Goal: Task Accomplishment & Management: Manage account settings

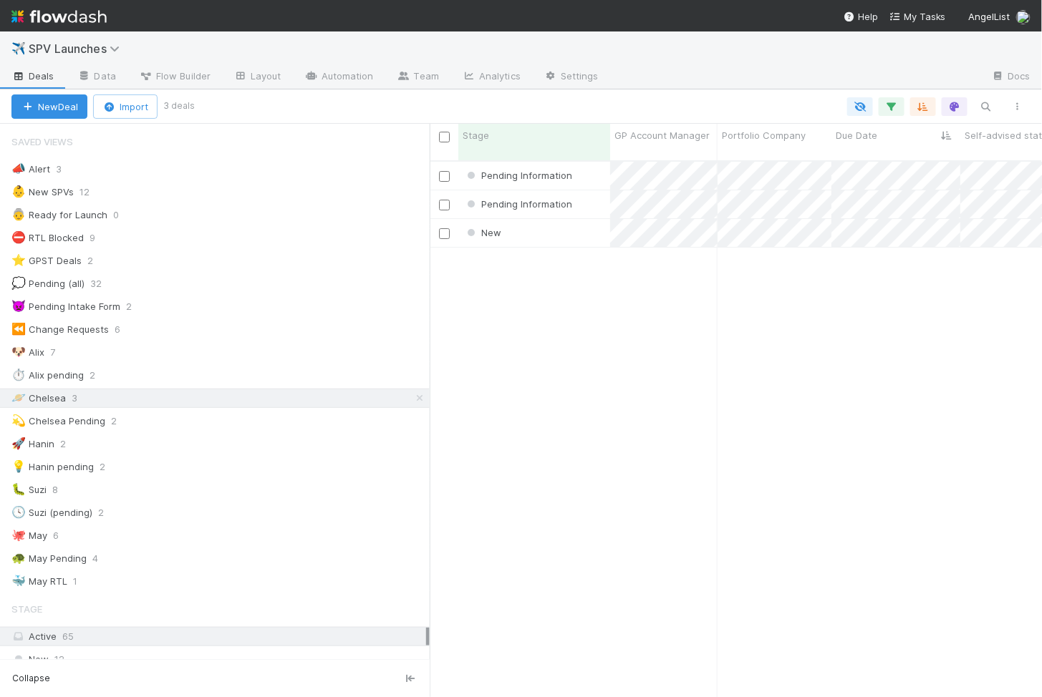
scroll to position [549, 612]
click at [562, 219] on div "New" at bounding box center [534, 233] width 152 height 28
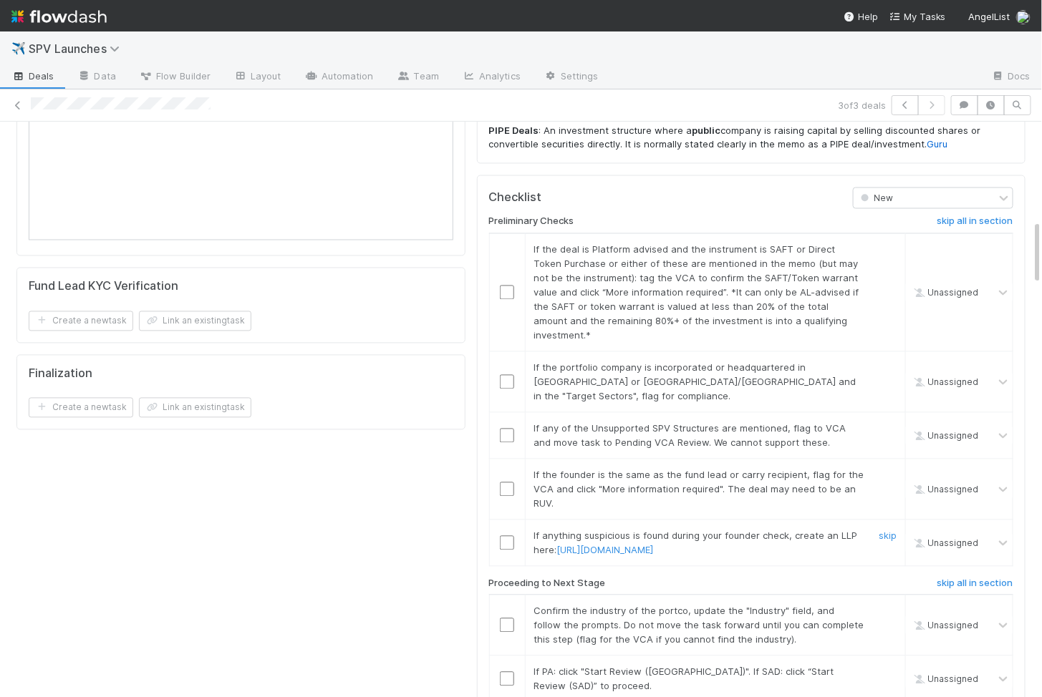
scroll to position [896, 0]
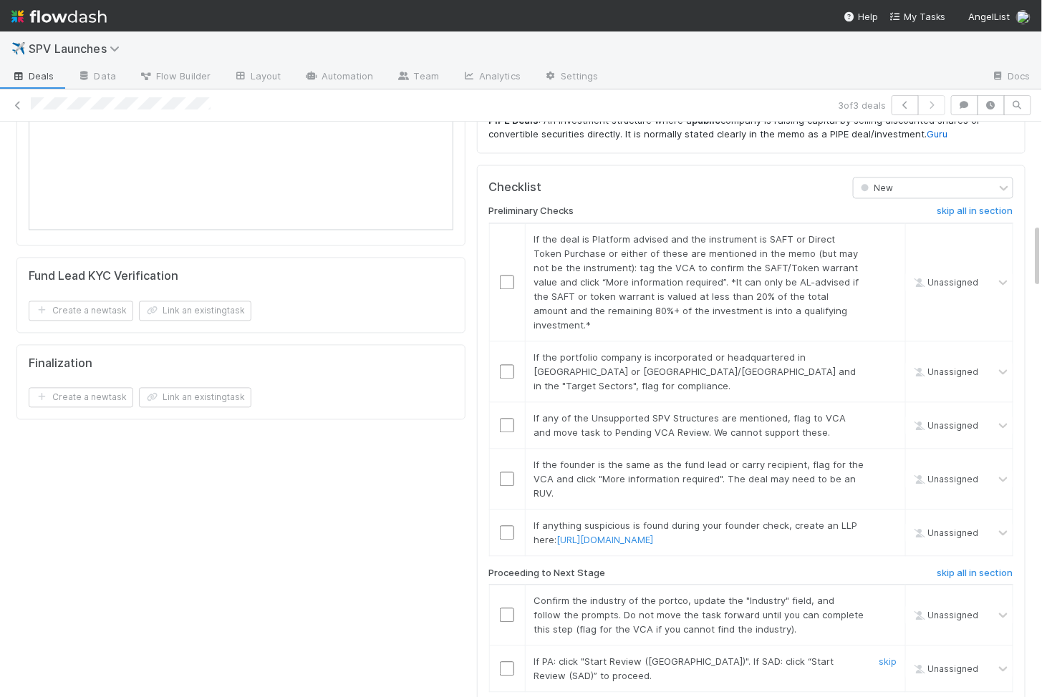
click at [505, 662] on input "checkbox" at bounding box center [507, 669] width 14 height 14
click at [505, 609] on input "checkbox" at bounding box center [507, 616] width 14 height 14
click at [507, 526] on input "checkbox" at bounding box center [507, 533] width 14 height 14
click at [505, 473] on input "checkbox" at bounding box center [507, 480] width 14 height 14
click at [506, 419] on input "checkbox" at bounding box center [507, 426] width 14 height 14
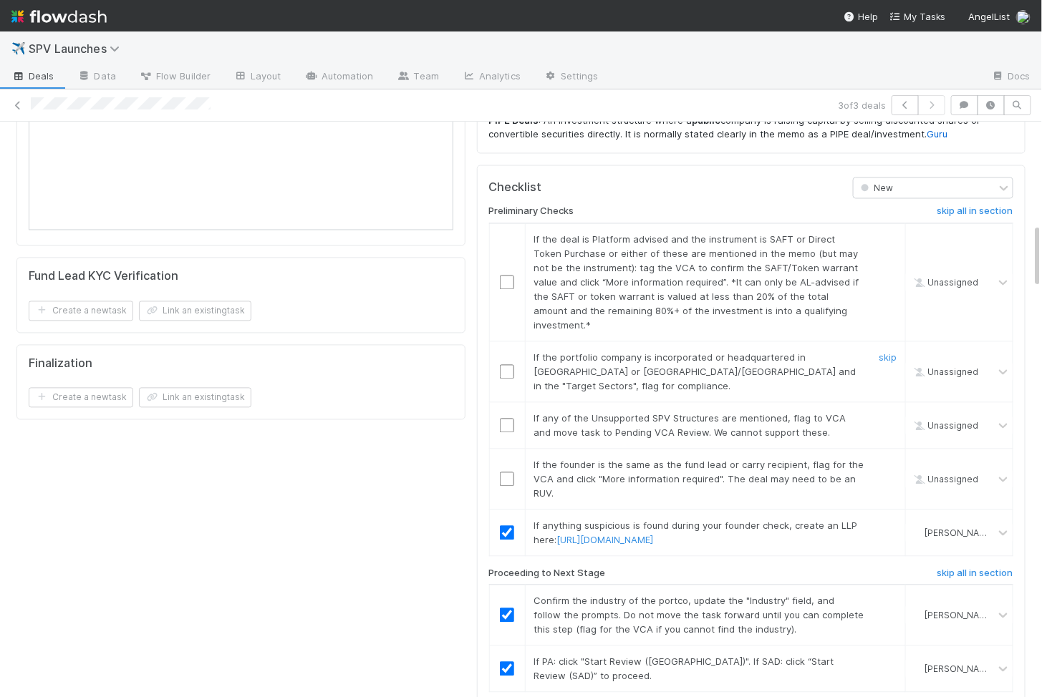
click at [503, 365] on input "checkbox" at bounding box center [507, 372] width 14 height 14
click at [505, 251] on td at bounding box center [507, 282] width 36 height 118
checkbox input "true"
click at [505, 276] on input "checkbox" at bounding box center [507, 283] width 14 height 14
click at [500, 365] on input "checkbox" at bounding box center [507, 372] width 14 height 14
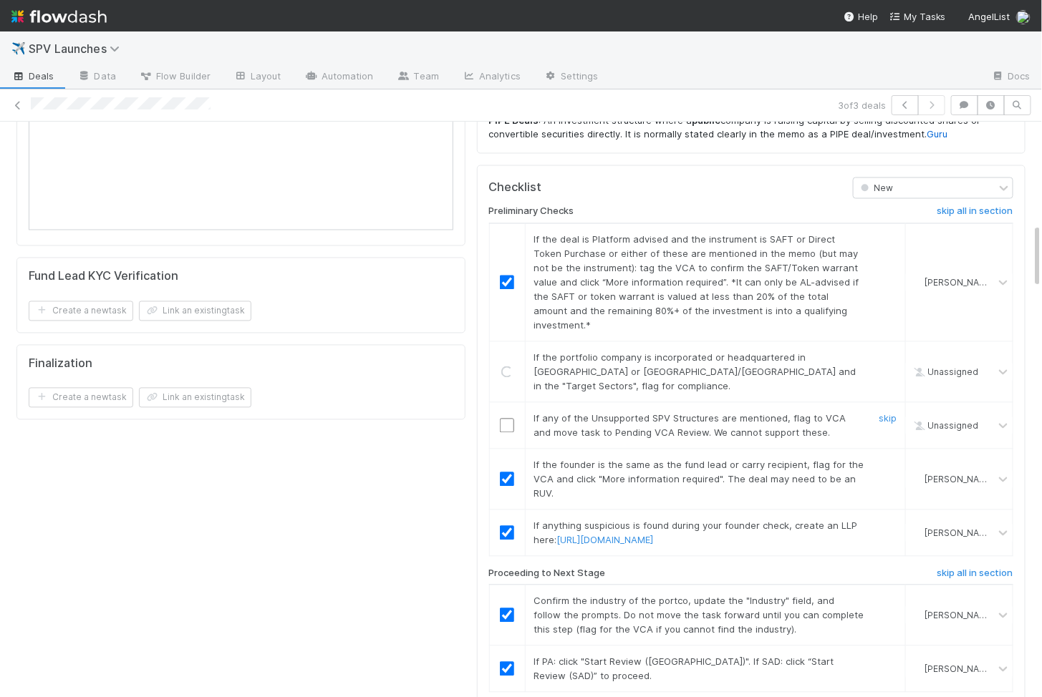
click at [500, 419] on input "checkbox" at bounding box center [507, 426] width 14 height 14
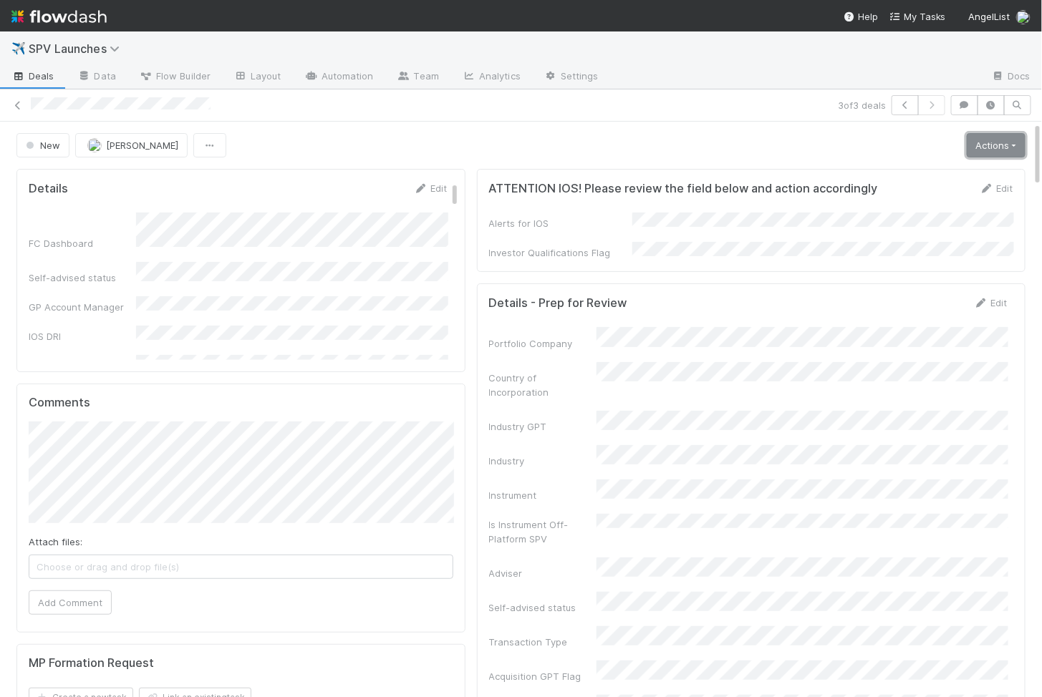
click at [981, 145] on link "Actions" at bounding box center [996, 145] width 59 height 24
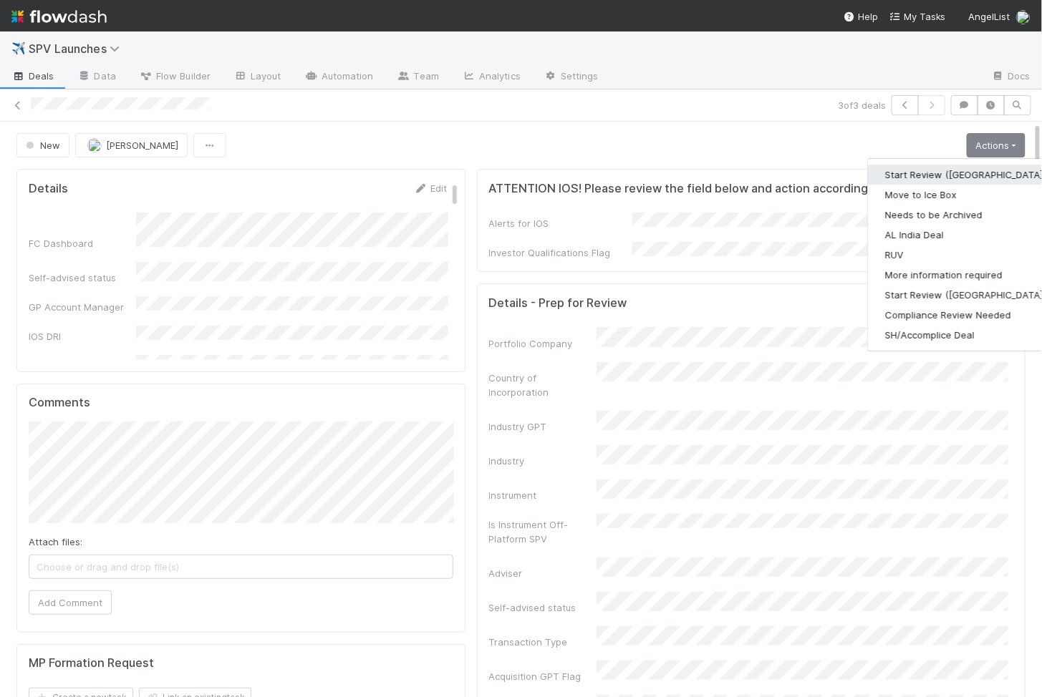
click at [927, 165] on button "Start Review (PA)" at bounding box center [965, 175] width 195 height 20
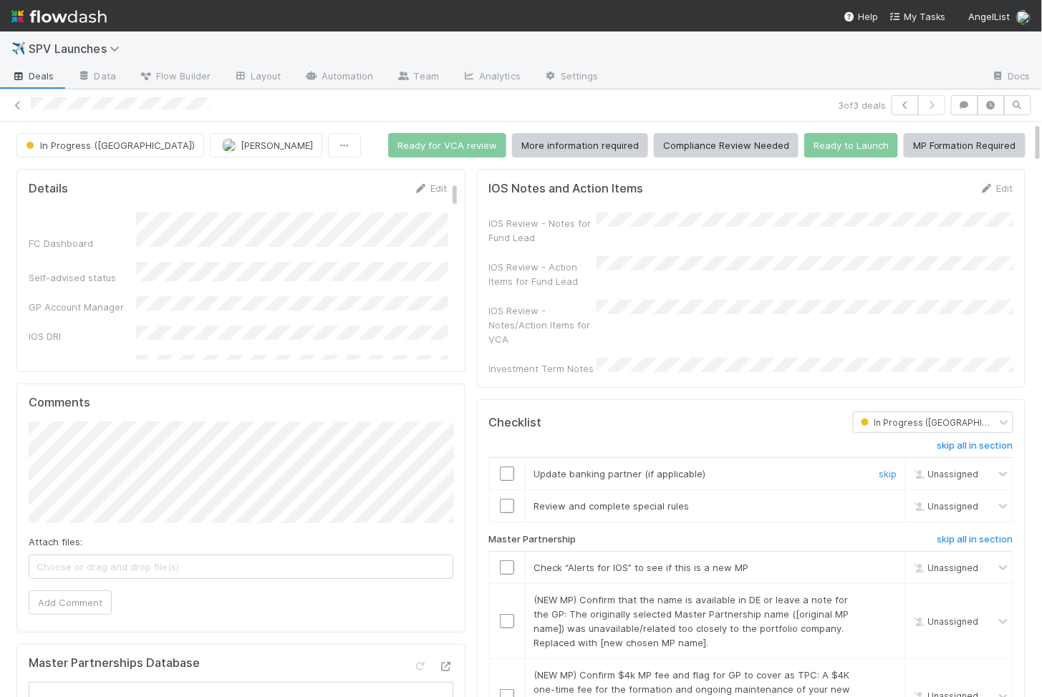
click at [500, 467] on input "checkbox" at bounding box center [507, 474] width 14 height 14
click at [508, 499] on input "checkbox" at bounding box center [507, 506] width 14 height 14
click at [505, 467] on input "checkbox" at bounding box center [507, 474] width 14 height 14
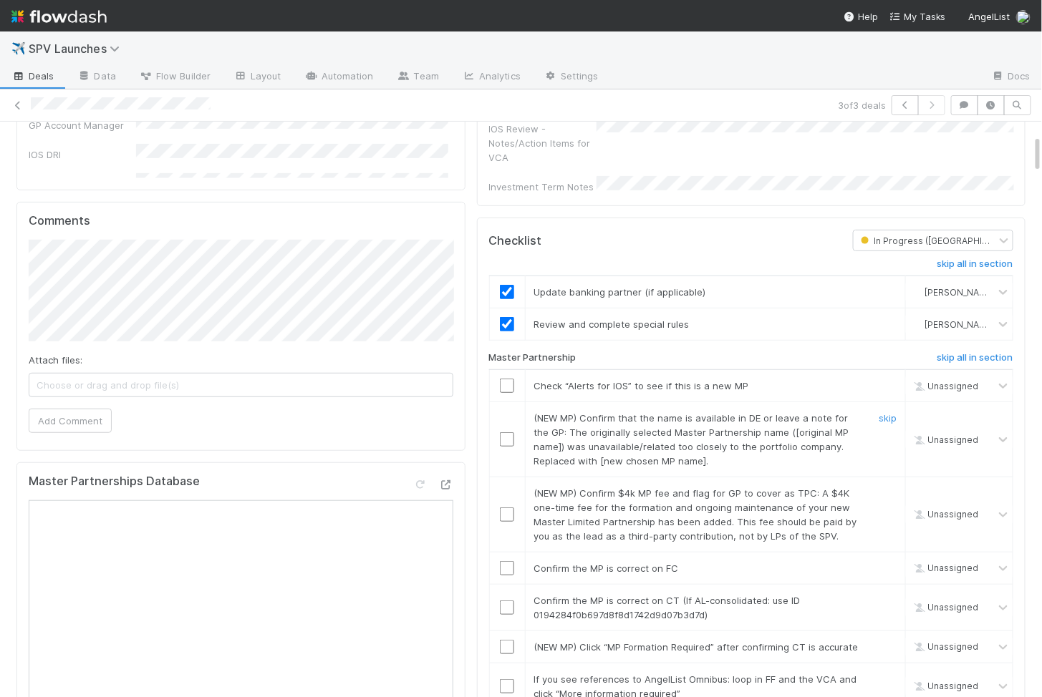
scroll to position [281, 0]
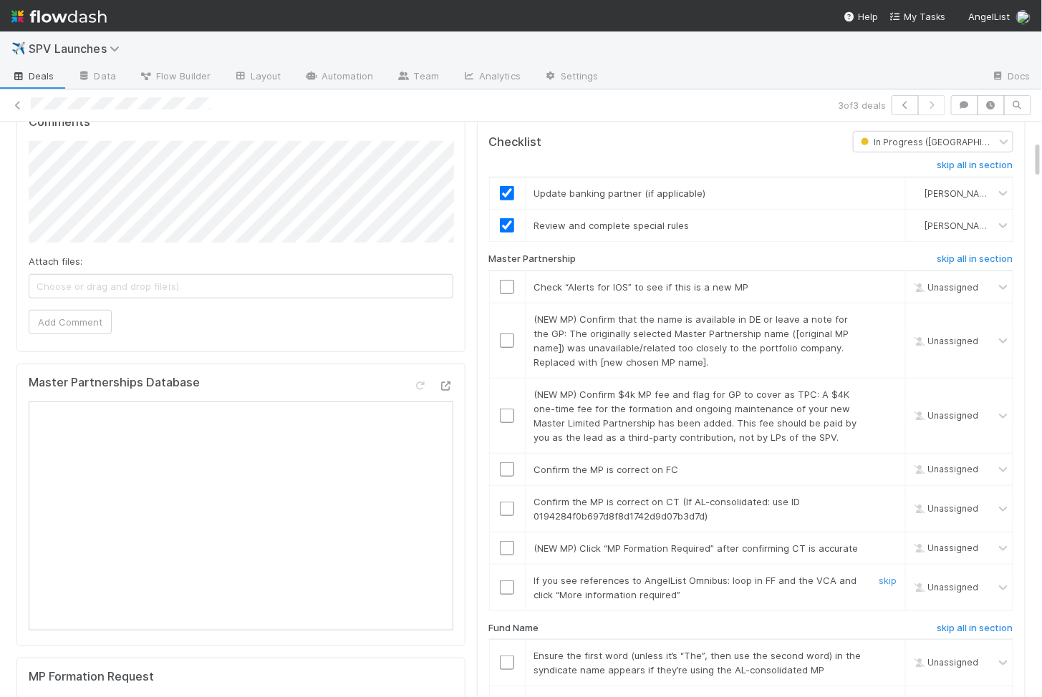
click at [505, 581] on input "checkbox" at bounding box center [507, 588] width 14 height 14
click at [507, 532] on td at bounding box center [507, 548] width 36 height 32
click at [507, 541] on input "checkbox" at bounding box center [507, 548] width 14 height 14
click at [507, 502] on input "checkbox" at bounding box center [507, 509] width 14 height 14
click at [505, 463] on input "checkbox" at bounding box center [507, 470] width 14 height 14
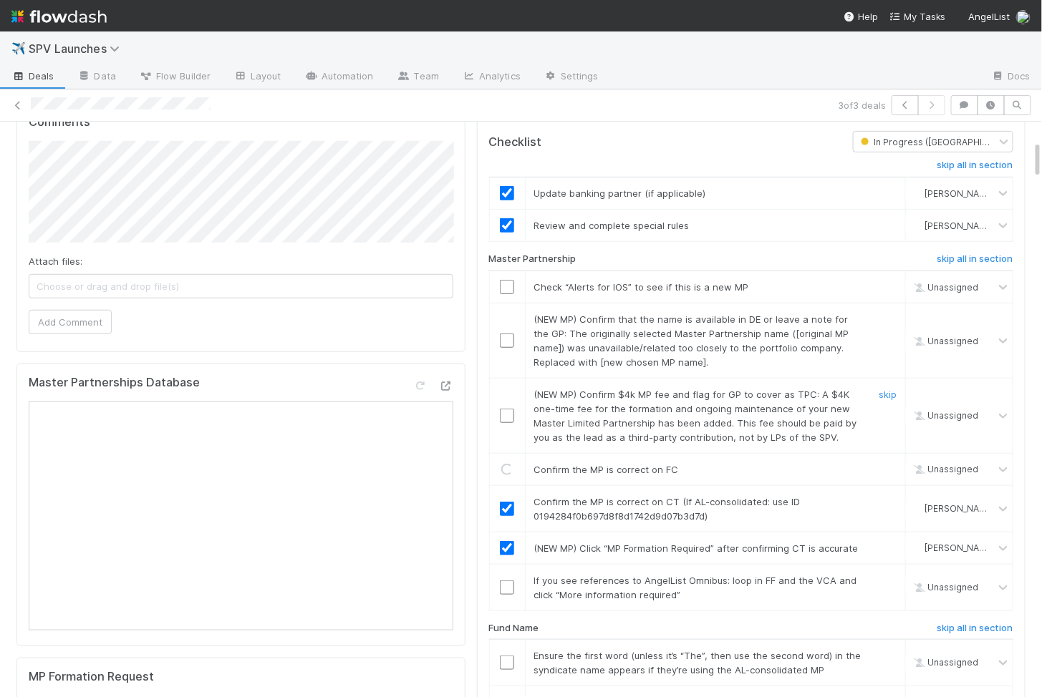
click at [507, 409] on input "checkbox" at bounding box center [507, 416] width 14 height 14
click at [505, 334] on input "checkbox" at bounding box center [507, 341] width 14 height 14
click at [505, 280] on input "checkbox" at bounding box center [507, 287] width 14 height 14
click at [505, 564] on td at bounding box center [507, 587] width 36 height 47
click at [505, 581] on input "checkbox" at bounding box center [507, 588] width 14 height 14
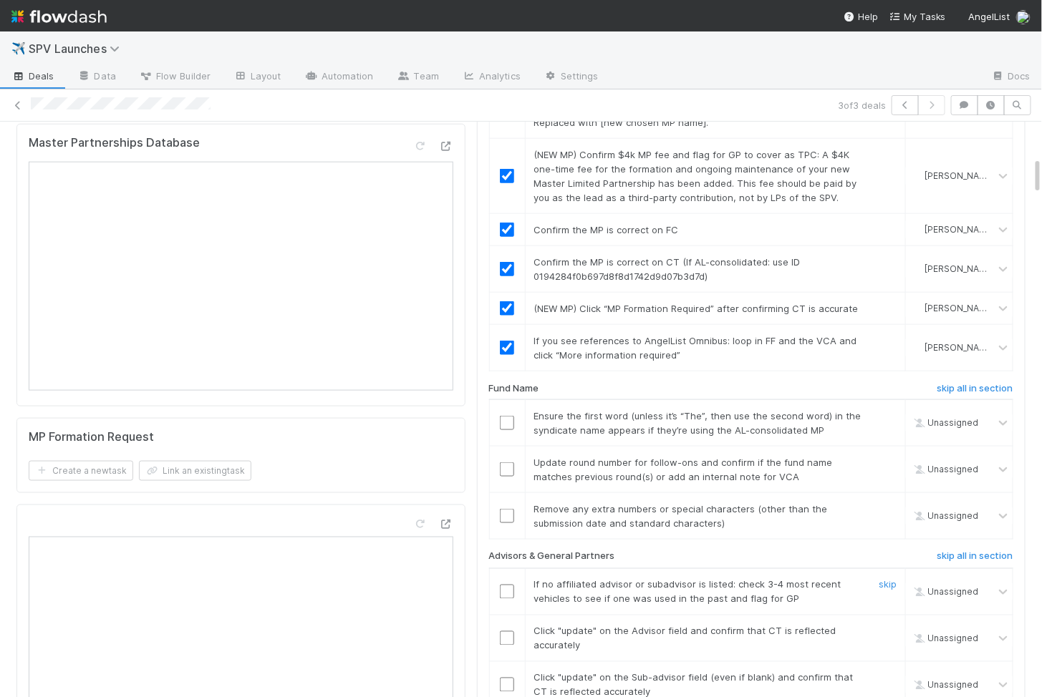
scroll to position [642, 0]
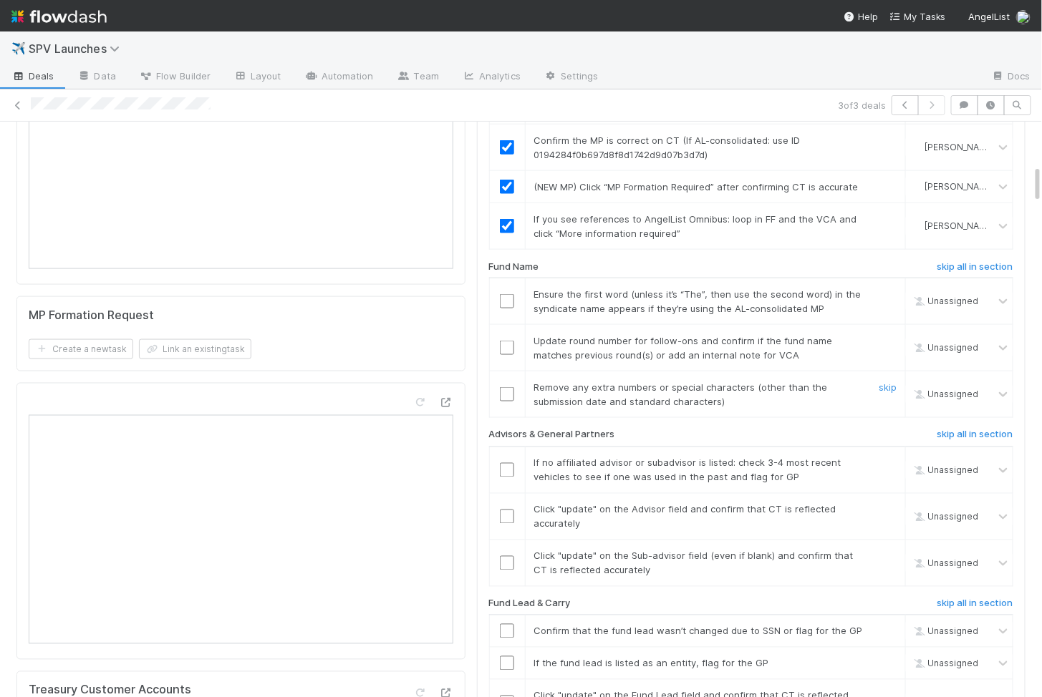
click at [508, 387] on input "checkbox" at bounding box center [507, 394] width 14 height 14
click at [503, 341] on input "checkbox" at bounding box center [507, 348] width 14 height 14
click at [504, 294] on input "checkbox" at bounding box center [507, 301] width 14 height 14
click at [507, 381] on td at bounding box center [507, 395] width 36 height 47
click at [507, 372] on td at bounding box center [507, 395] width 36 height 47
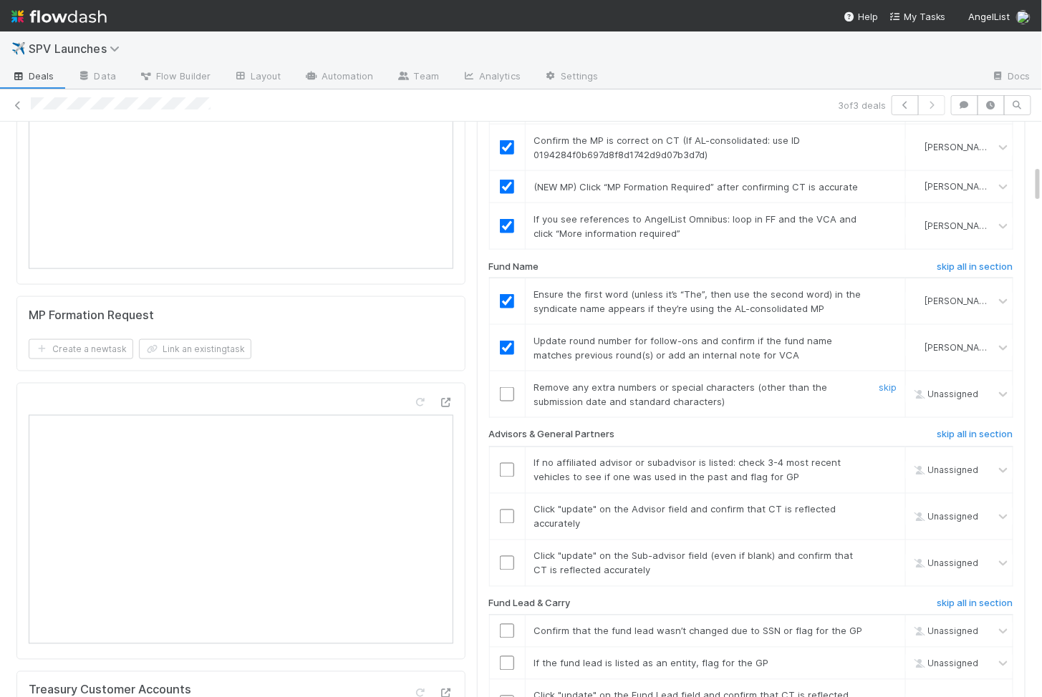
click at [507, 387] on input "checkbox" at bounding box center [507, 394] width 14 height 14
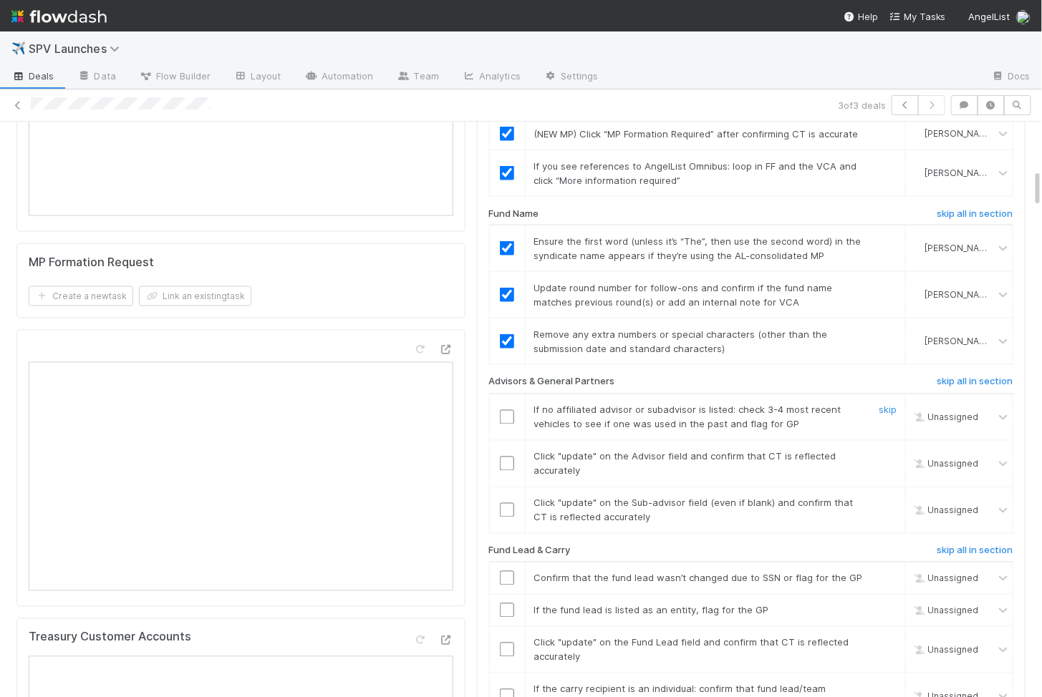
scroll to position [707, 0]
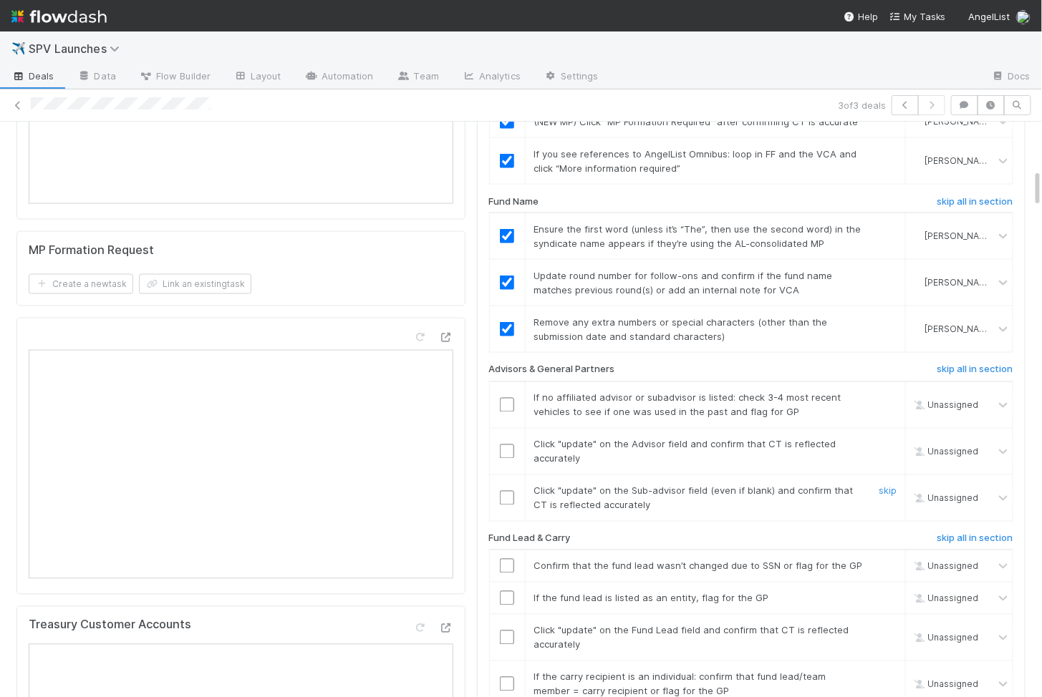
click at [507, 475] on td at bounding box center [507, 498] width 36 height 47
click at [507, 491] on input "checkbox" at bounding box center [507, 498] width 14 height 14
click at [508, 445] on input "checkbox" at bounding box center [507, 452] width 14 height 14
click at [502, 398] on input "checkbox" at bounding box center [507, 405] width 14 height 14
click at [509, 445] on input "checkbox" at bounding box center [507, 452] width 14 height 14
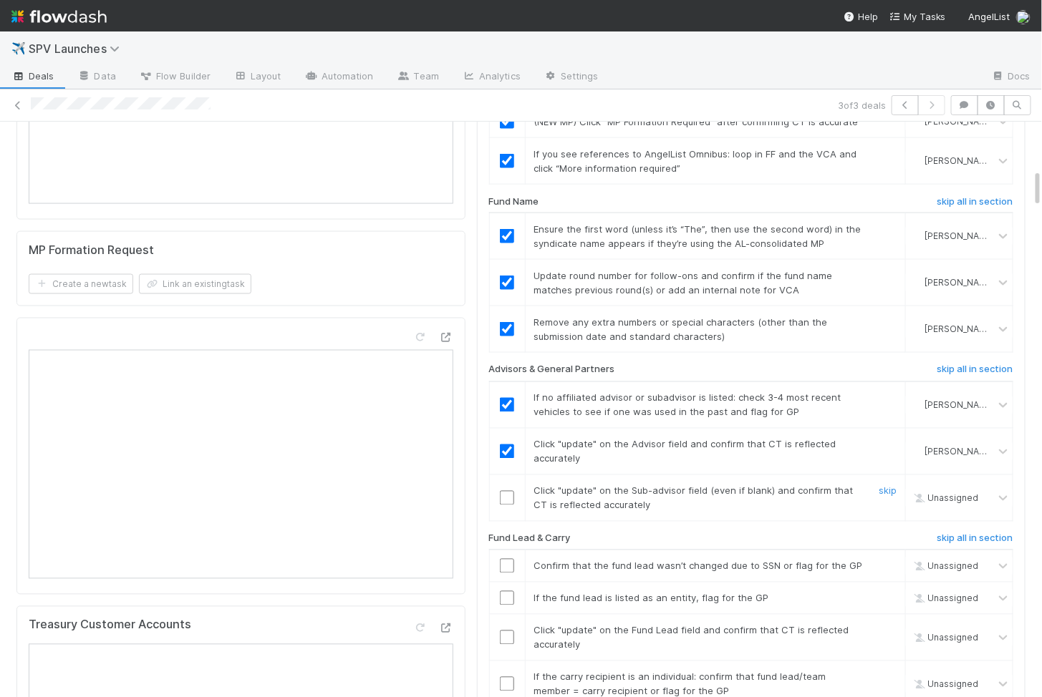
click at [504, 491] on input "checkbox" at bounding box center [507, 498] width 14 height 14
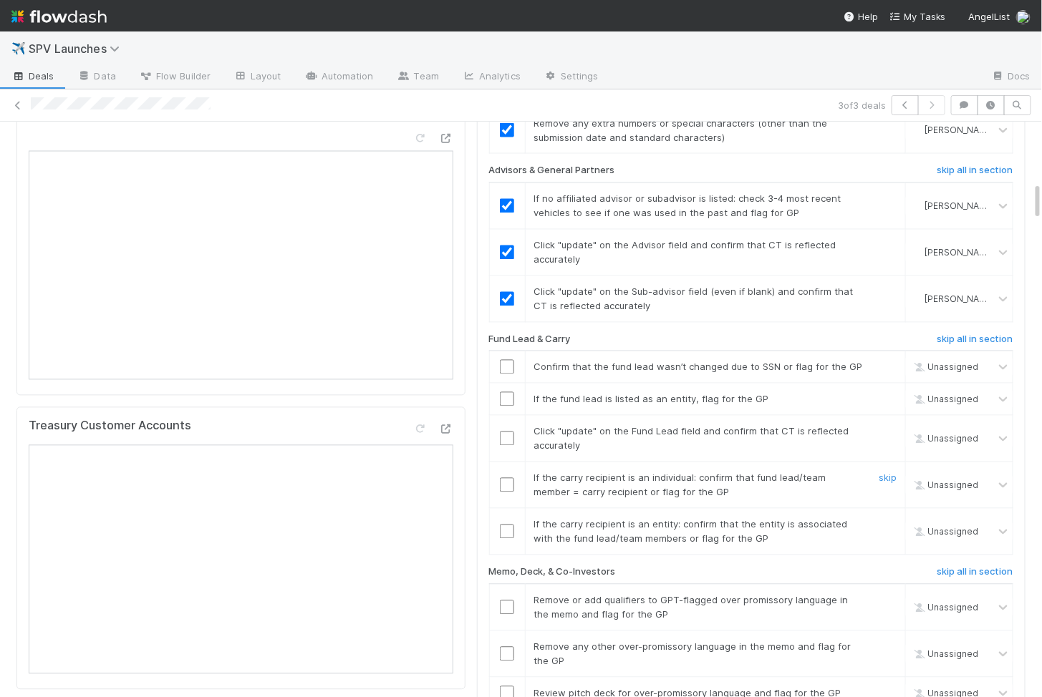
scroll to position [911, 0]
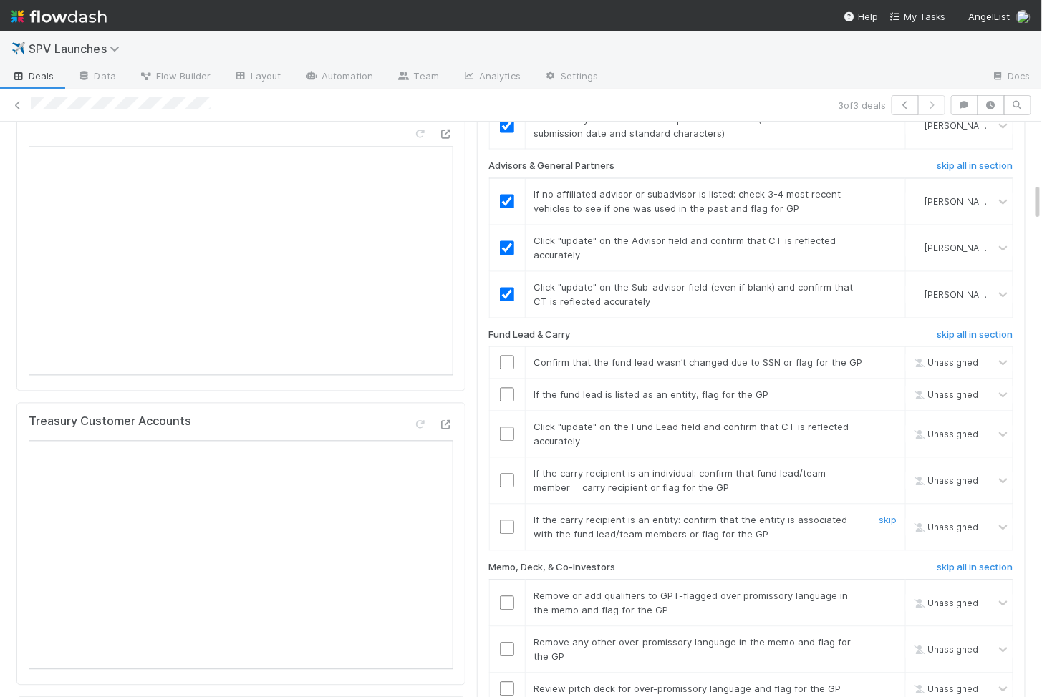
click at [505, 521] on input "checkbox" at bounding box center [507, 528] width 14 height 14
click at [505, 474] on input "checkbox" at bounding box center [507, 481] width 14 height 14
click at [505, 427] on input "checkbox" at bounding box center [507, 434] width 14 height 14
click at [505, 388] on input "checkbox" at bounding box center [507, 395] width 14 height 14
click at [502, 347] on td at bounding box center [507, 363] width 36 height 32
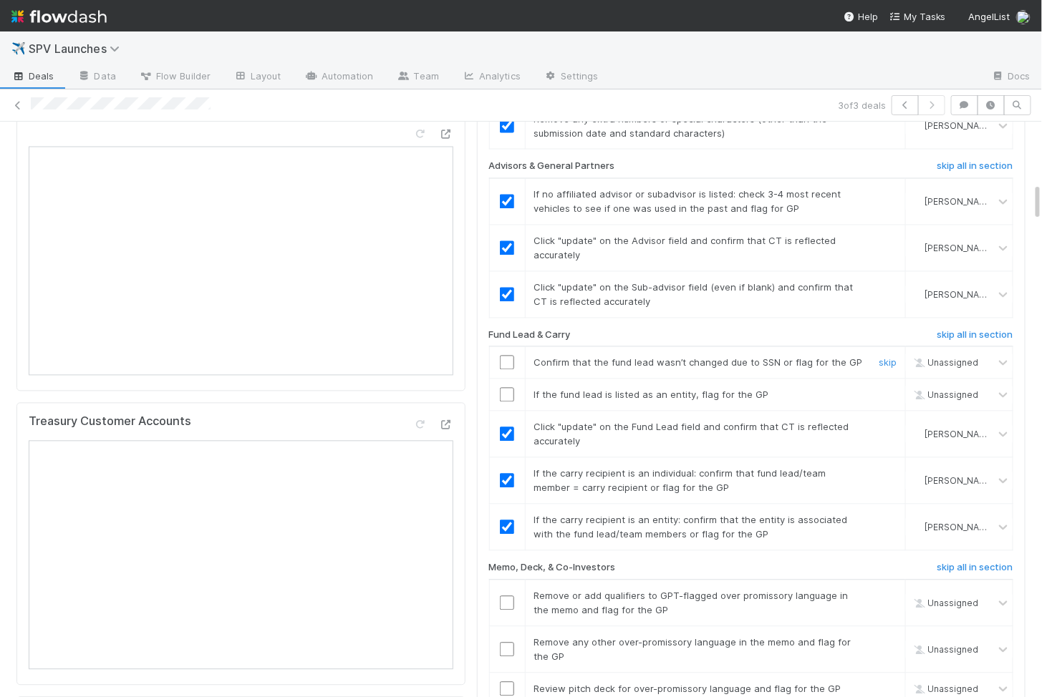
click at [503, 356] on input "checkbox" at bounding box center [507, 363] width 14 height 14
click at [508, 388] on input "checkbox" at bounding box center [507, 395] width 14 height 14
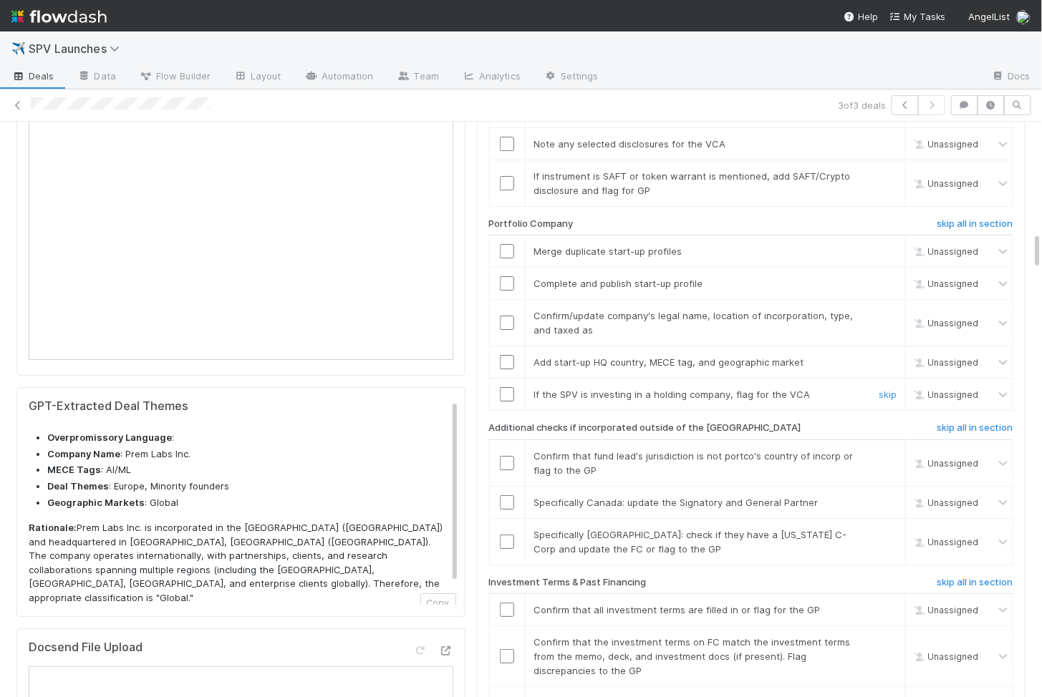
scroll to position [1650, 0]
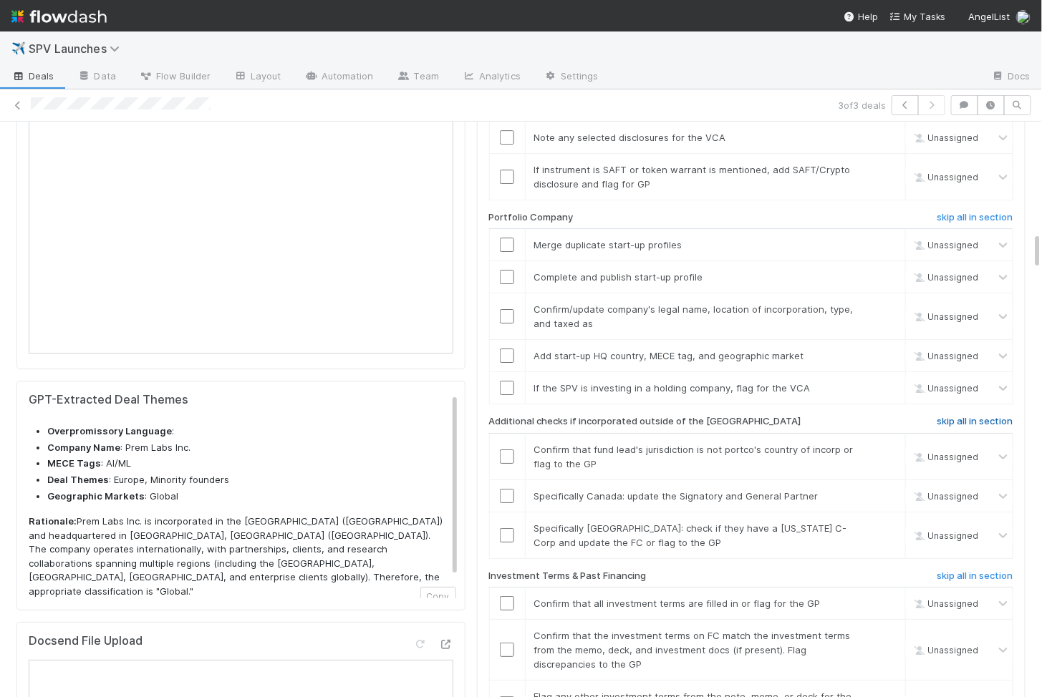
click at [993, 416] on h6 "skip all in section" at bounding box center [975, 421] width 76 height 11
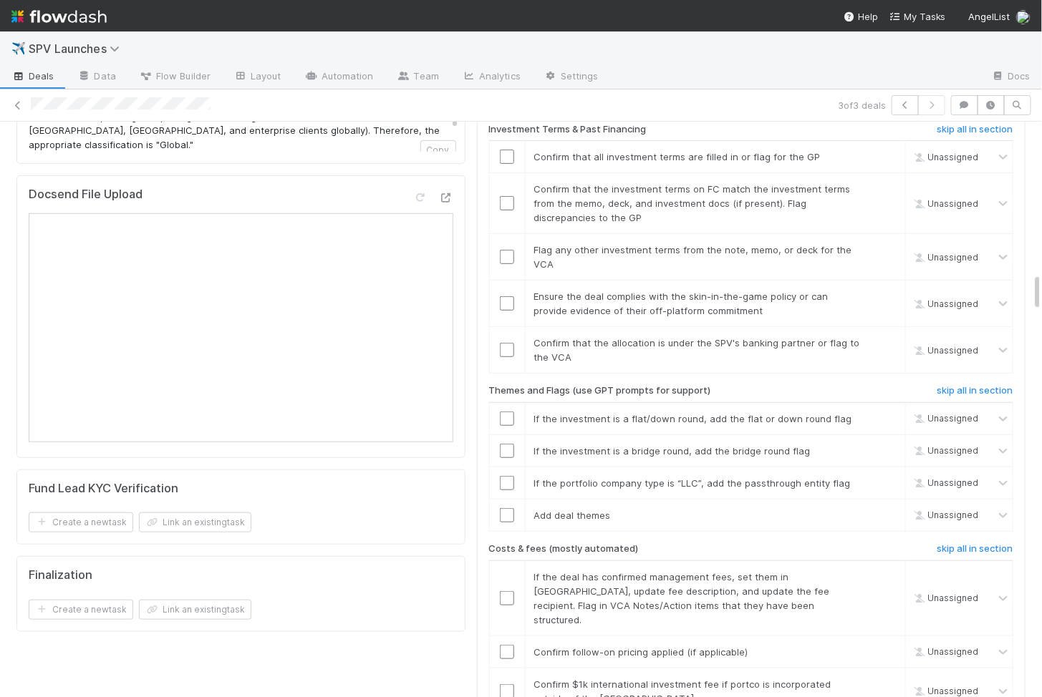
scroll to position [2318, 0]
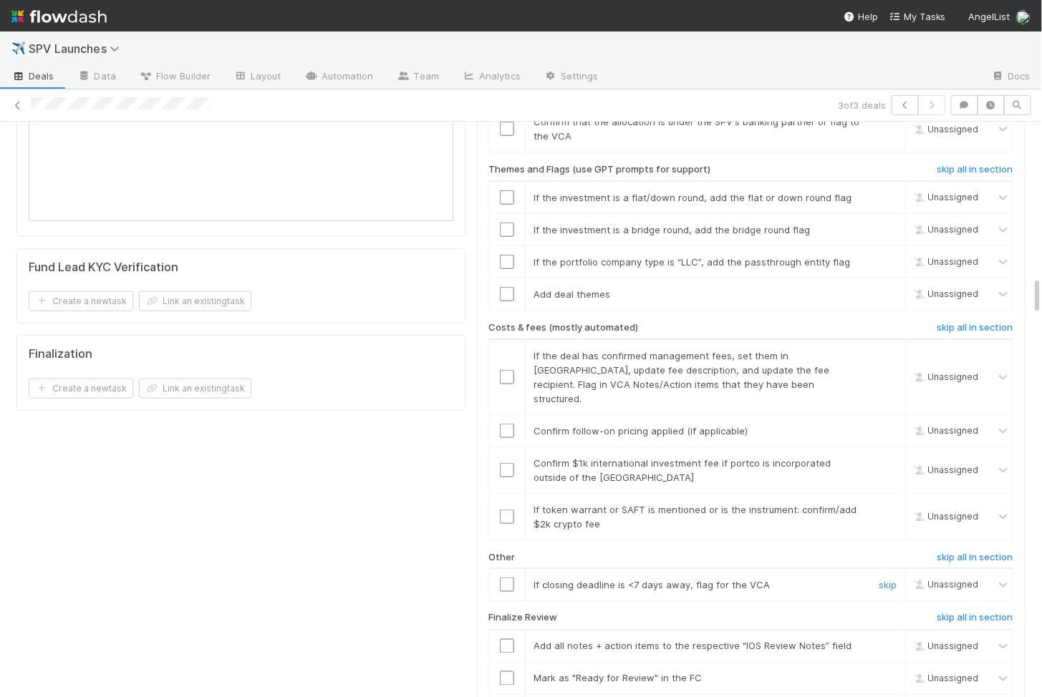
click at [503, 578] on input "checkbox" at bounding box center [507, 585] width 14 height 14
click at [508, 510] on input "checkbox" at bounding box center [507, 517] width 14 height 14
click at [506, 463] on input "checkbox" at bounding box center [507, 470] width 14 height 14
click at [506, 424] on input "checkbox" at bounding box center [507, 431] width 14 height 14
click at [506, 339] on td at bounding box center [507, 376] width 36 height 75
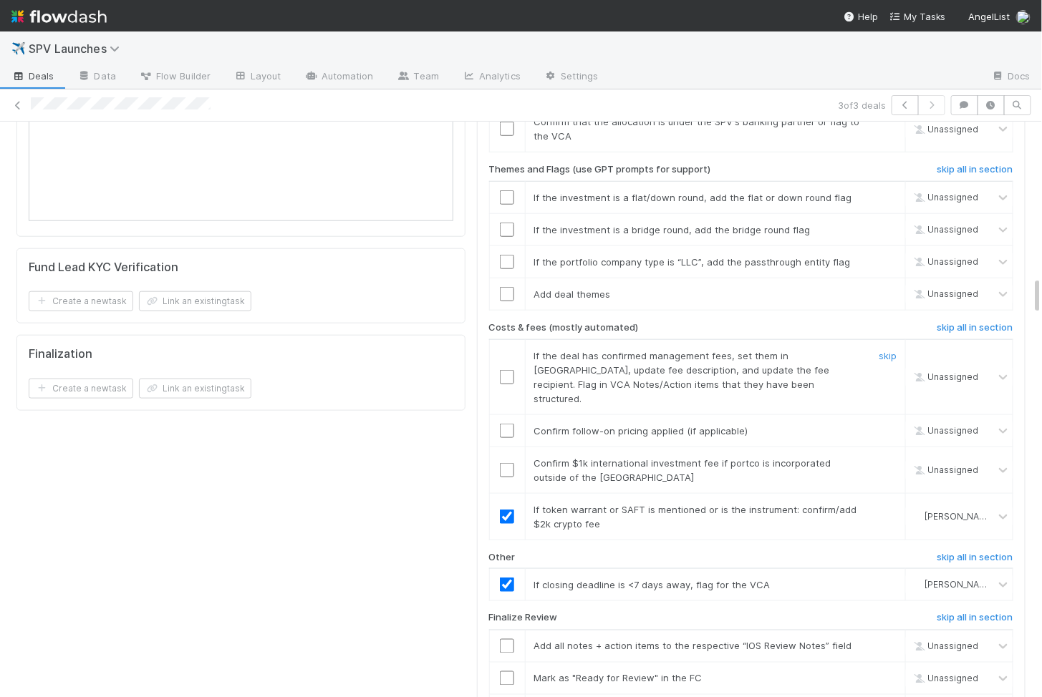
click at [511, 339] on td at bounding box center [507, 376] width 36 height 75
checkbox input "true"
click at [509, 370] on input "checkbox" at bounding box center [507, 377] width 14 height 14
click at [508, 424] on input "checkbox" at bounding box center [507, 431] width 14 height 14
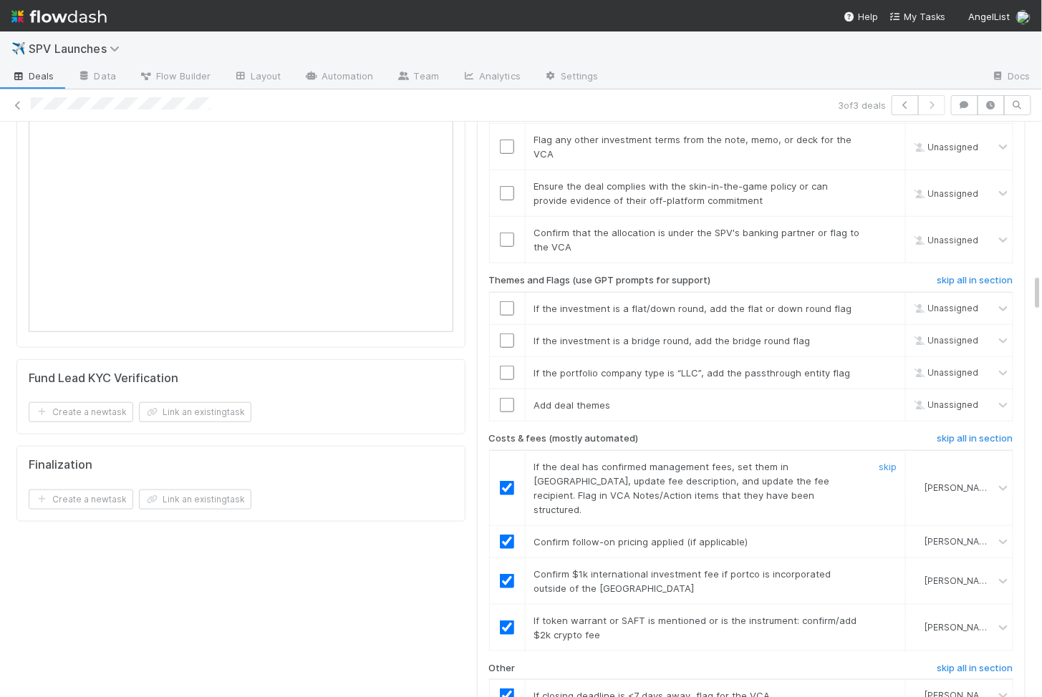
scroll to position [2195, 0]
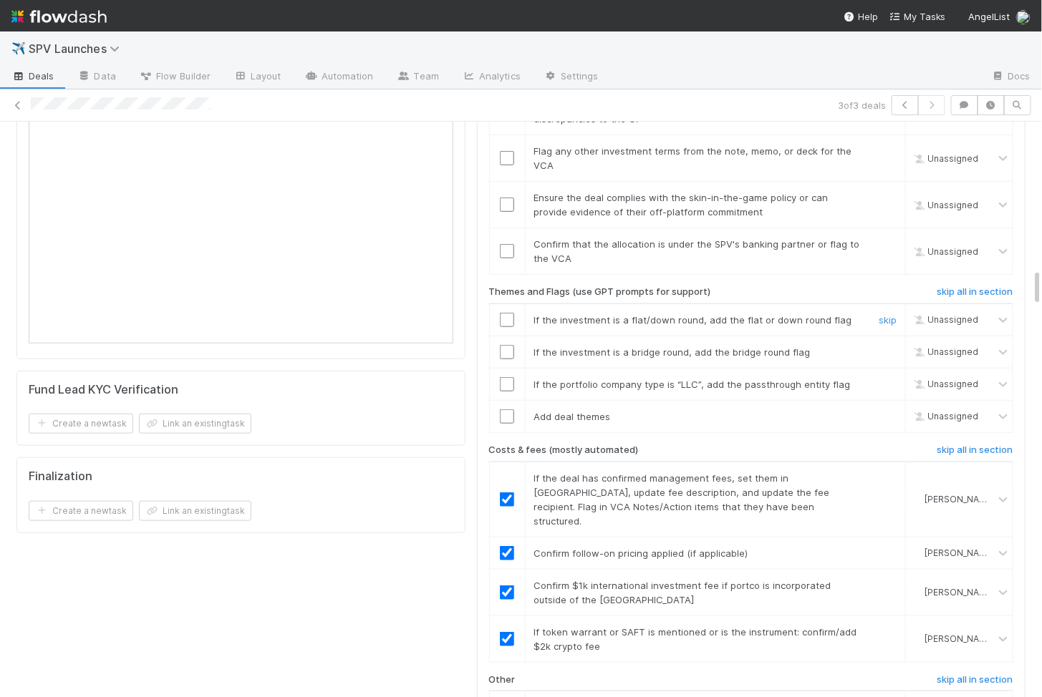
click at [509, 313] on input "checkbox" at bounding box center [507, 320] width 14 height 14
click at [506, 345] on input "checkbox" at bounding box center [507, 352] width 14 height 14
click at [506, 377] on input "checkbox" at bounding box center [507, 384] width 14 height 14
click at [506, 410] on input "checkbox" at bounding box center [507, 417] width 14 height 14
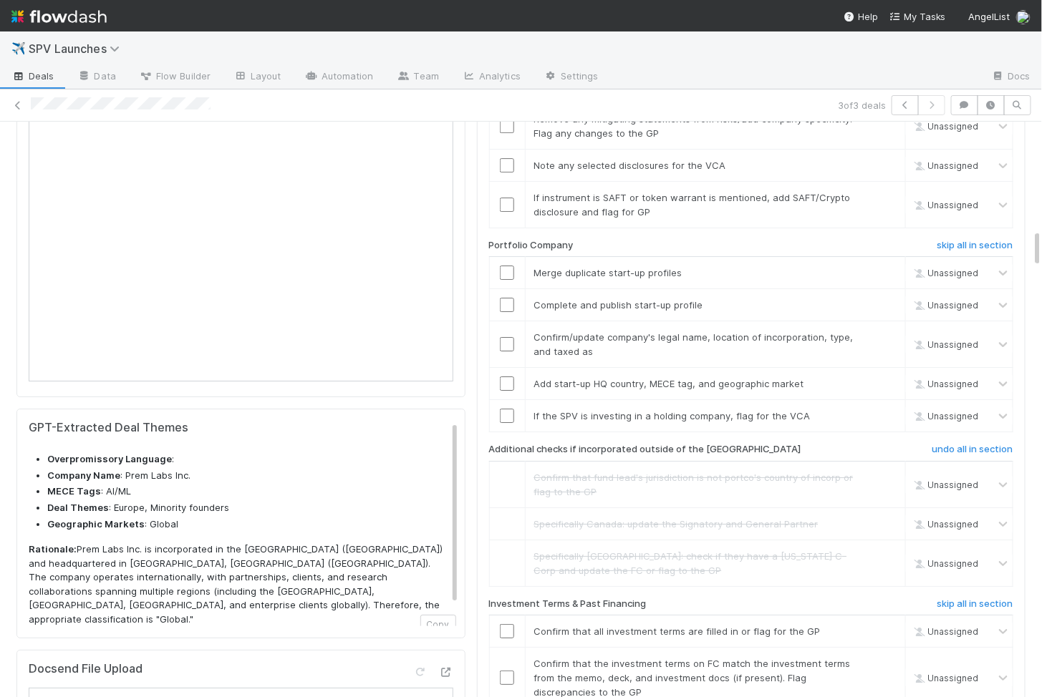
scroll to position [1624, 0]
click at [507, 407] on input "checkbox" at bounding box center [507, 414] width 14 height 14
click at [505, 374] on input "checkbox" at bounding box center [507, 381] width 14 height 14
click at [505, 322] on td at bounding box center [507, 342] width 36 height 47
click at [505, 335] on input "checkbox" at bounding box center [507, 342] width 14 height 14
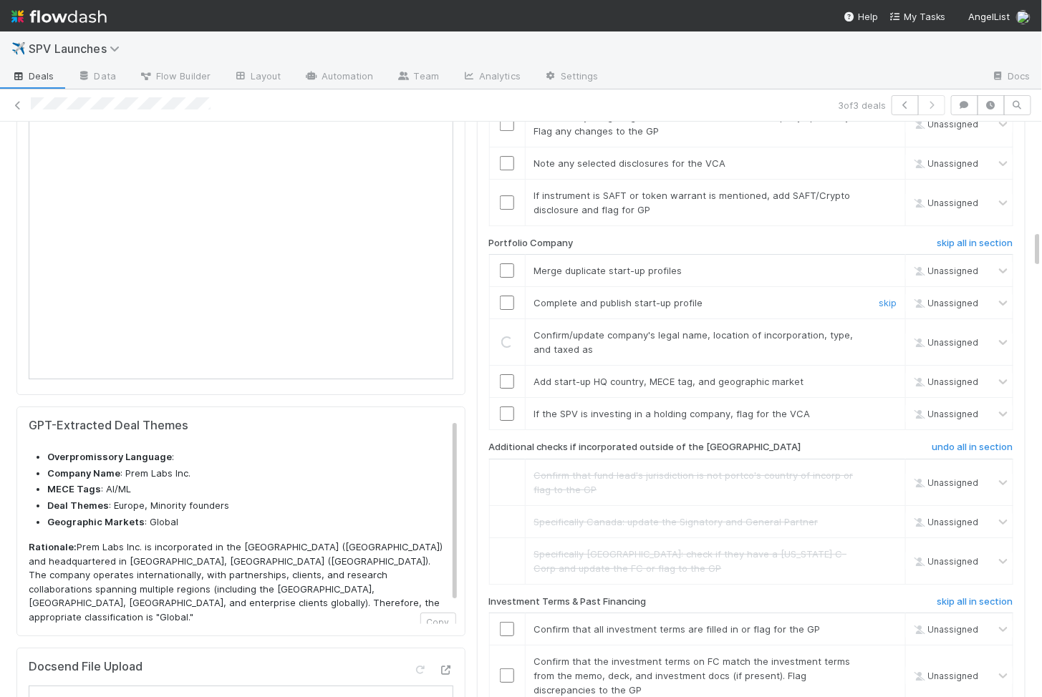
click at [505, 296] on input "checkbox" at bounding box center [507, 303] width 14 height 14
click at [503, 263] on input "checkbox" at bounding box center [507, 270] width 14 height 14
click at [505, 398] on td at bounding box center [507, 414] width 36 height 32
click at [505, 407] on input "checkbox" at bounding box center [507, 414] width 14 height 14
click at [505, 366] on td at bounding box center [507, 382] width 36 height 32
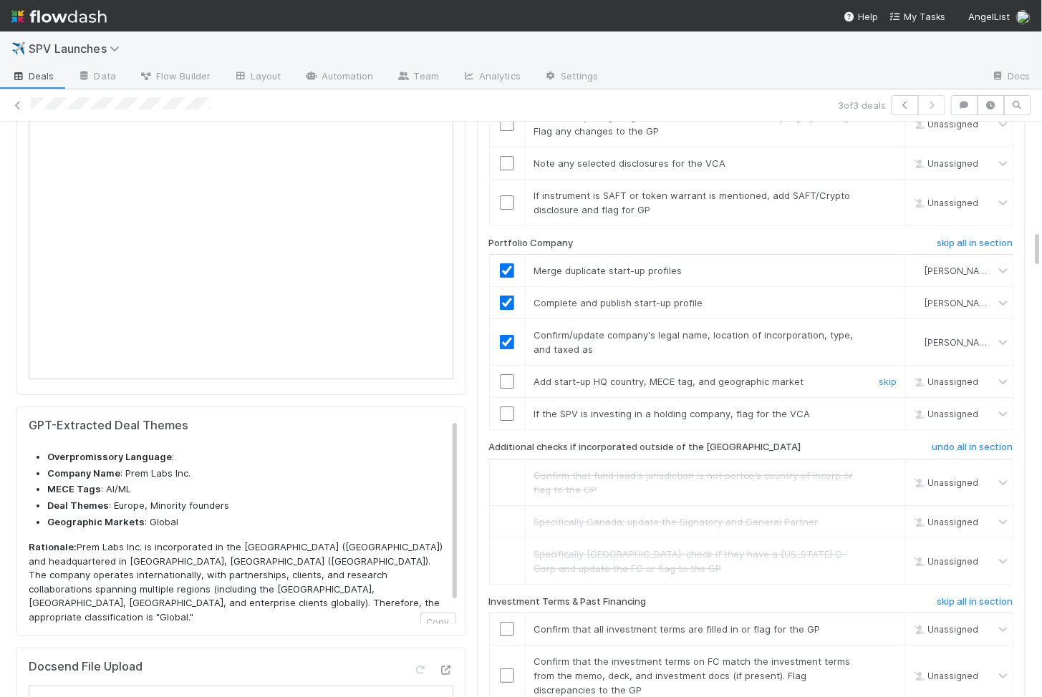
click at [505, 374] on input "checkbox" at bounding box center [507, 381] width 14 height 14
checkbox input "true"
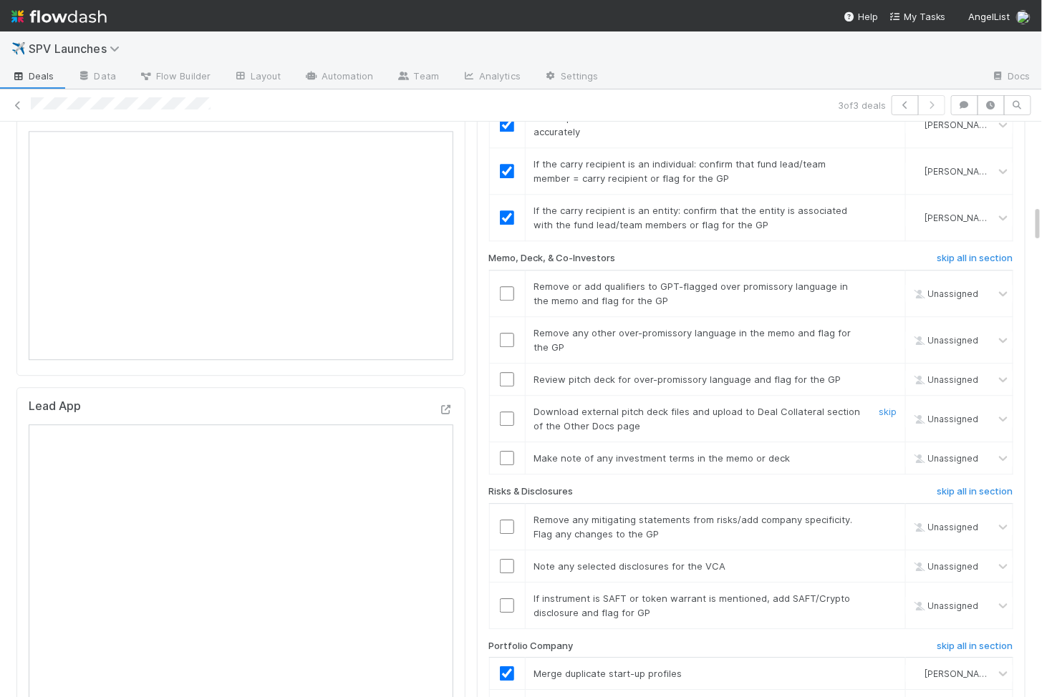
scroll to position [1210, 0]
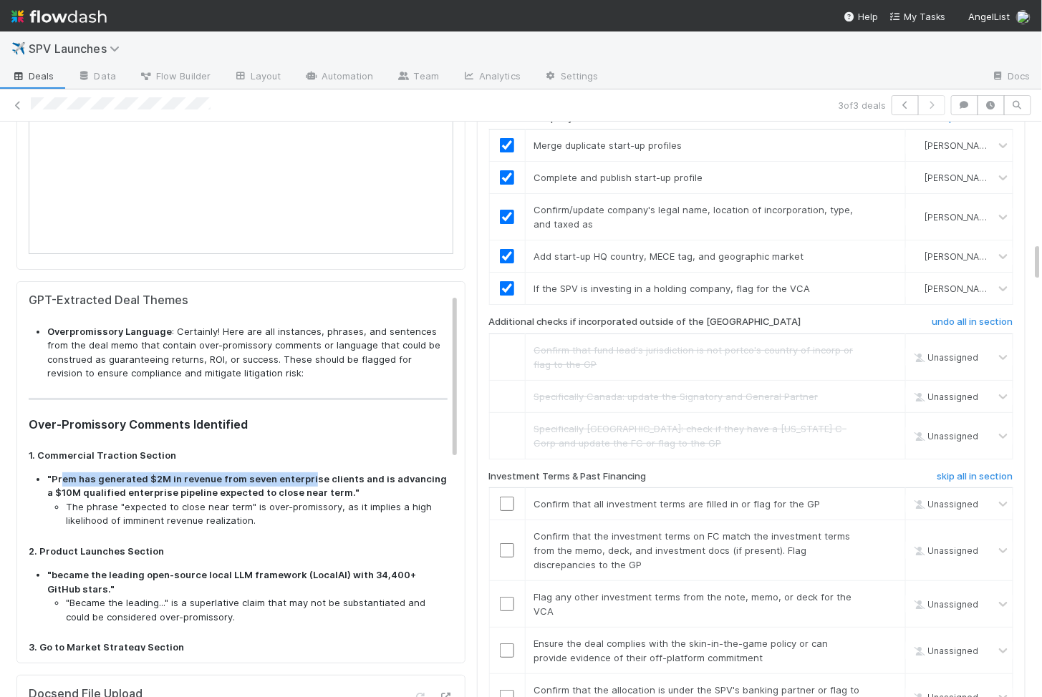
drag, startPoint x: 60, startPoint y: 471, endPoint x: 298, endPoint y: 470, distance: 237.7
click at [301, 475] on strong ""Prem has generated $2M in revenue from seven enterprise clients and is advanci…" at bounding box center [247, 486] width 400 height 26
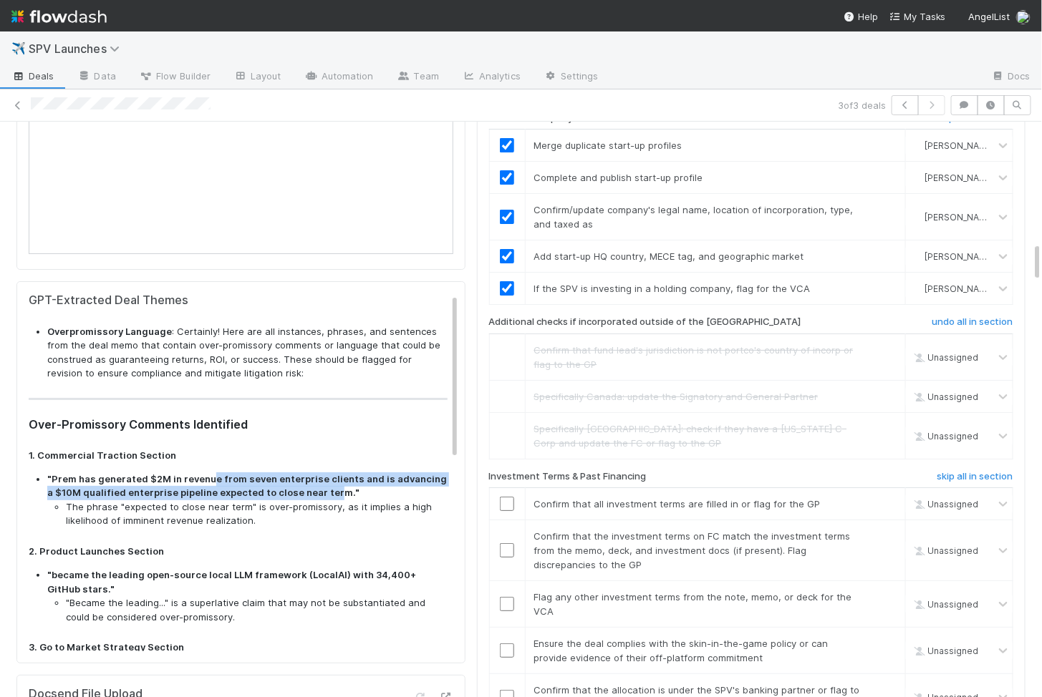
drag, startPoint x: 319, startPoint y: 485, endPoint x: 210, endPoint y: 470, distance: 109.8
click at [210, 473] on strong ""Prem has generated $2M in revenue from seven enterprise clients and is advanci…" at bounding box center [247, 486] width 400 height 26
copy strong "e from seven enterprise clients and is advancing a $10M qualified enterprise pi…"
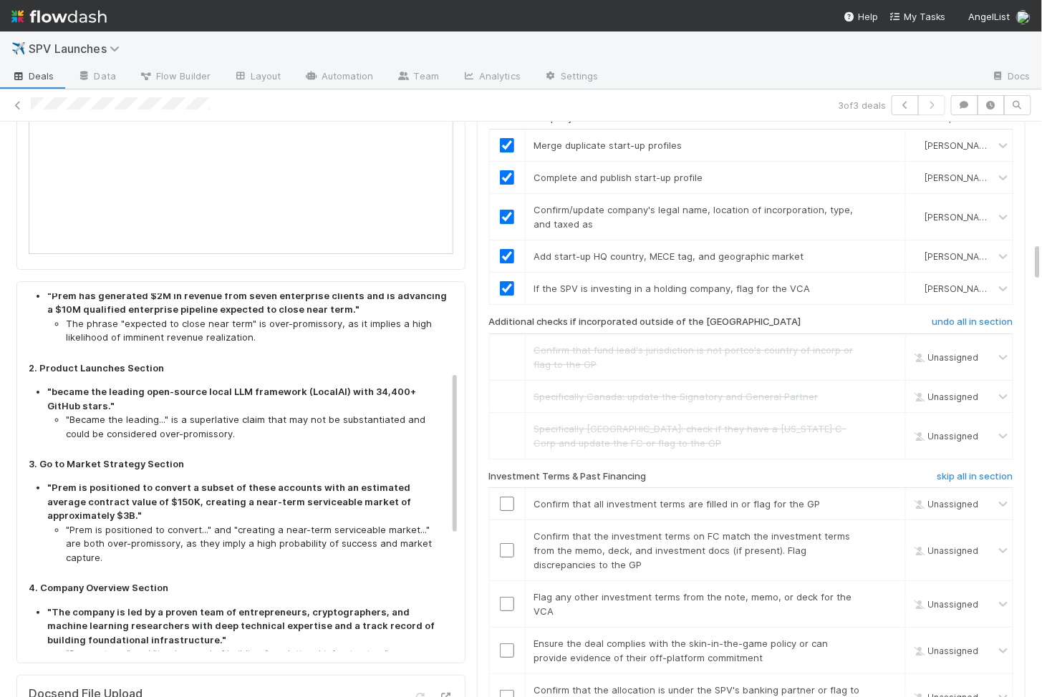
scroll to position [185, 0]
drag, startPoint x: 52, startPoint y: 382, endPoint x: 66, endPoint y: 402, distance: 23.6
click at [66, 402] on strong ""became the leading open-source local LLM framework (LocalAI) with 34,400+ GitH…" at bounding box center [231, 397] width 369 height 26
copy strong "became the leading open-source local LLM framework (LocalAI) with 34,400+ GitHu…"
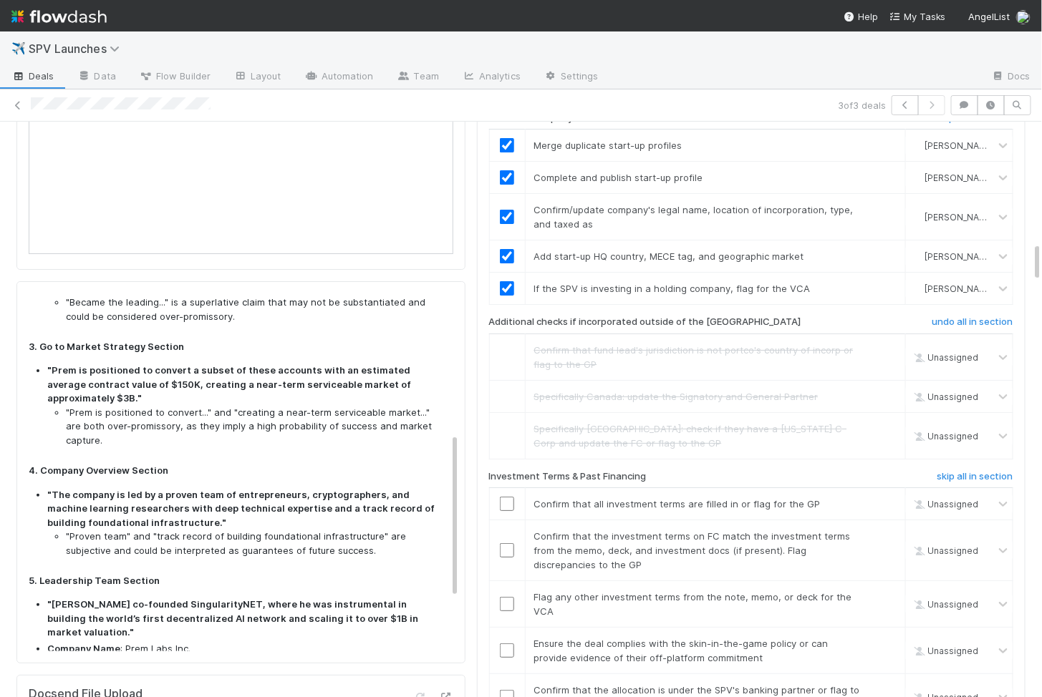
scroll to position [302, 0]
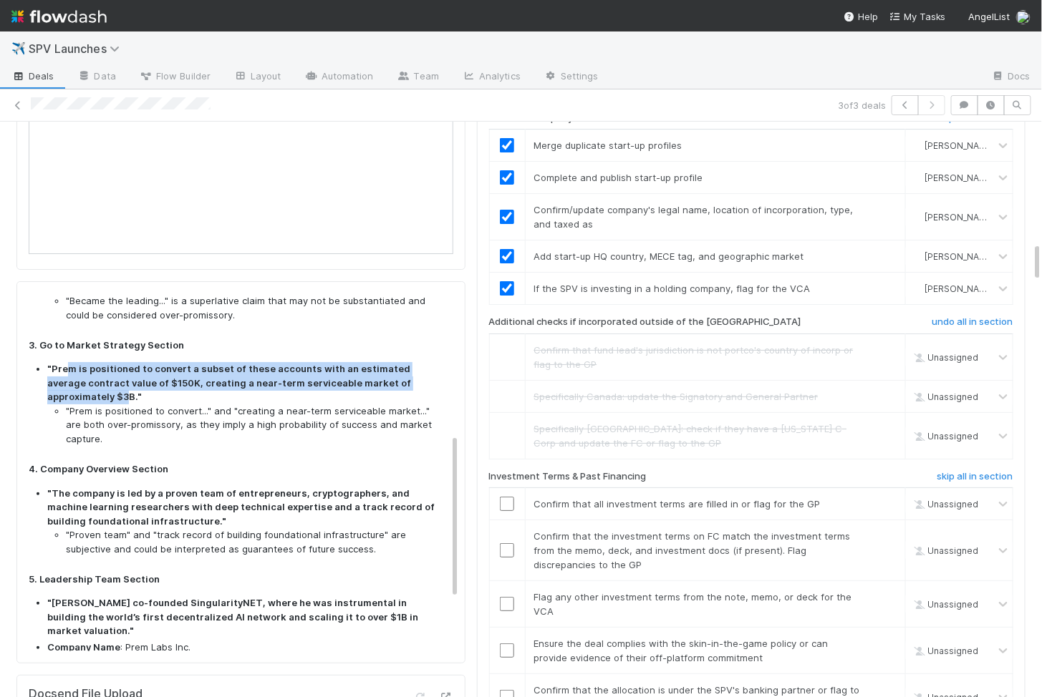
drag, startPoint x: 66, startPoint y: 362, endPoint x: 435, endPoint y: 374, distance: 368.9
click at [411, 374] on strong ""Prem is positioned to convert a subset of these accounts with an estimated ave…" at bounding box center [229, 382] width 364 height 39
copy strong "m is positioned to convert a subset of these accounts with an estimated average…"
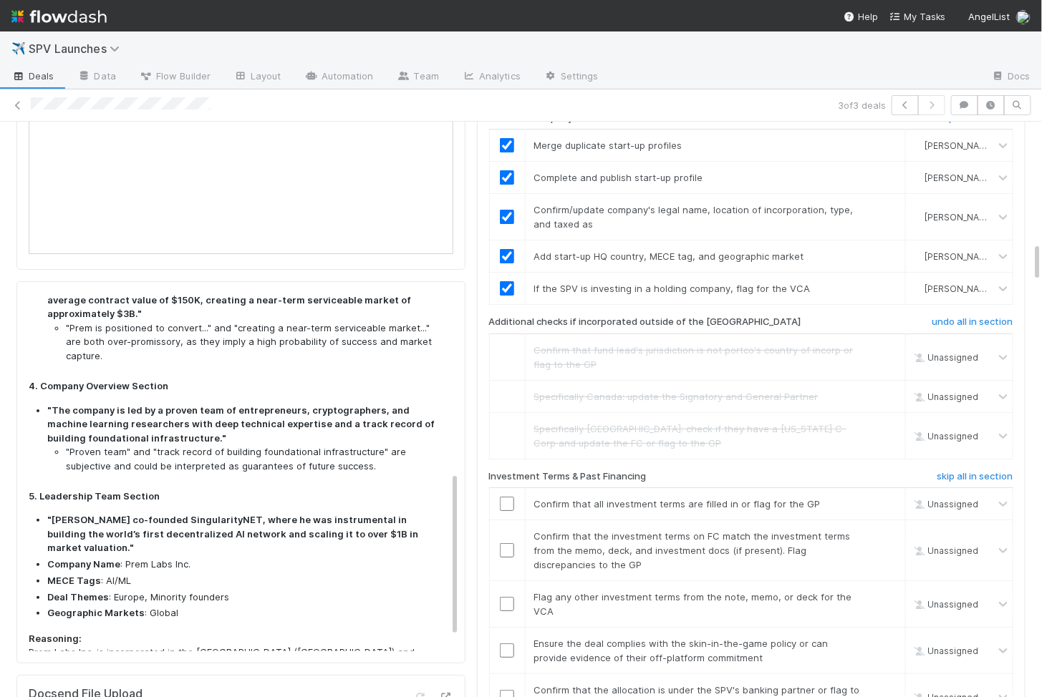
scroll to position [415, 0]
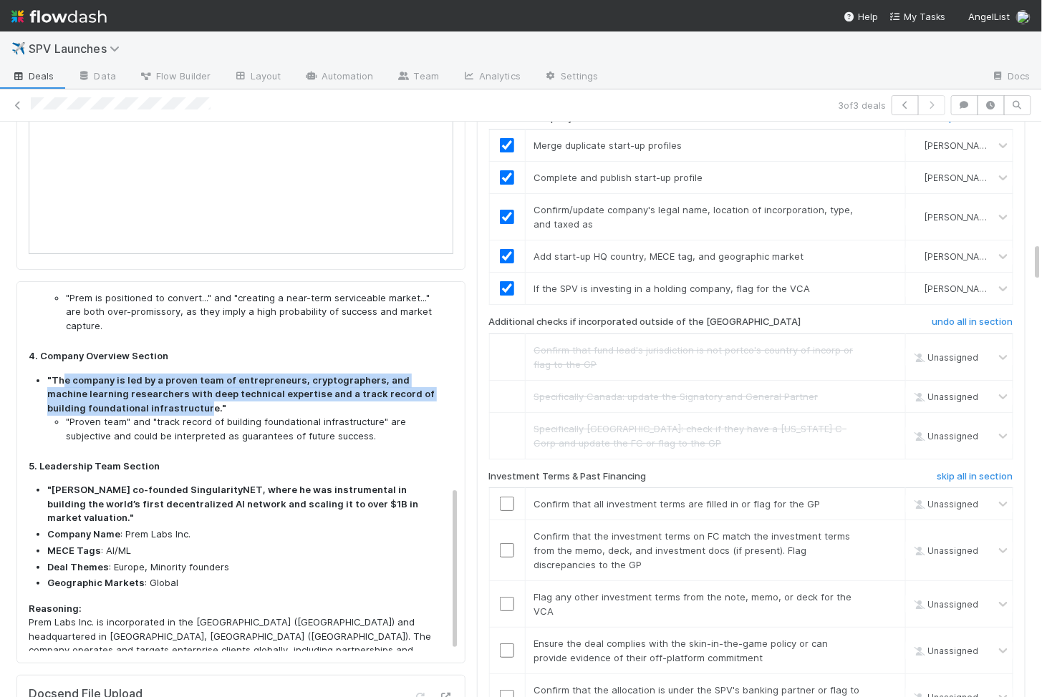
drag, startPoint x: 64, startPoint y: 341, endPoint x: 163, endPoint y: 371, distance: 102.6
click at [163, 374] on strong ""The company is led by a proven team of entrepreneurs, cryptographers, and mach…" at bounding box center [240, 393] width 387 height 39
copy strong "e company is led by a proven team of entrepreneurs, cryptographers, and machine…"
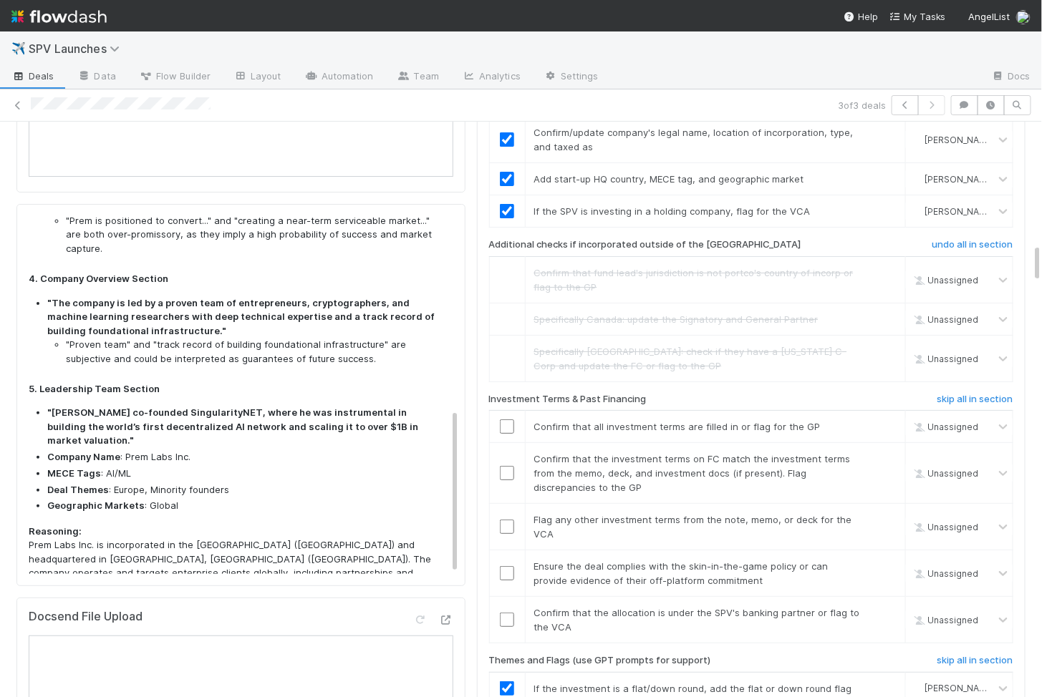
scroll to position [1828, 0]
click at [72, 405] on strong ""Simone co-founded SingularityNET, where he was instrumental in building the wo…" at bounding box center [232, 424] width 371 height 39
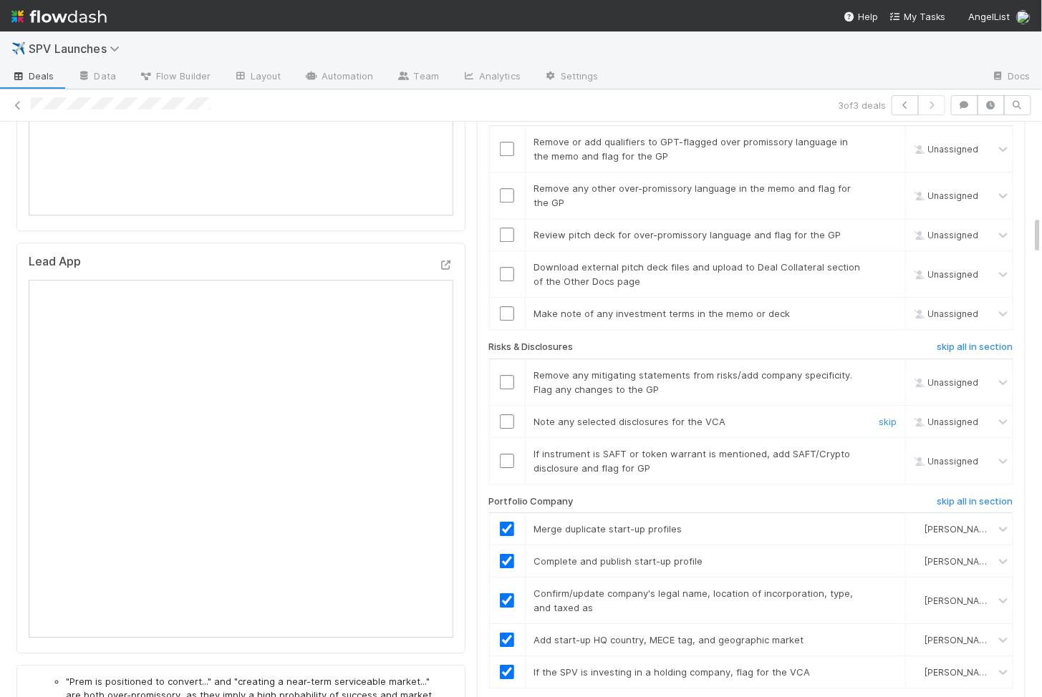
scroll to position [1351, 0]
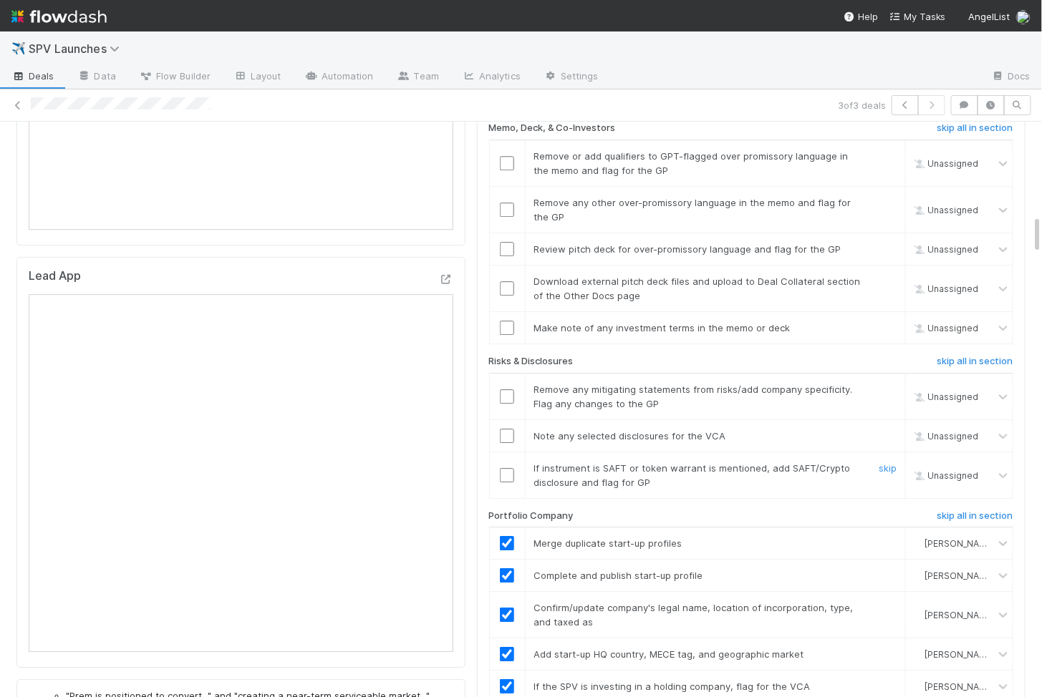
click at [509, 468] on input "checkbox" at bounding box center [507, 475] width 14 height 14
click at [504, 429] on input "checkbox" at bounding box center [507, 436] width 14 height 14
click at [505, 390] on input "checkbox" at bounding box center [507, 397] width 14 height 14
click at [508, 312] on td at bounding box center [507, 328] width 36 height 32
click at [506, 321] on input "checkbox" at bounding box center [507, 328] width 14 height 14
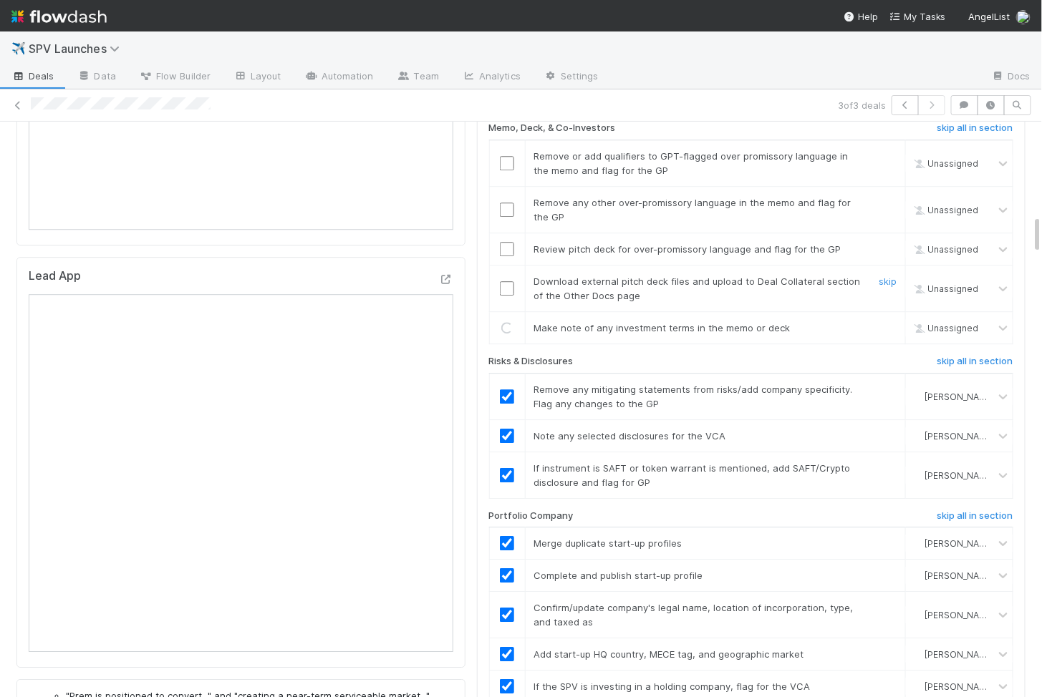
click at [506, 281] on input "checkbox" at bounding box center [507, 288] width 14 height 14
click at [503, 242] on input "checkbox" at bounding box center [507, 249] width 14 height 14
click at [507, 203] on input "checkbox" at bounding box center [507, 210] width 14 height 14
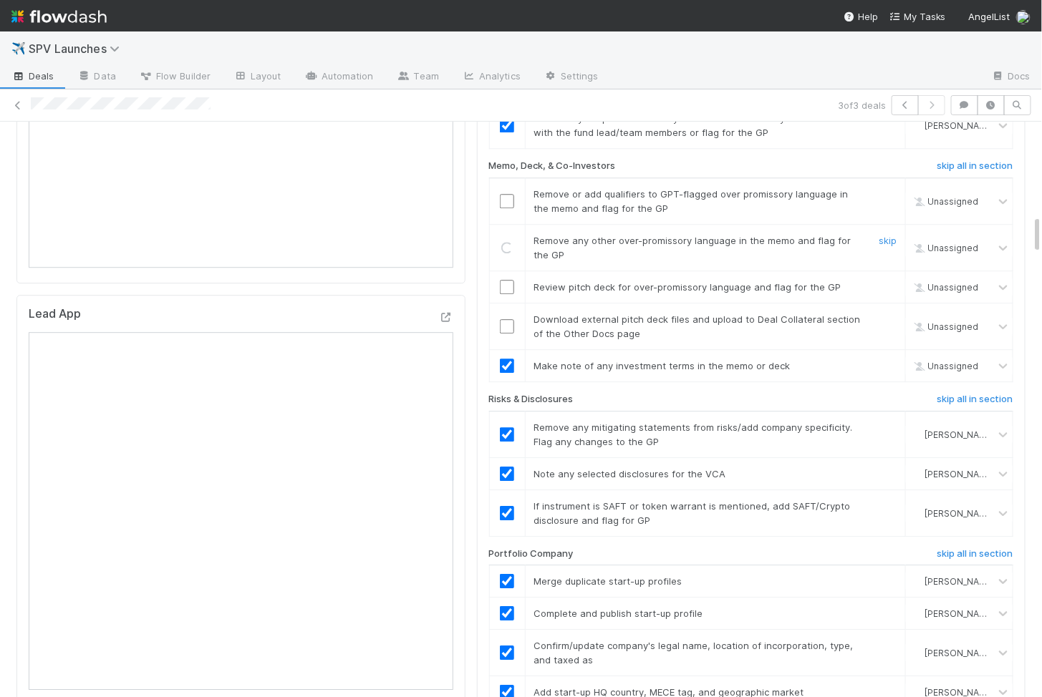
checkbox input "true"
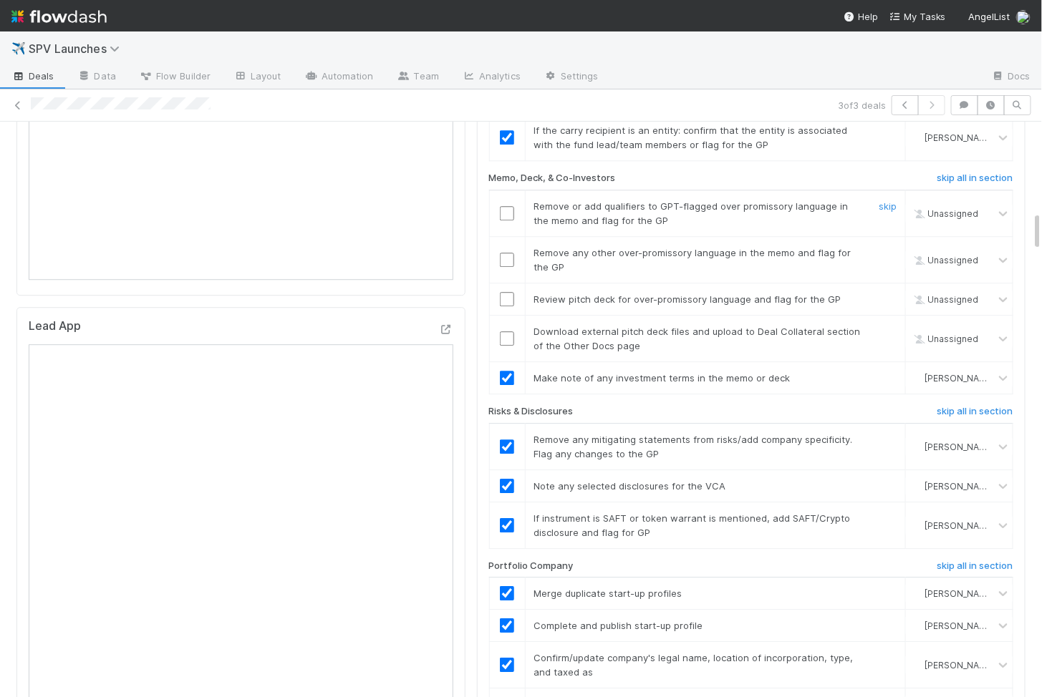
click at [505, 206] on input "checkbox" at bounding box center [507, 213] width 14 height 14
click at [503, 253] on input "checkbox" at bounding box center [507, 260] width 14 height 14
click at [503, 292] on input "checkbox" at bounding box center [507, 299] width 14 height 14
click at [503, 332] on input "checkbox" at bounding box center [507, 339] width 14 height 14
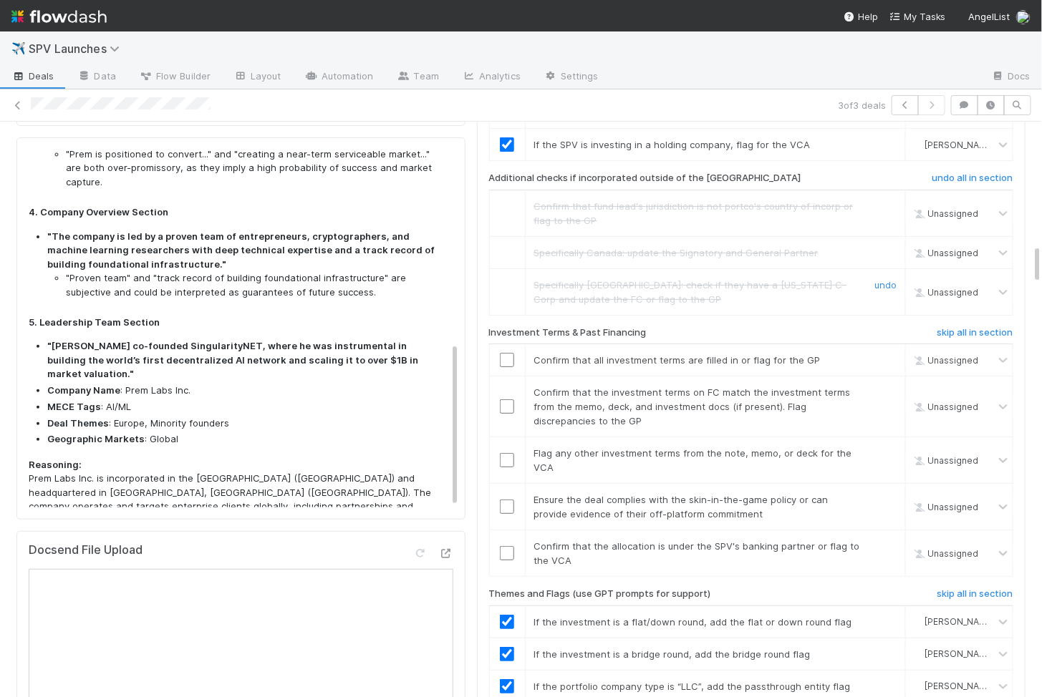
scroll to position [2001, 0]
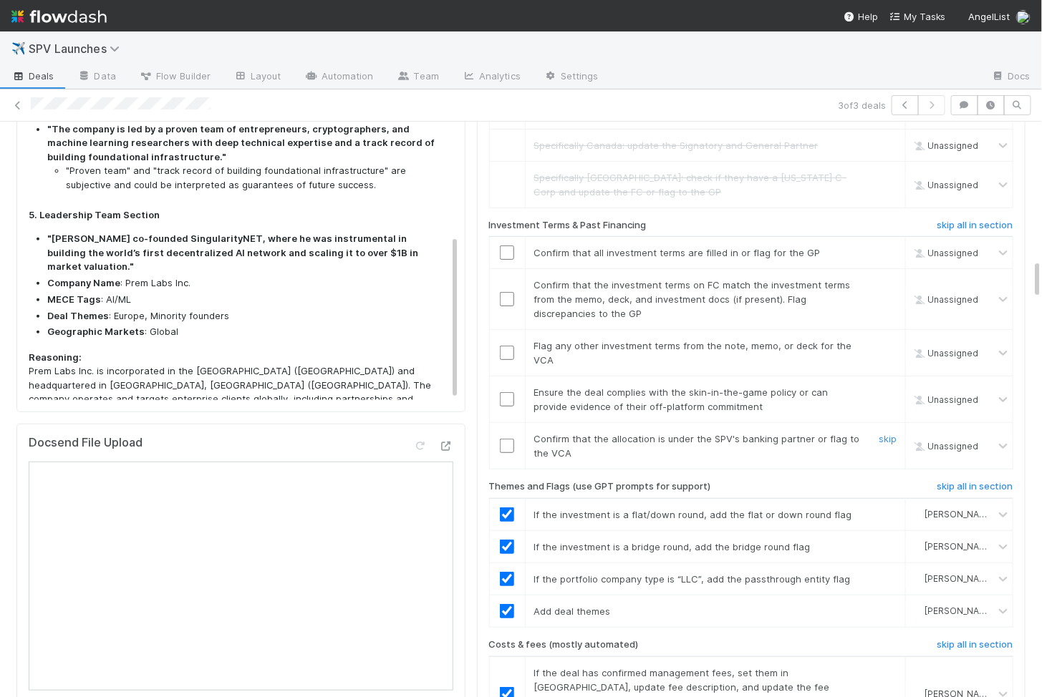
click at [505, 439] on input "checkbox" at bounding box center [507, 446] width 14 height 14
click at [506, 392] on input "checkbox" at bounding box center [507, 399] width 14 height 14
click at [506, 346] on input "checkbox" at bounding box center [507, 353] width 14 height 14
click at [507, 269] on td at bounding box center [507, 299] width 36 height 61
click at [507, 292] on input "checkbox" at bounding box center [507, 299] width 14 height 14
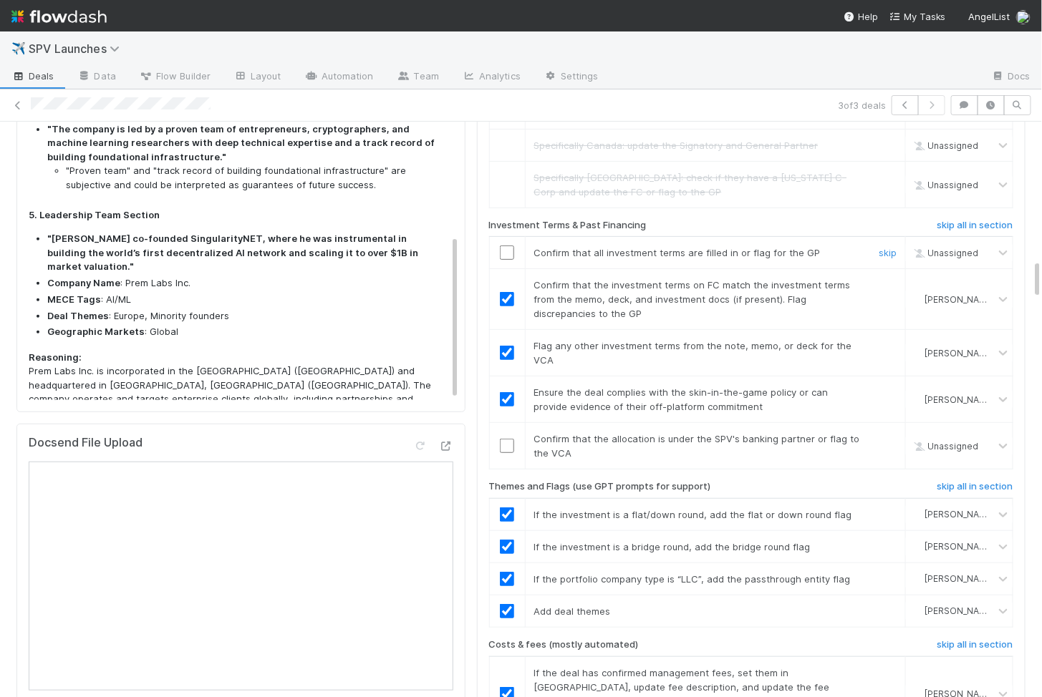
click at [507, 237] on td at bounding box center [507, 253] width 36 height 32
click at [507, 246] on input "checkbox" at bounding box center [507, 253] width 14 height 14
click at [508, 439] on input "checkbox" at bounding box center [507, 446] width 14 height 14
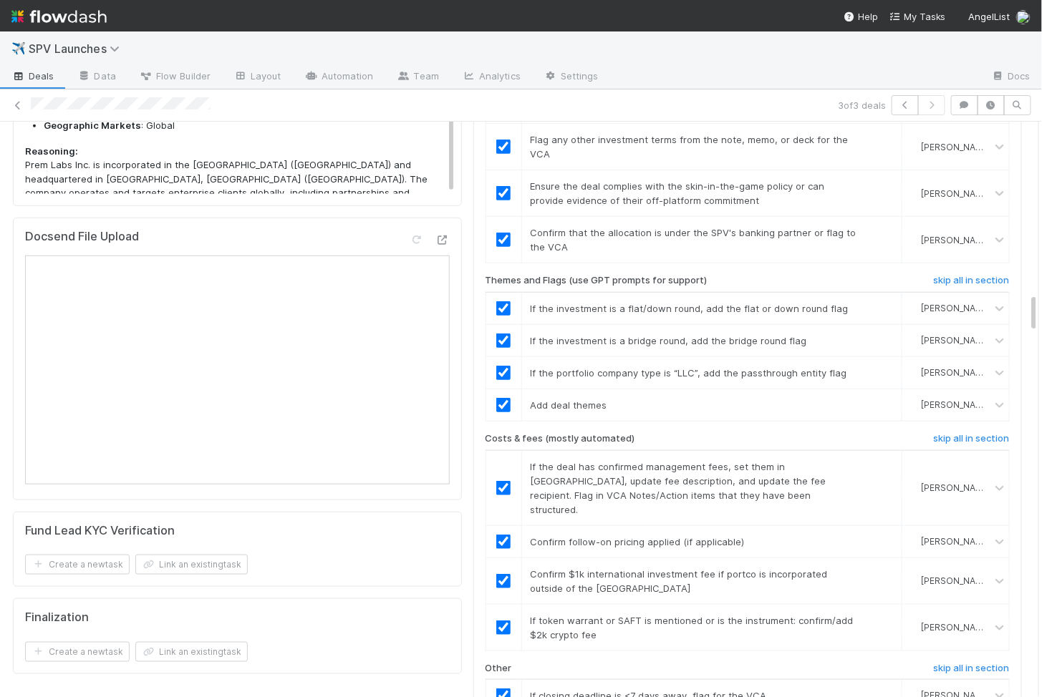
scroll to position [2554, 0]
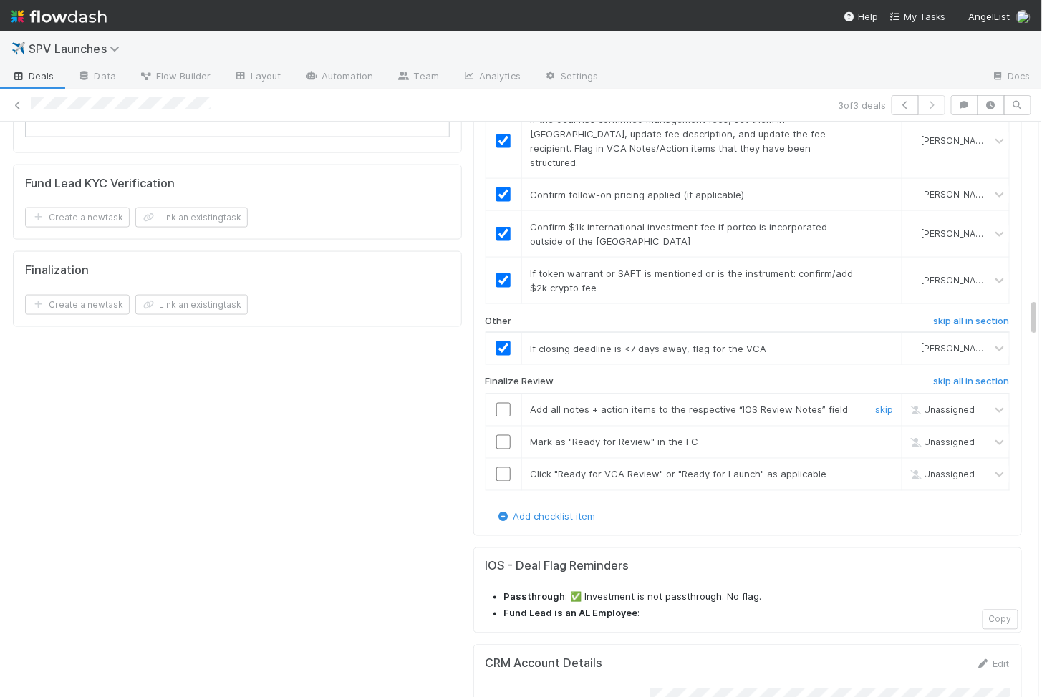
click at [503, 403] on input "checkbox" at bounding box center [503, 410] width 14 height 14
click at [502, 435] on input "checkbox" at bounding box center [503, 442] width 14 height 14
click at [502, 468] on input "checkbox" at bounding box center [503, 475] width 14 height 14
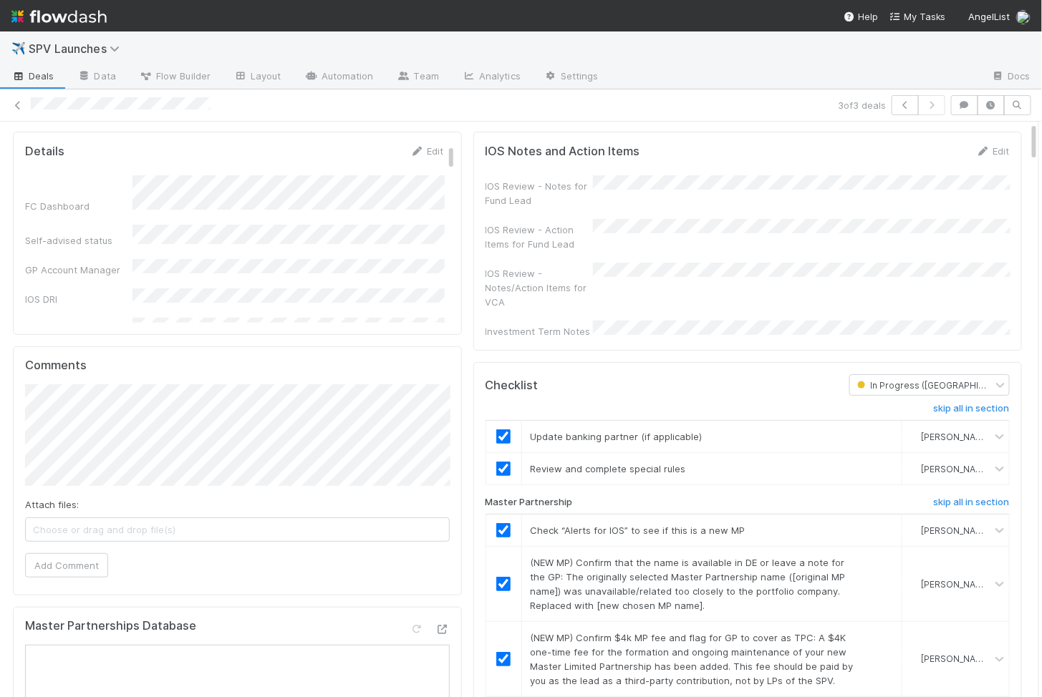
scroll to position [0, 0]
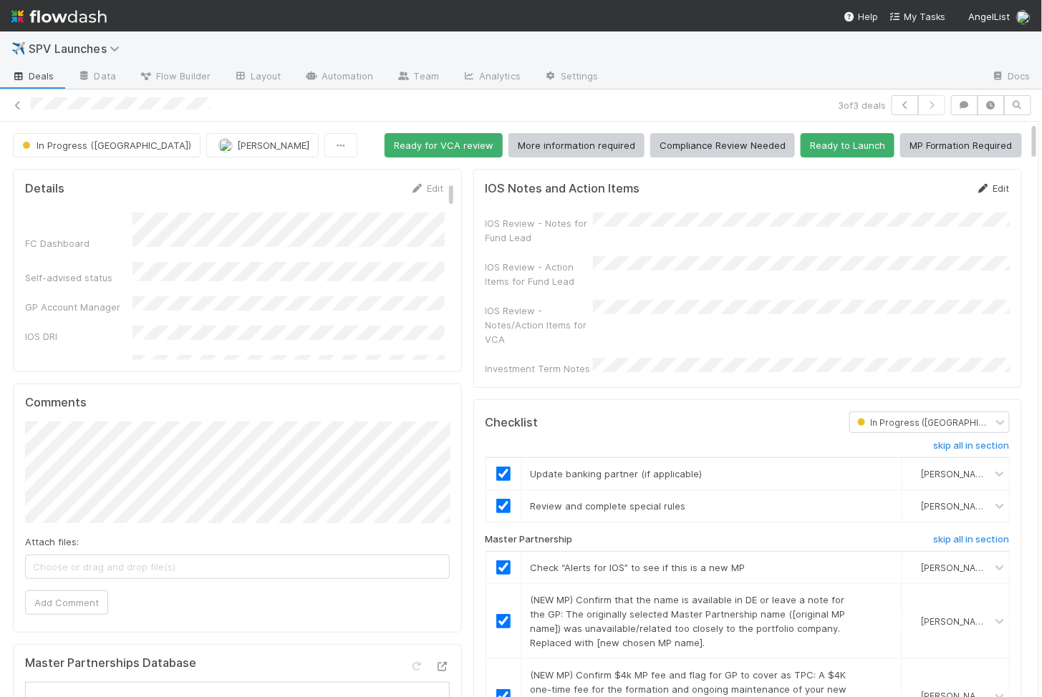
click at [994, 188] on link "Edit" at bounding box center [993, 188] width 34 height 11
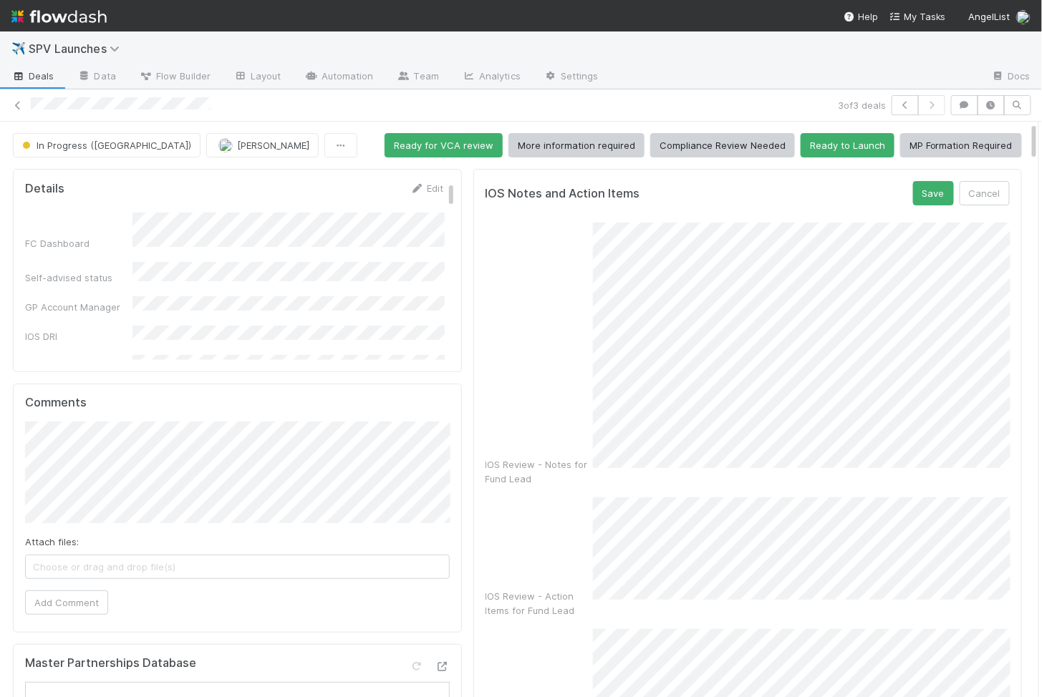
scroll to position [19, 0]
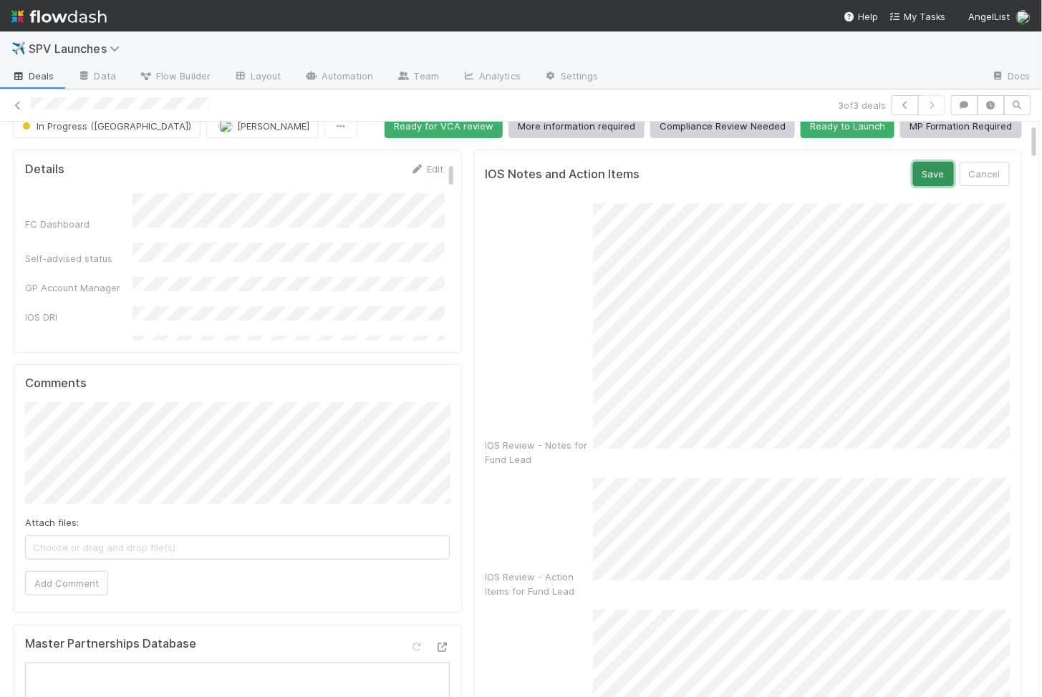
click at [923, 168] on button "Save" at bounding box center [933, 174] width 41 height 24
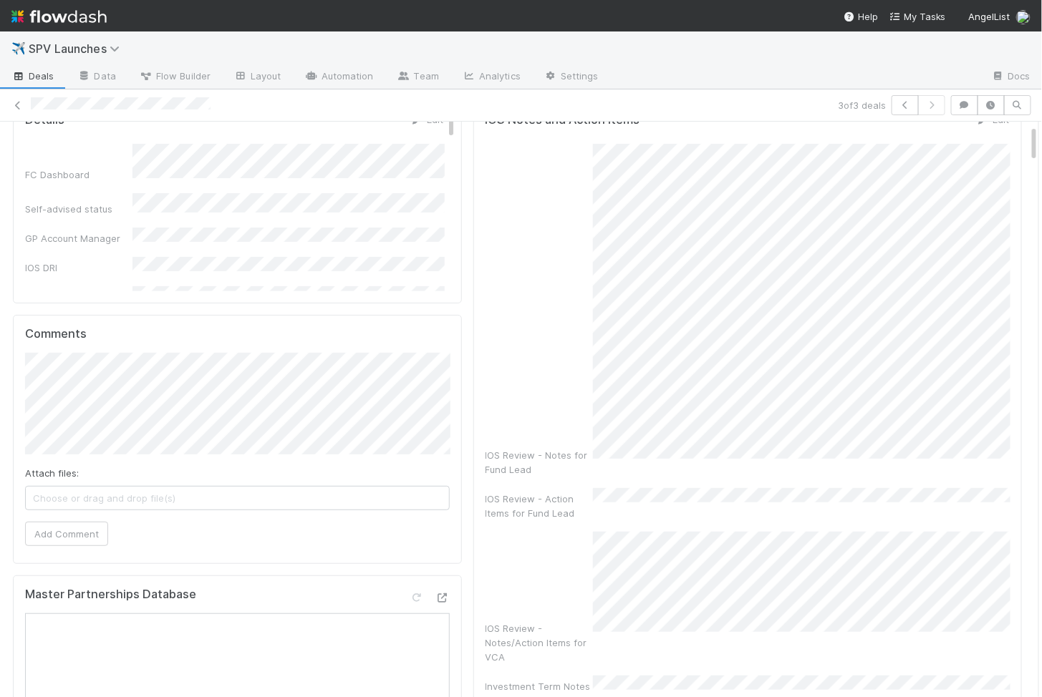
scroll to position [0, 0]
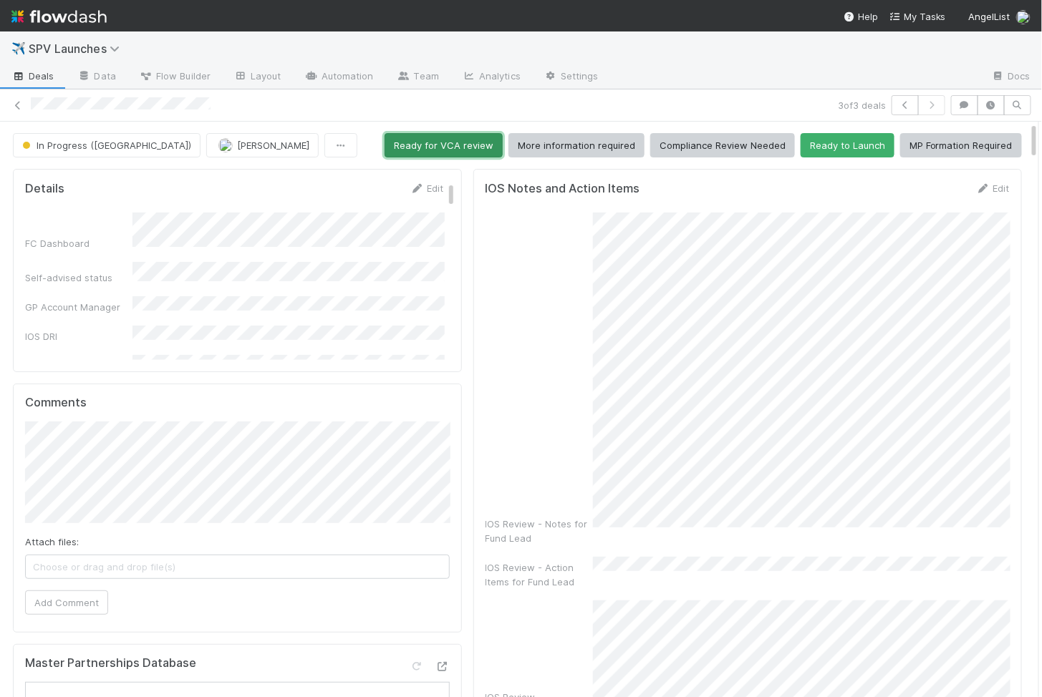
click at [459, 146] on button "Ready for VCA review" at bounding box center [443, 145] width 118 height 24
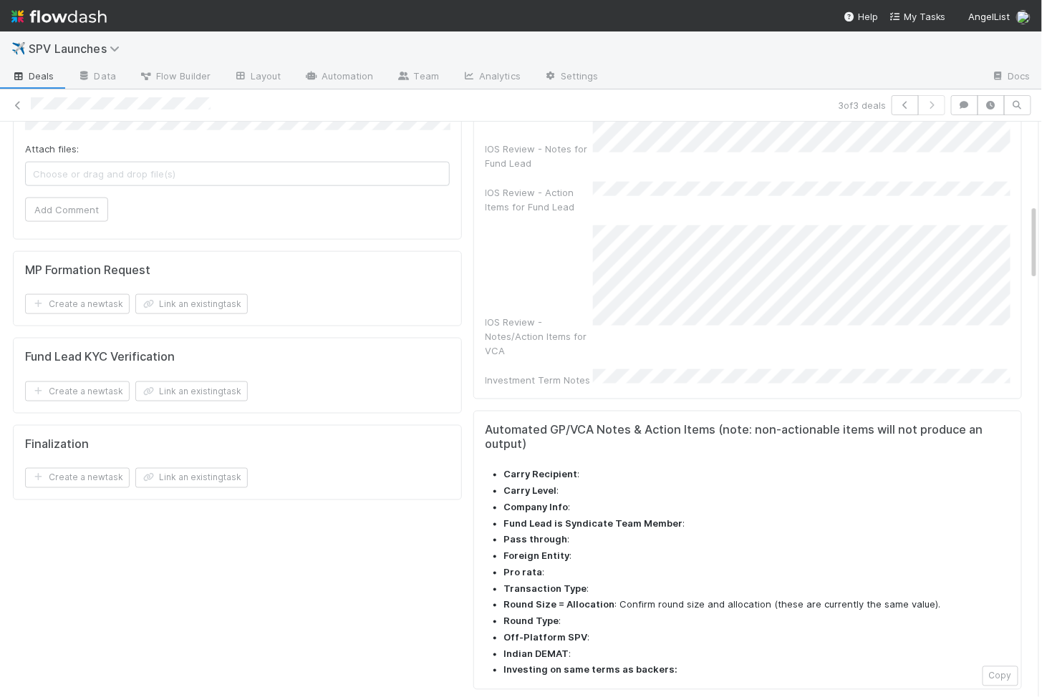
scroll to position [621, 0]
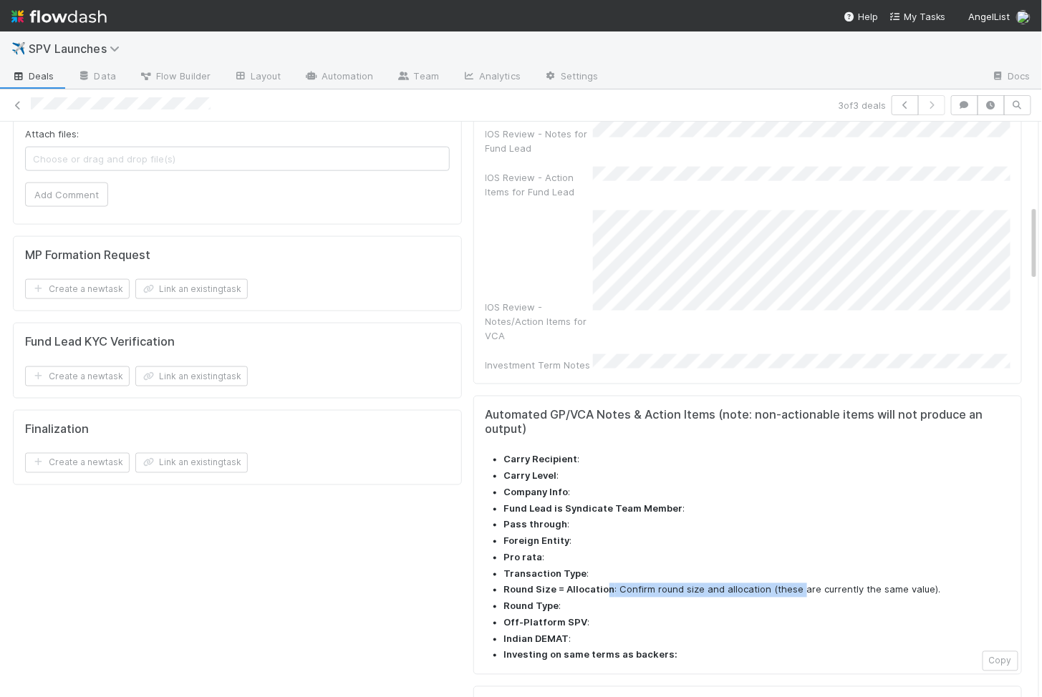
drag, startPoint x: 606, startPoint y: 516, endPoint x: 796, endPoint y: 516, distance: 190.5
click at [796, 584] on li "Round Size = Allocation : Confirm round size and allocation (these are currentl…" at bounding box center [756, 591] width 505 height 14
click at [800, 489] on ul "Carry Recipient : Carry Level : Company Info : Fund Lead is Syndicate Team Memb…" at bounding box center [747, 558] width 524 height 210
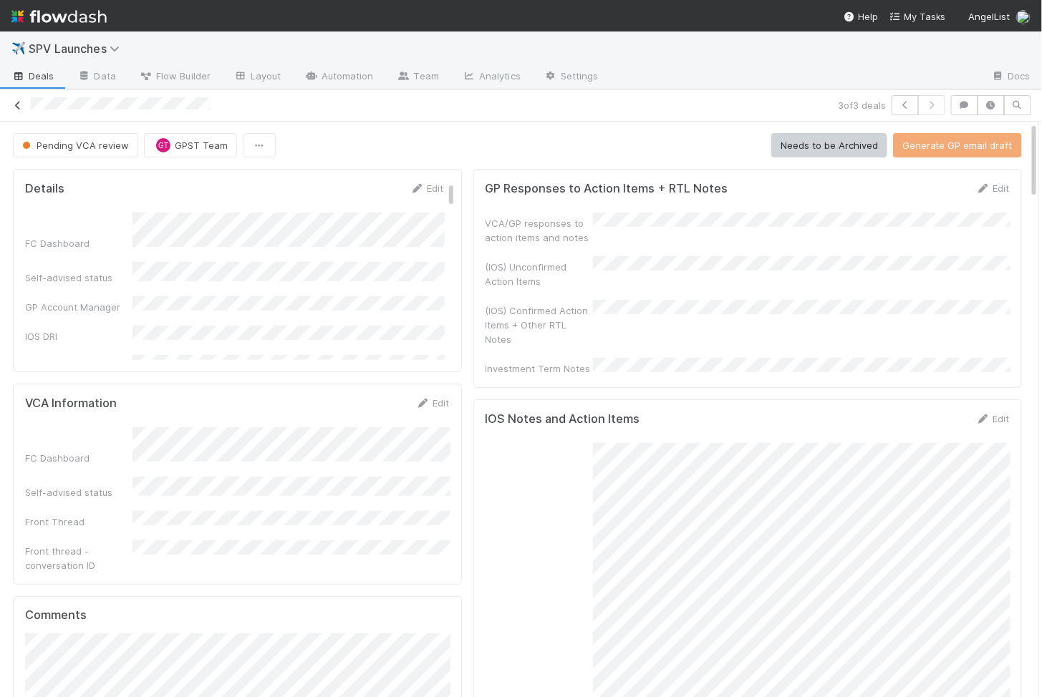
click at [21, 105] on icon at bounding box center [18, 105] width 14 height 9
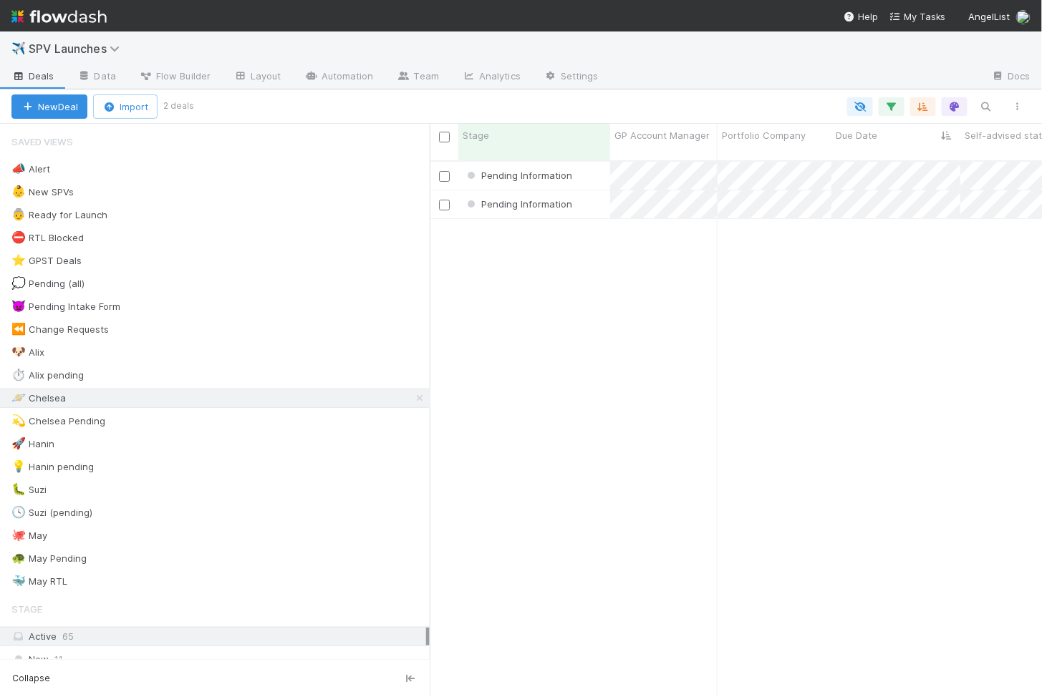
scroll to position [549, 612]
click at [589, 162] on div "Pending Information" at bounding box center [534, 176] width 152 height 28
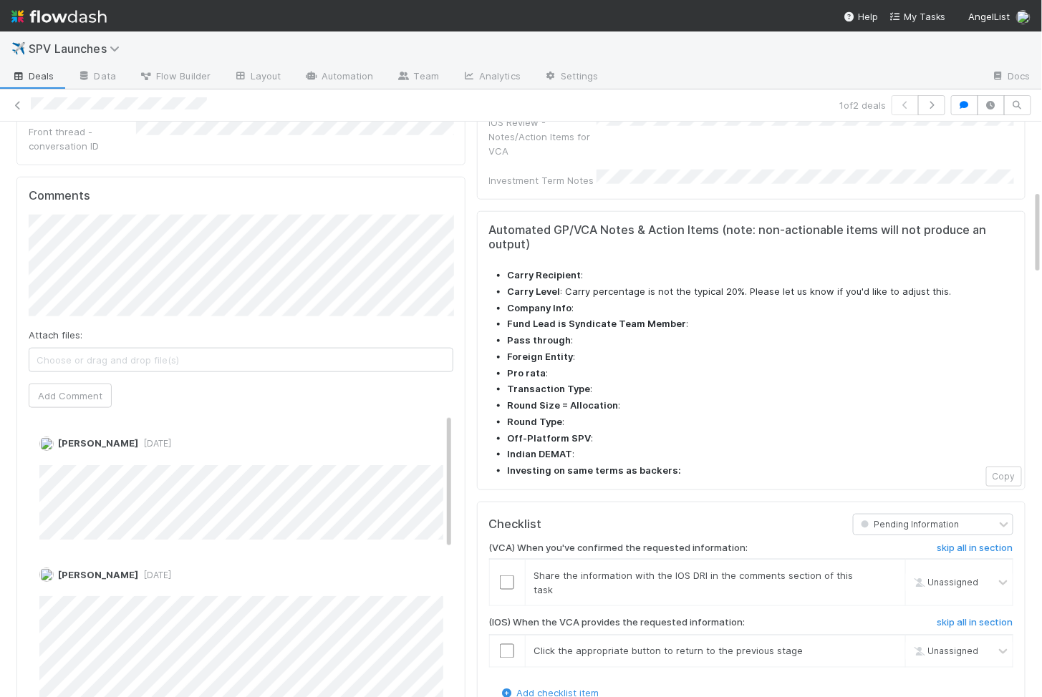
scroll to position [478, 0]
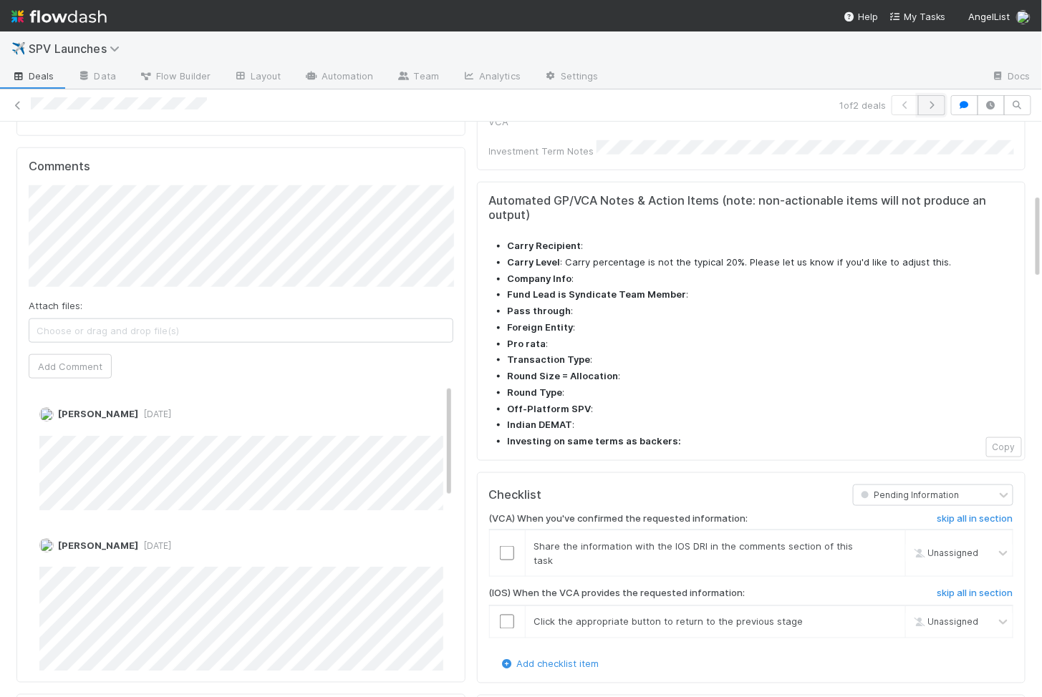
click at [940, 110] on button "button" at bounding box center [931, 105] width 27 height 20
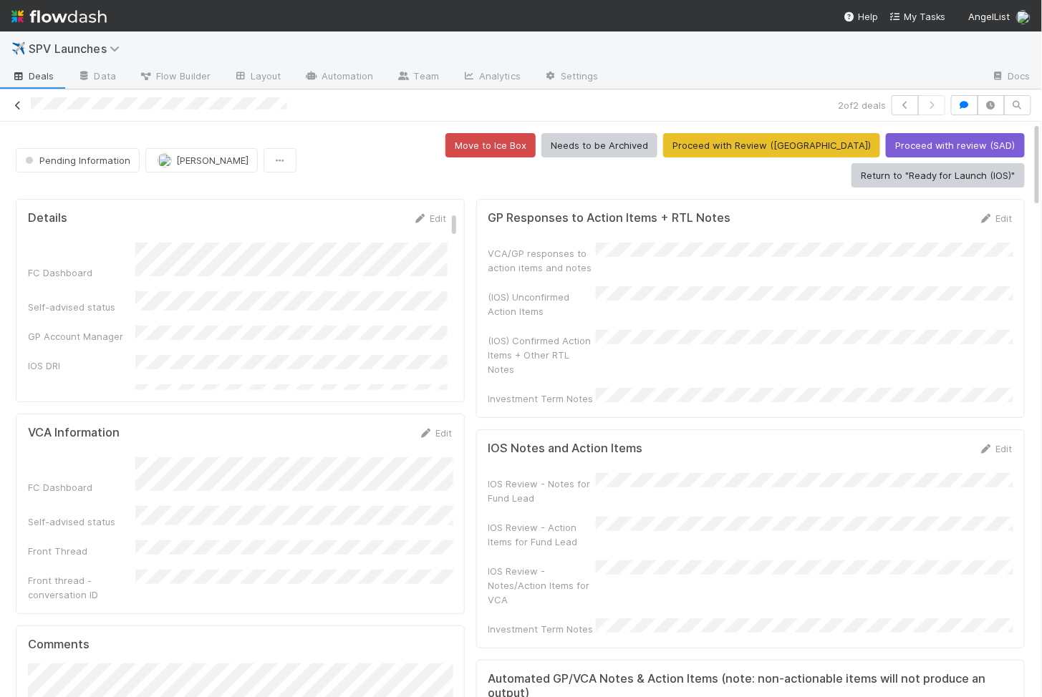
click at [21, 106] on icon at bounding box center [18, 105] width 14 height 9
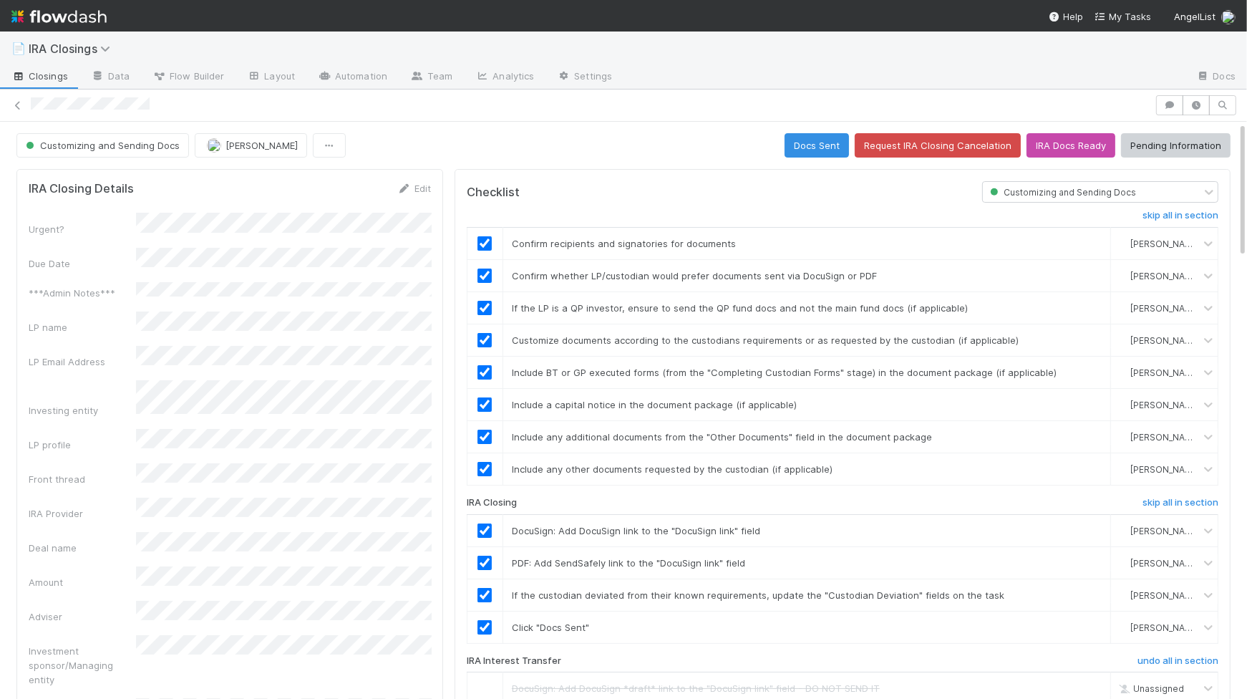
scroll to position [291, 402]
click at [132, 142] on span "Customizing and Sending Docs" at bounding box center [101, 145] width 157 height 11
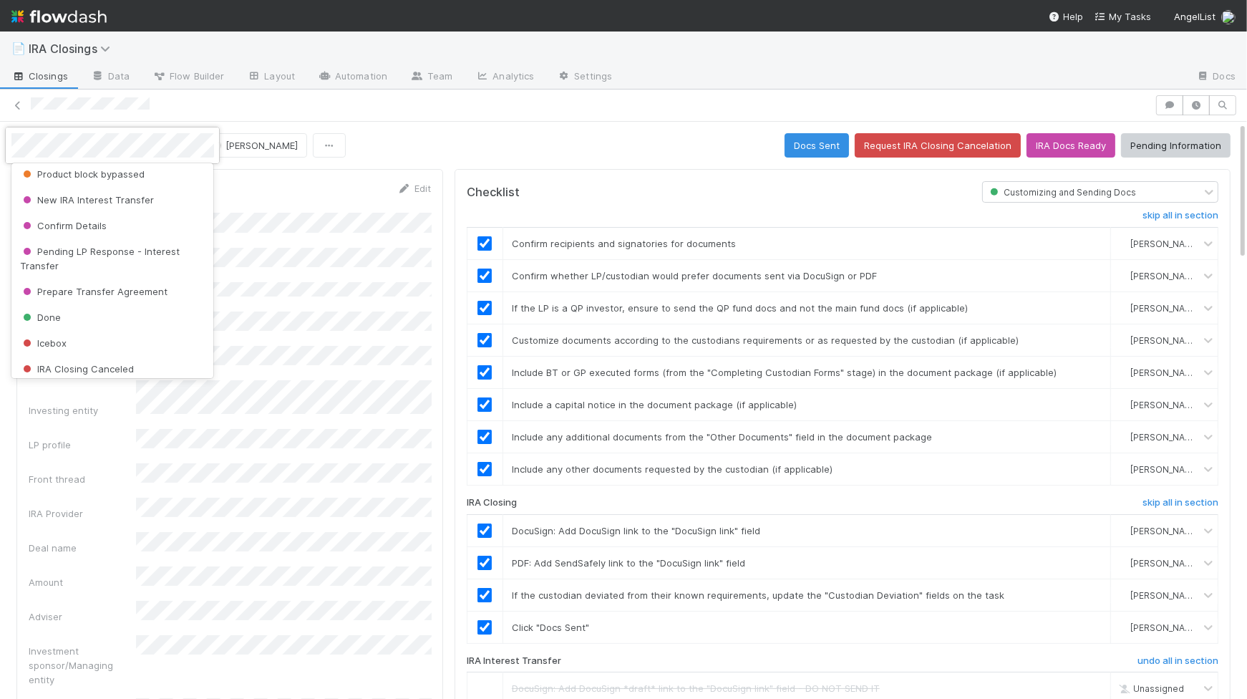
scroll to position [377, 0]
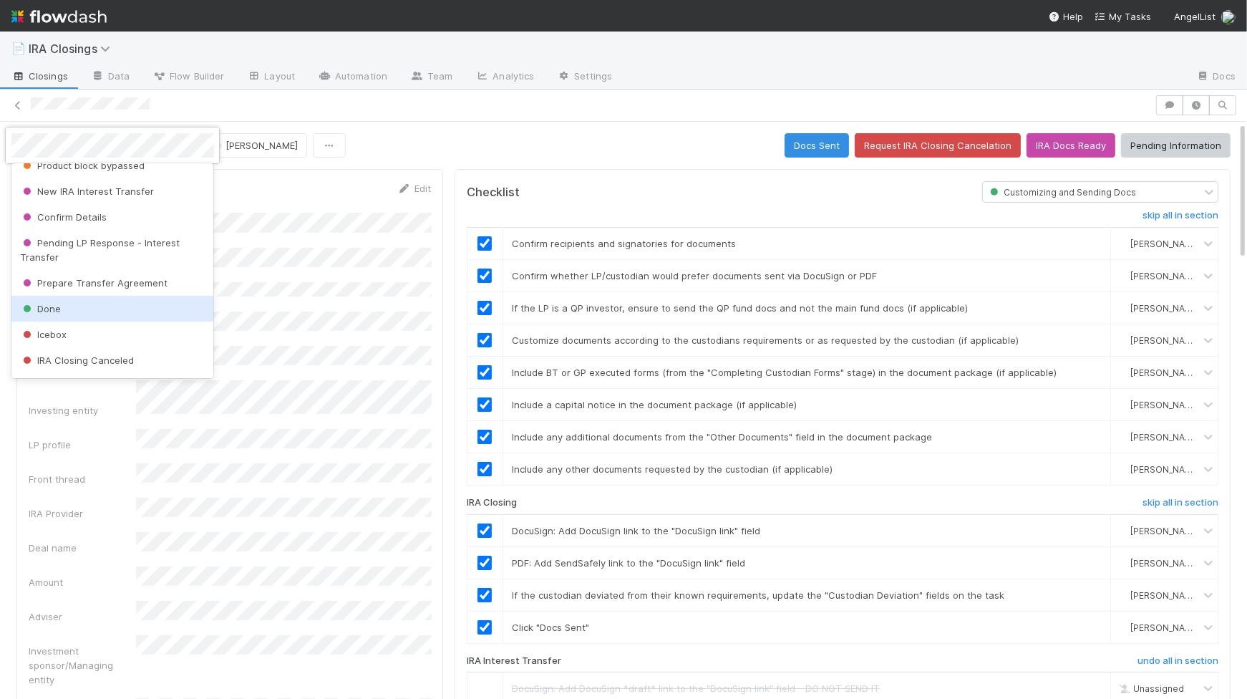
click at [86, 298] on div "Done" at bounding box center [112, 309] width 203 height 26
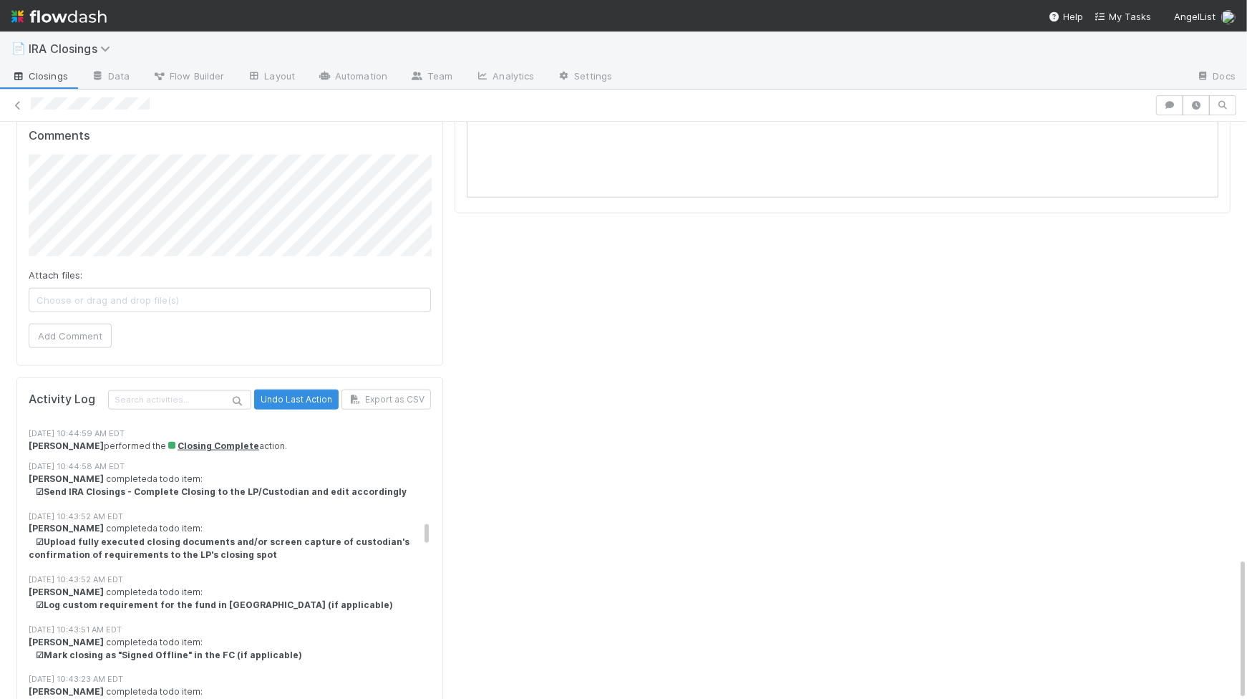
scroll to position [0, 0]
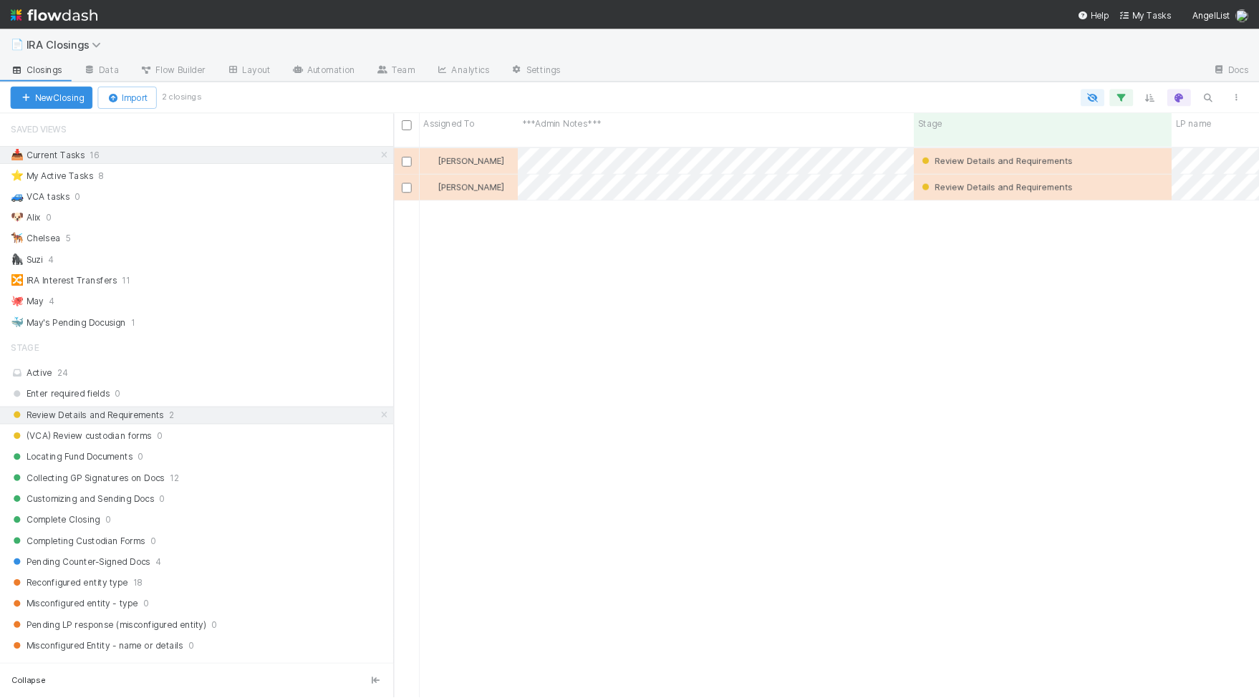
scroll to position [614, 945]
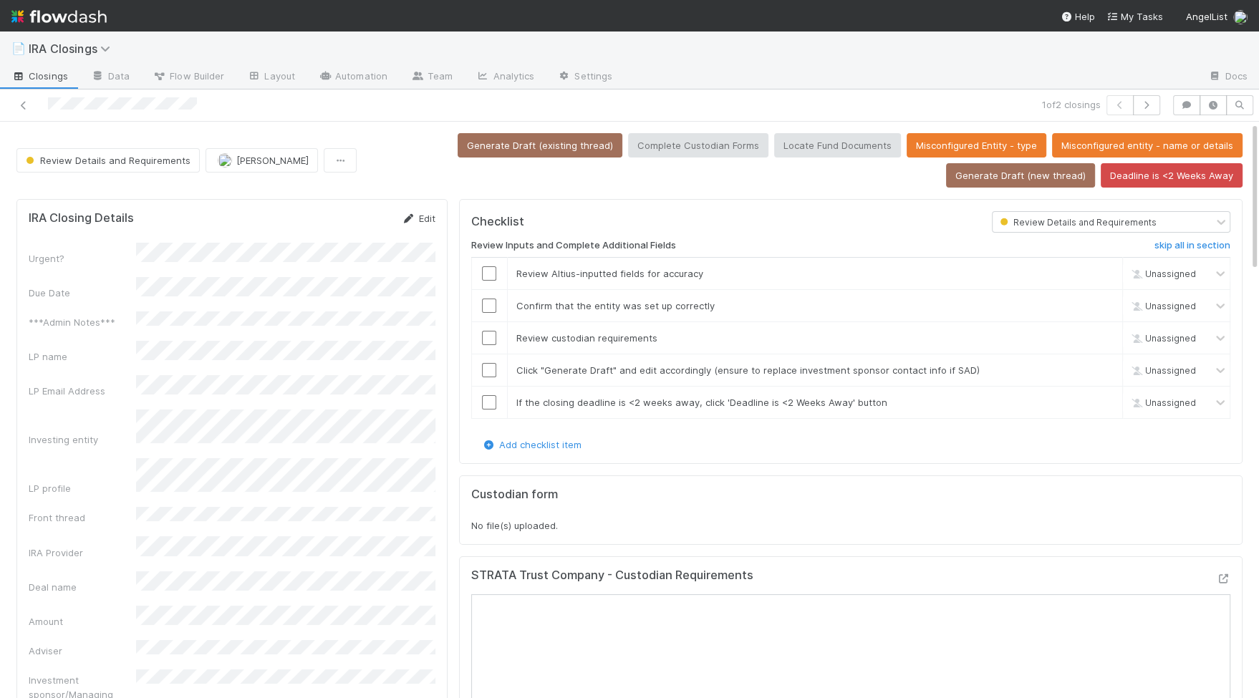
click at [424, 213] on link "Edit" at bounding box center [419, 218] width 34 height 11
click at [359, 221] on button "Save" at bounding box center [359, 223] width 41 height 24
click at [490, 274] on input "checkbox" at bounding box center [489, 273] width 14 height 14
click at [490, 301] on input "checkbox" at bounding box center [489, 306] width 14 height 14
click at [490, 331] on input "checkbox" at bounding box center [489, 338] width 14 height 14
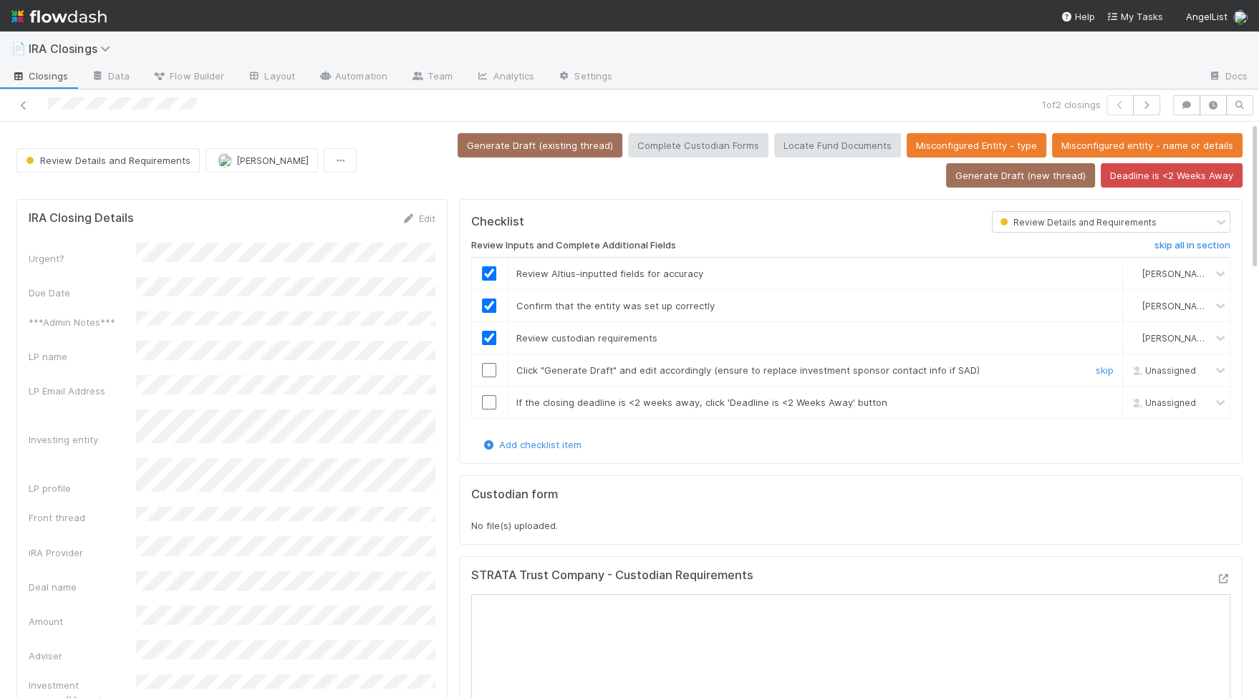
click at [491, 363] on input "checkbox" at bounding box center [489, 370] width 14 height 14
click at [490, 395] on input "checkbox" at bounding box center [489, 402] width 14 height 14
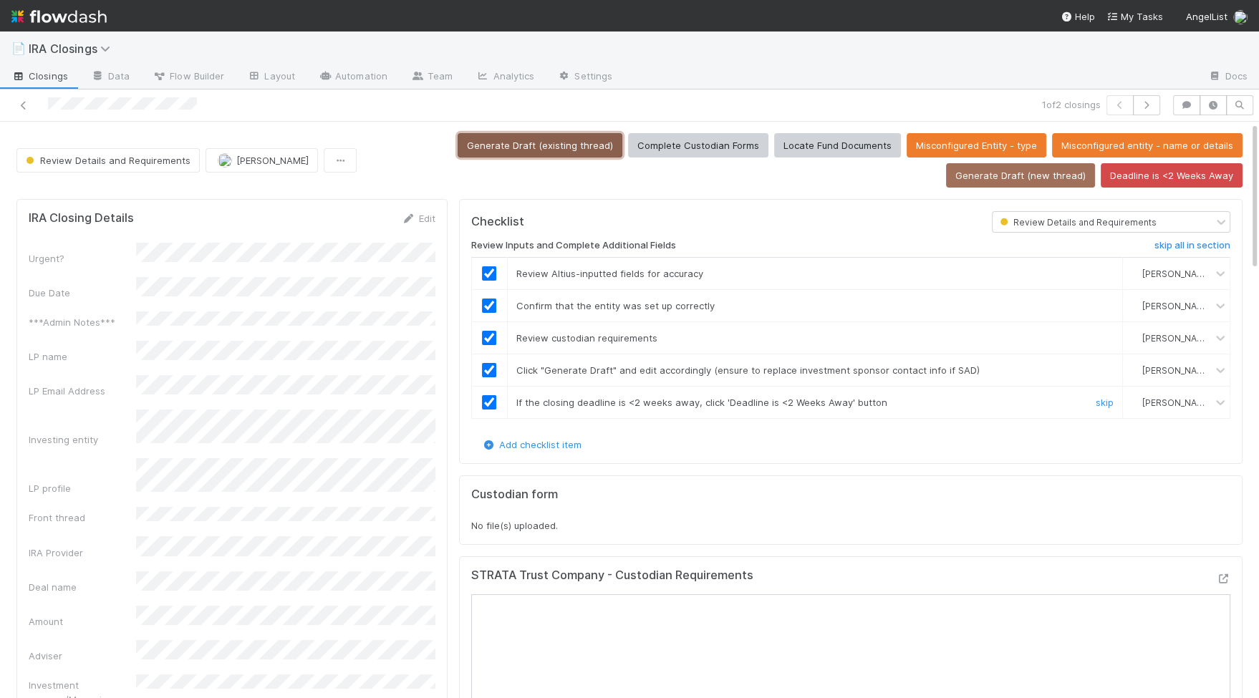
click at [550, 144] on button "Generate Draft (existing thread)" at bounding box center [540, 145] width 165 height 24
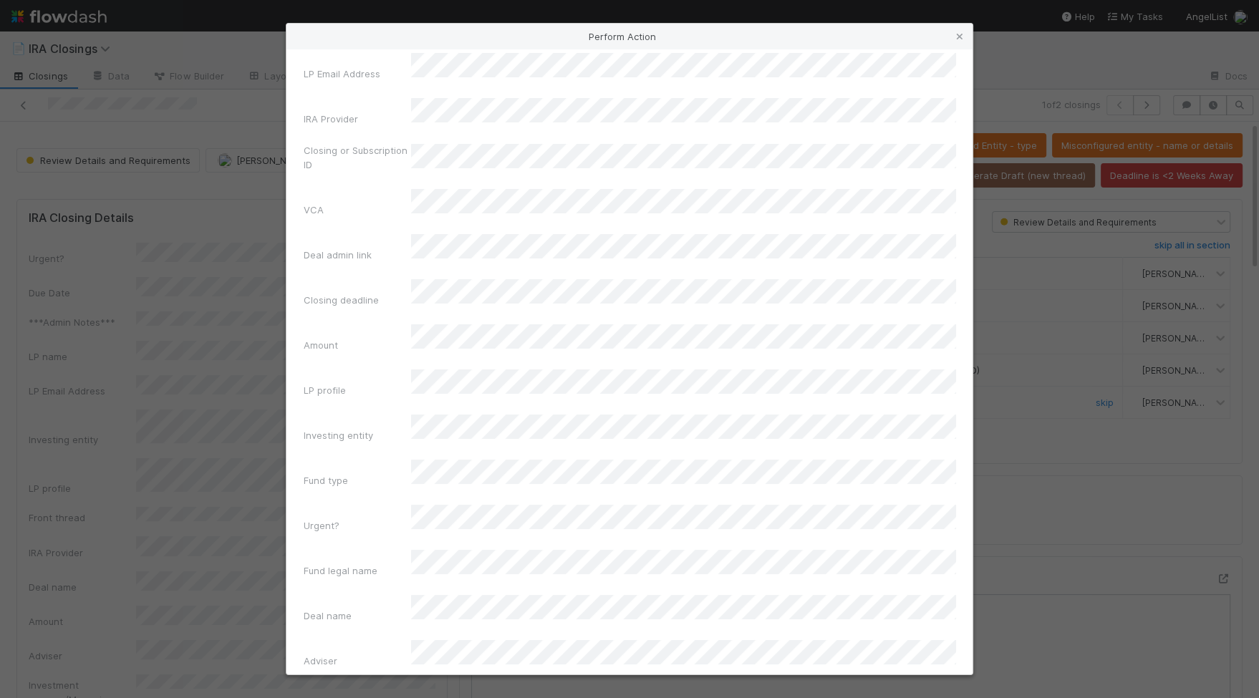
scroll to position [119, 0]
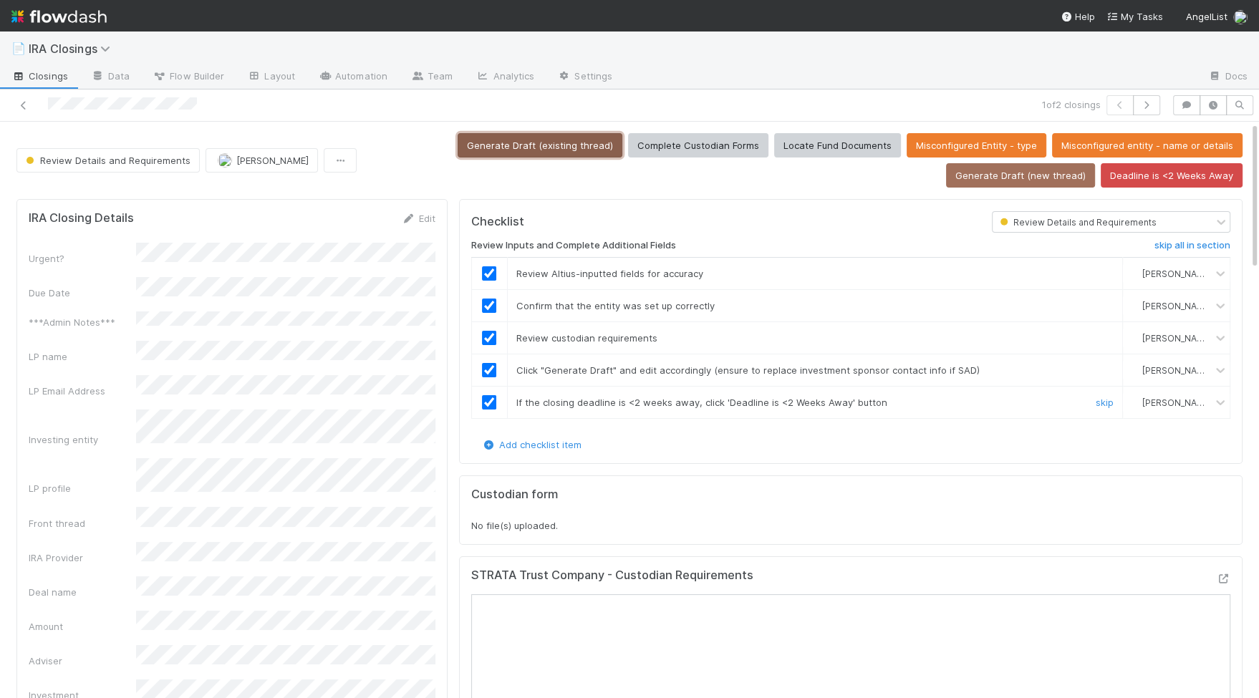
click at [580, 140] on button "Generate Draft (existing thread)" at bounding box center [540, 145] width 165 height 24
click at [1184, 178] on button "Deadline is <2 Weeks Away" at bounding box center [1171, 175] width 142 height 24
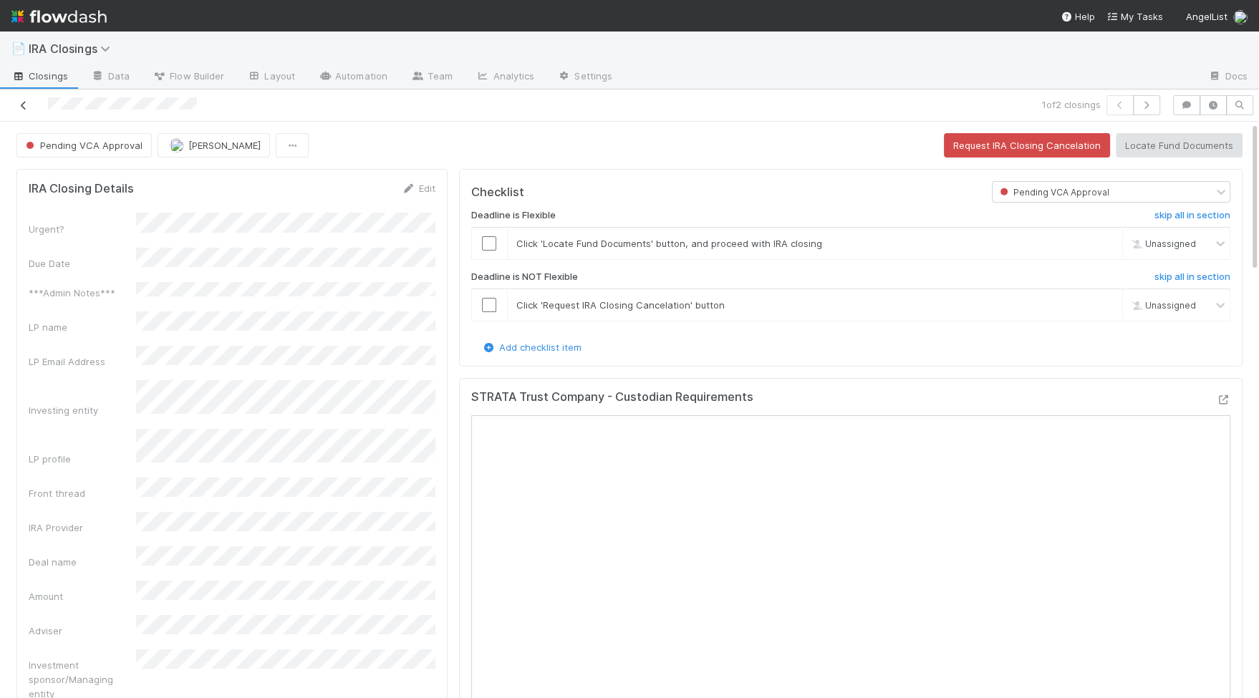
click at [23, 105] on icon at bounding box center [23, 105] width 14 height 9
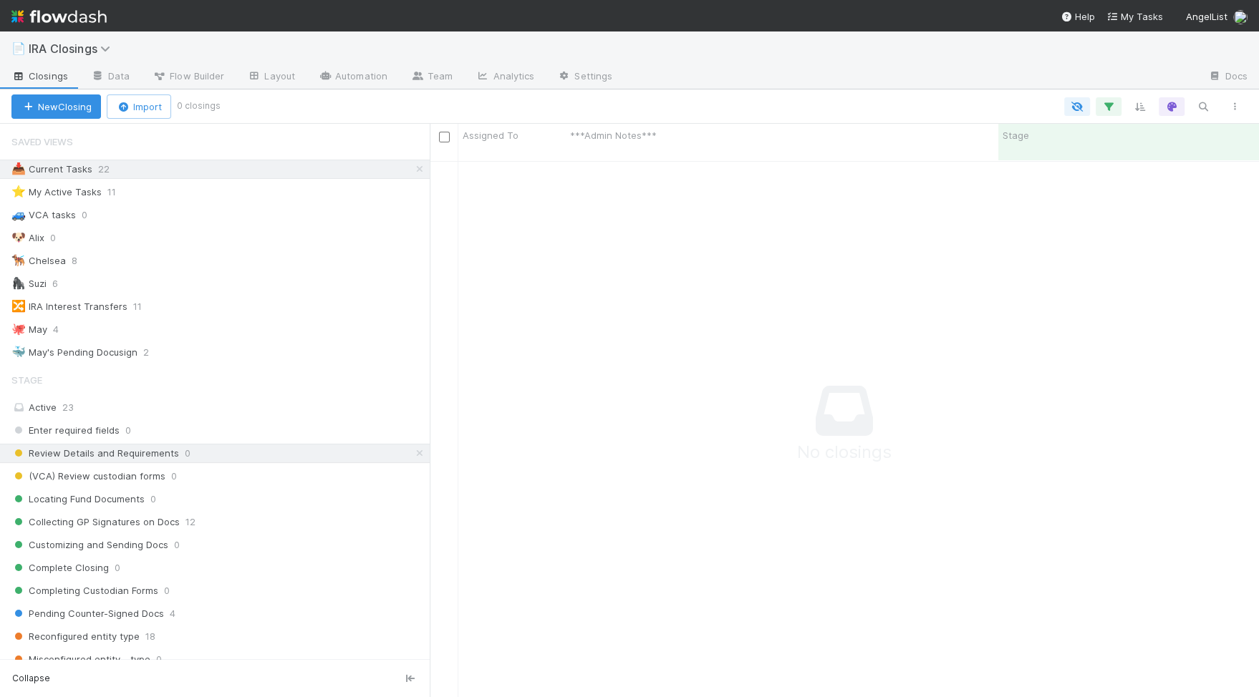
scroll to position [1, 1]
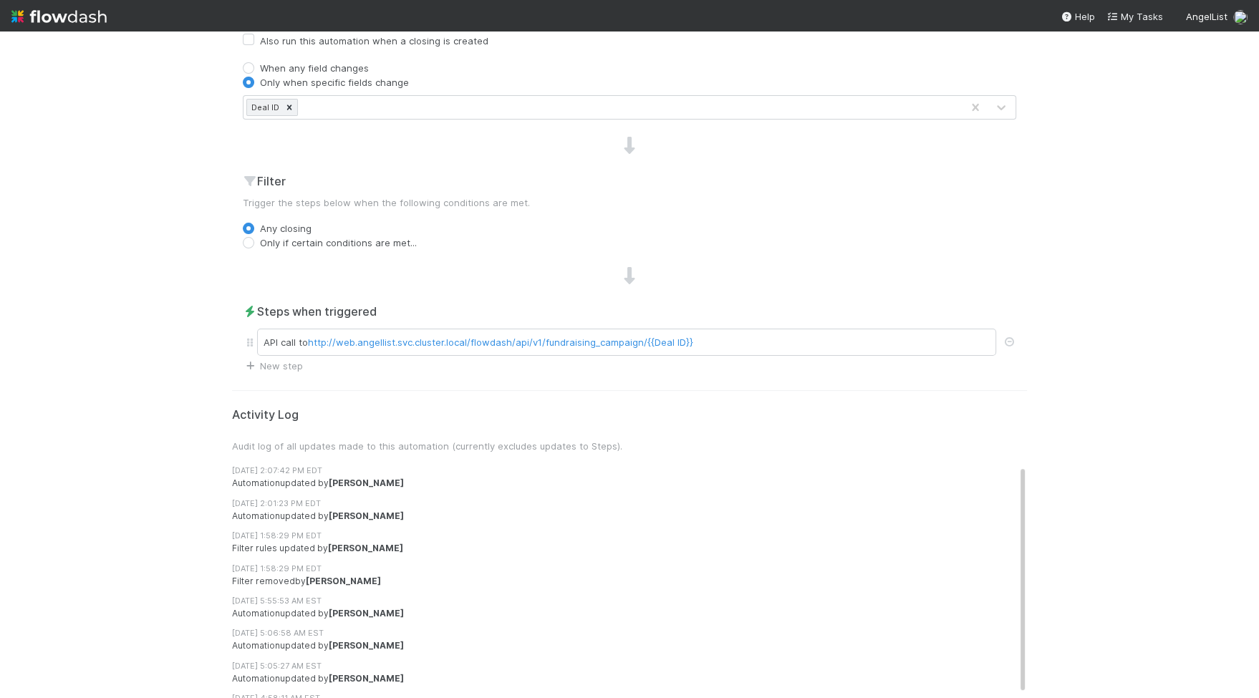
scroll to position [461, 0]
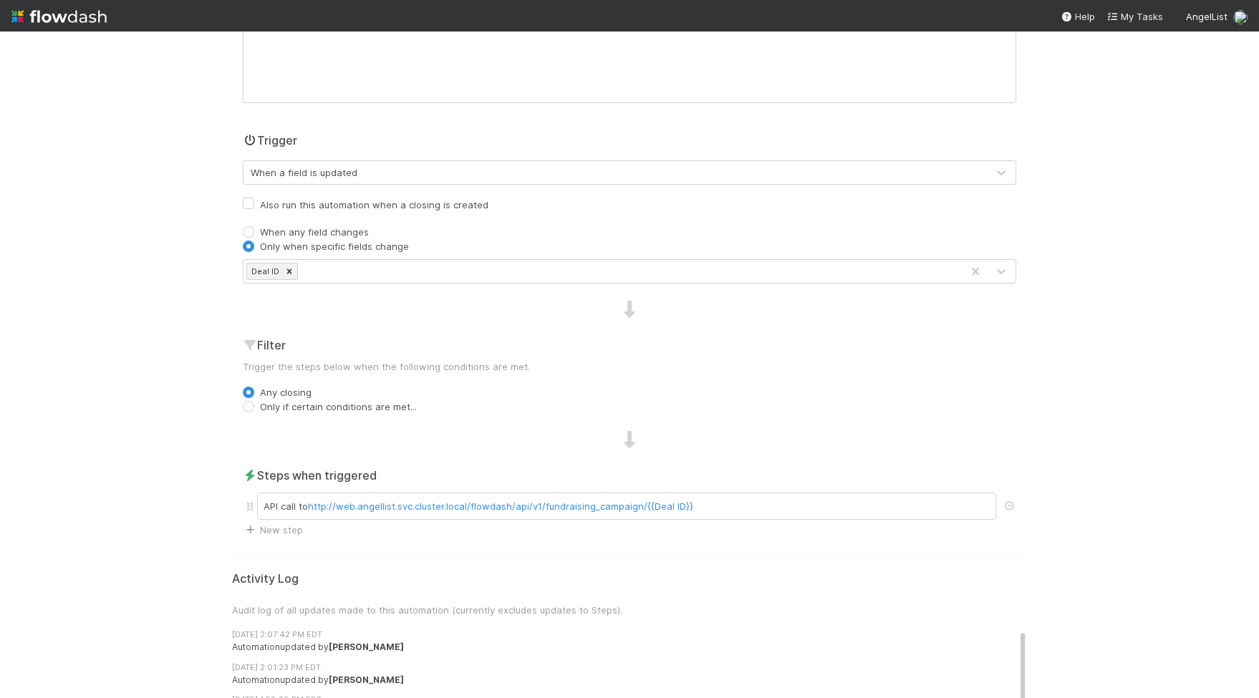
scroll to position [254, 0]
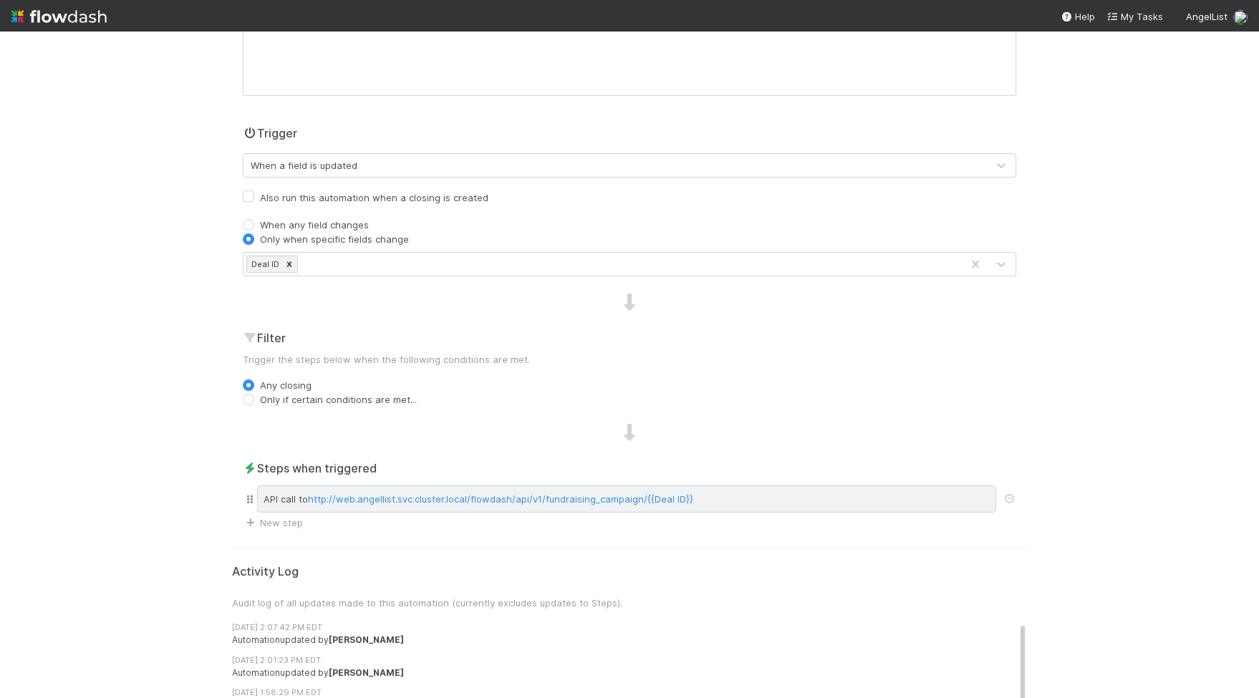
click at [477, 503] on div "API call to http://web.angellist.svc.cluster.local/flowdash/api/v1/fundraising_…" at bounding box center [626, 498] width 739 height 27
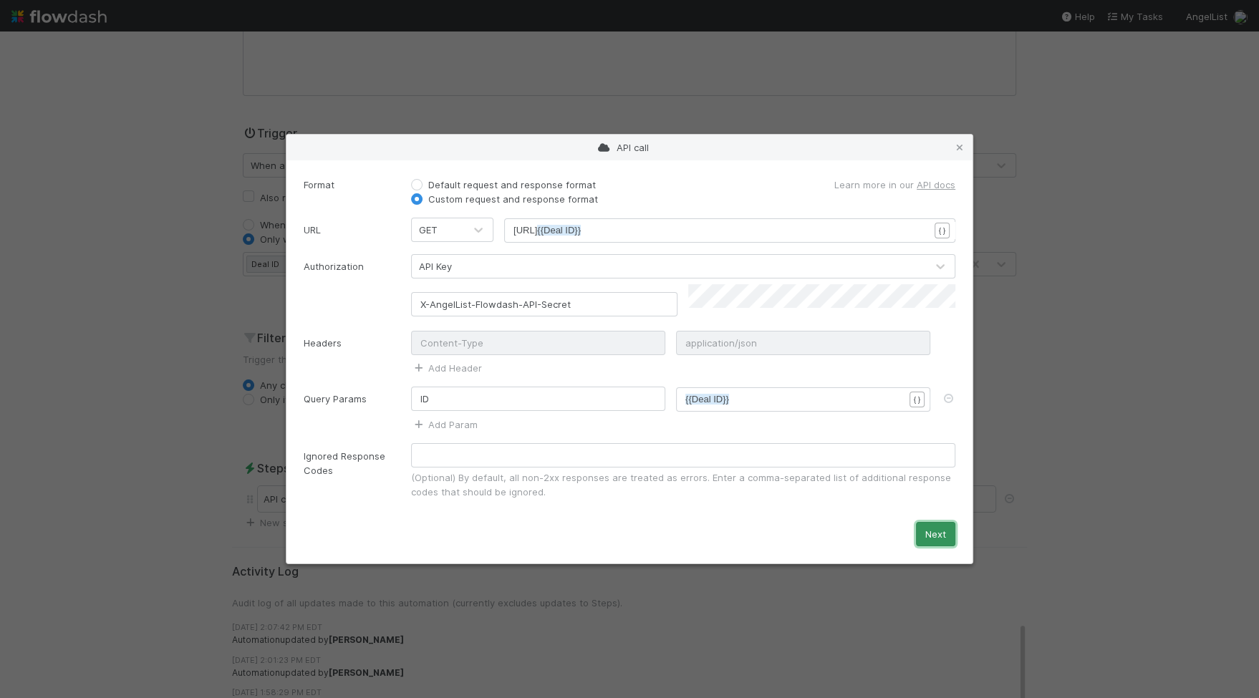
click at [953, 523] on button "Next" at bounding box center [935, 534] width 39 height 24
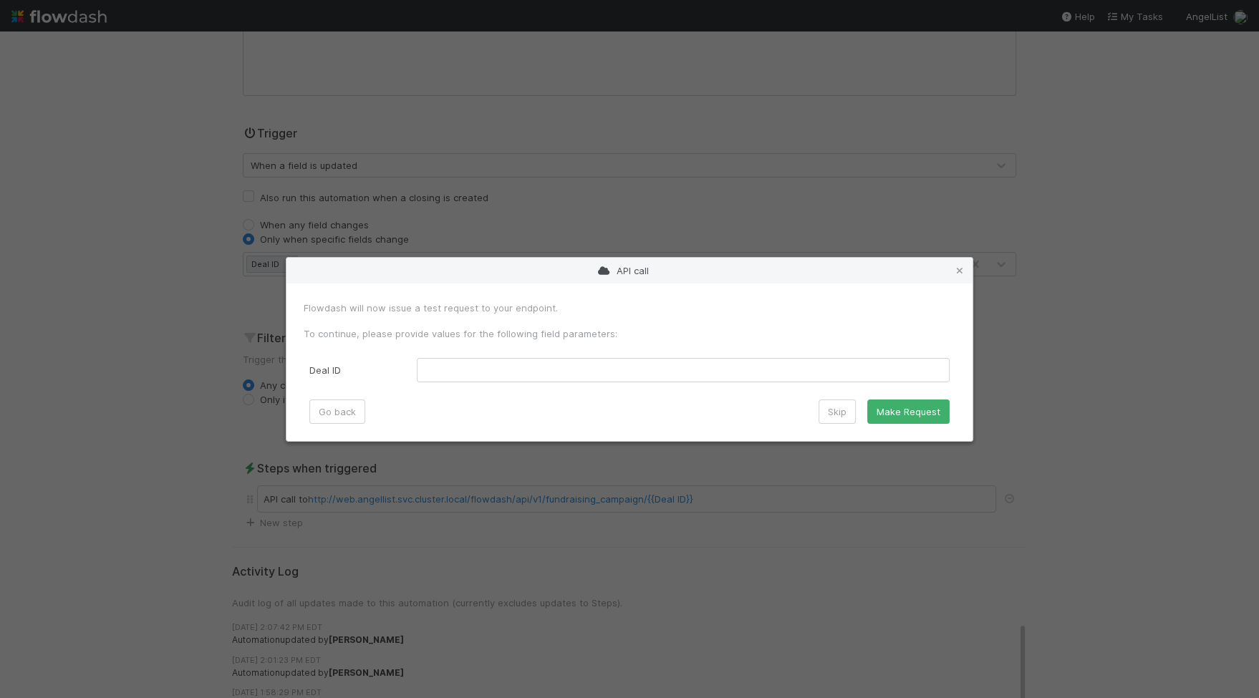
click at [1077, 458] on div "API call Flowdash will now issue a test request to your endpoint. To continue, …" at bounding box center [629, 349] width 1259 height 698
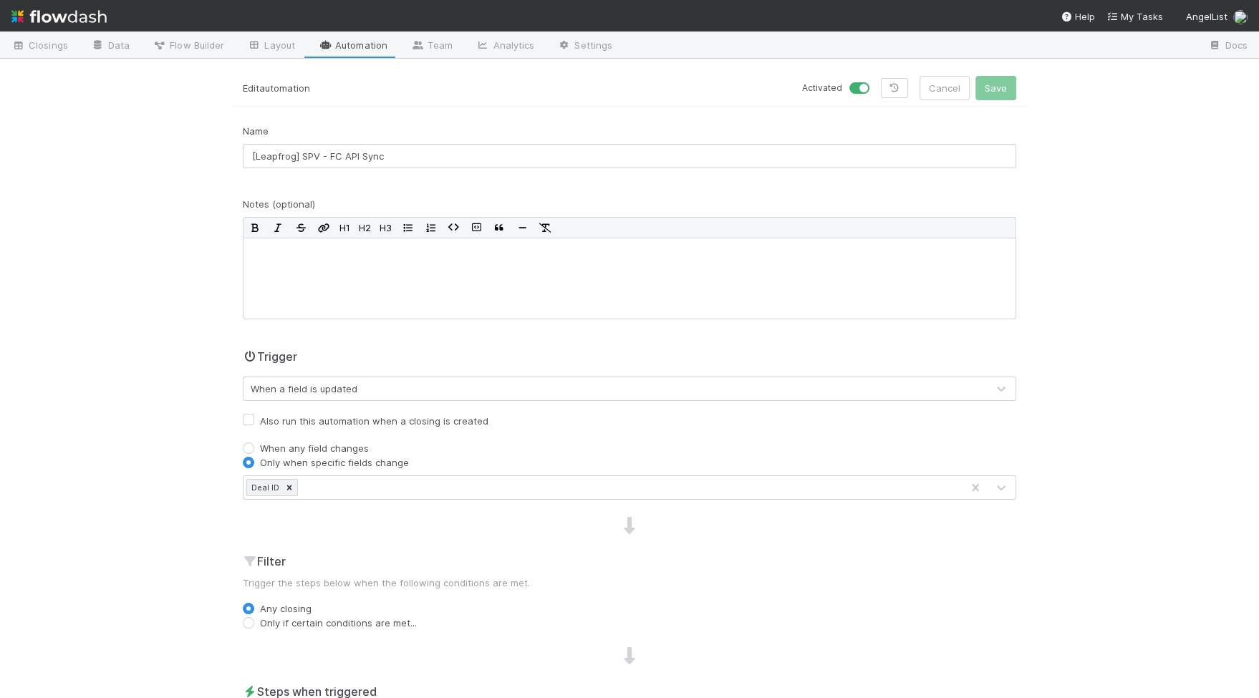
scroll to position [0, 0]
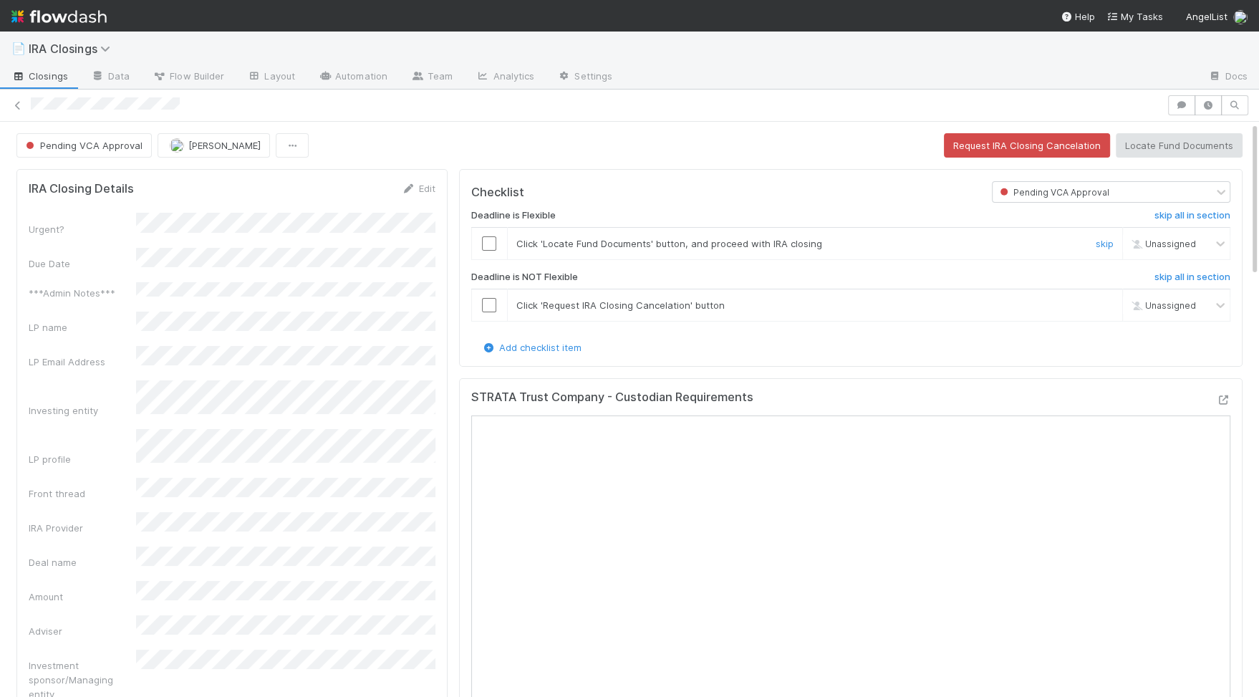
click at [487, 236] on input "checkbox" at bounding box center [489, 243] width 14 height 14
click at [1219, 276] on h6 "skip all in section" at bounding box center [1192, 276] width 76 height 11
click at [1146, 149] on button "Locate Fund Documents" at bounding box center [1179, 145] width 127 height 24
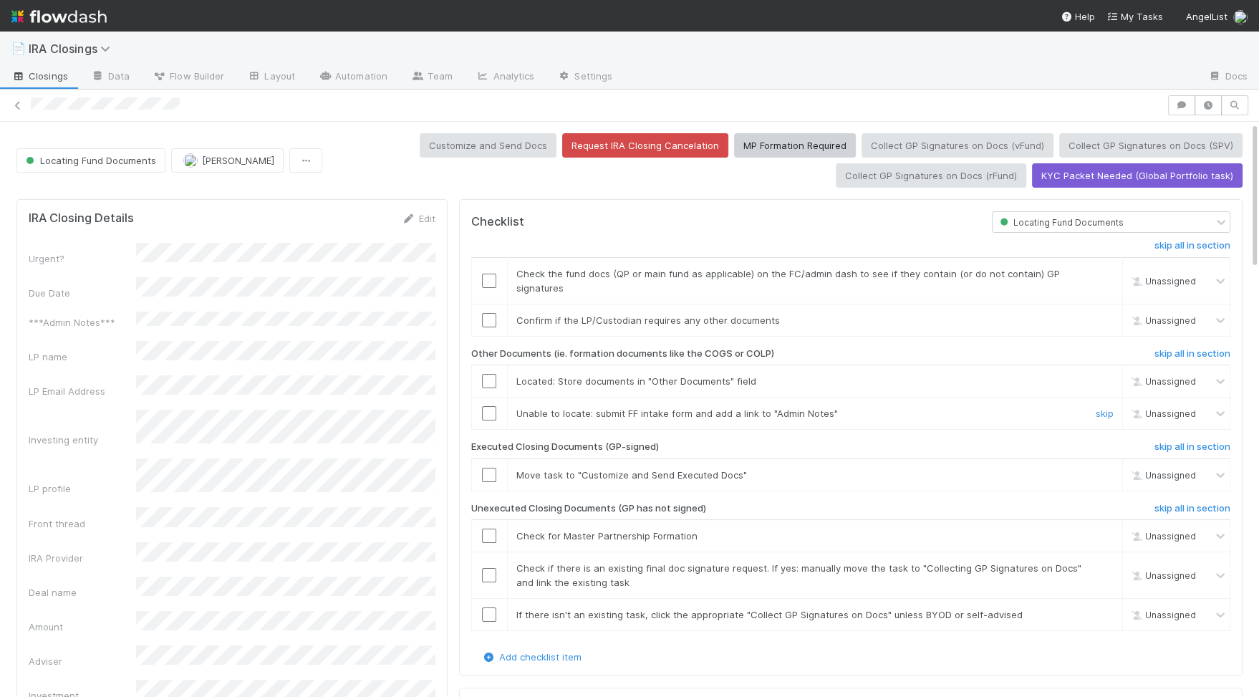
scroll to position [34, 0]
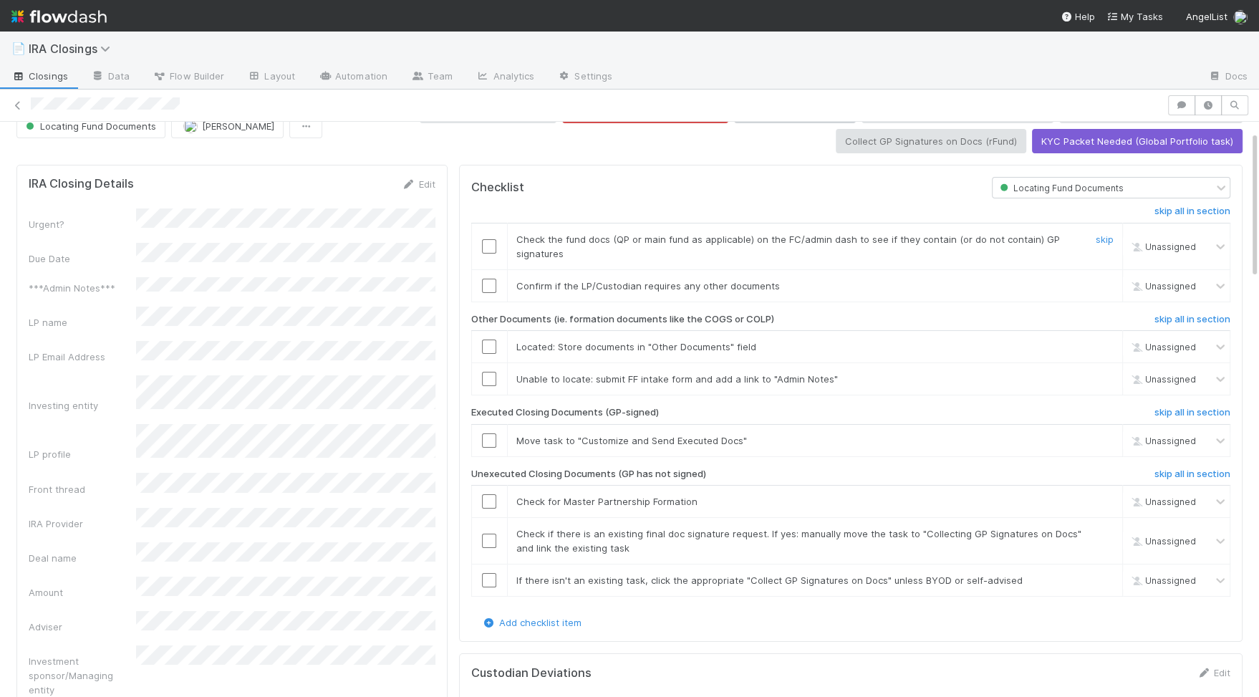
click at [490, 241] on input "checkbox" at bounding box center [489, 246] width 14 height 14
click at [488, 281] on input "checkbox" at bounding box center [489, 286] width 14 height 14
click at [488, 333] on td at bounding box center [489, 347] width 36 height 32
click at [488, 339] on input "checkbox" at bounding box center [489, 346] width 14 height 14
click at [489, 380] on td at bounding box center [489, 379] width 36 height 32
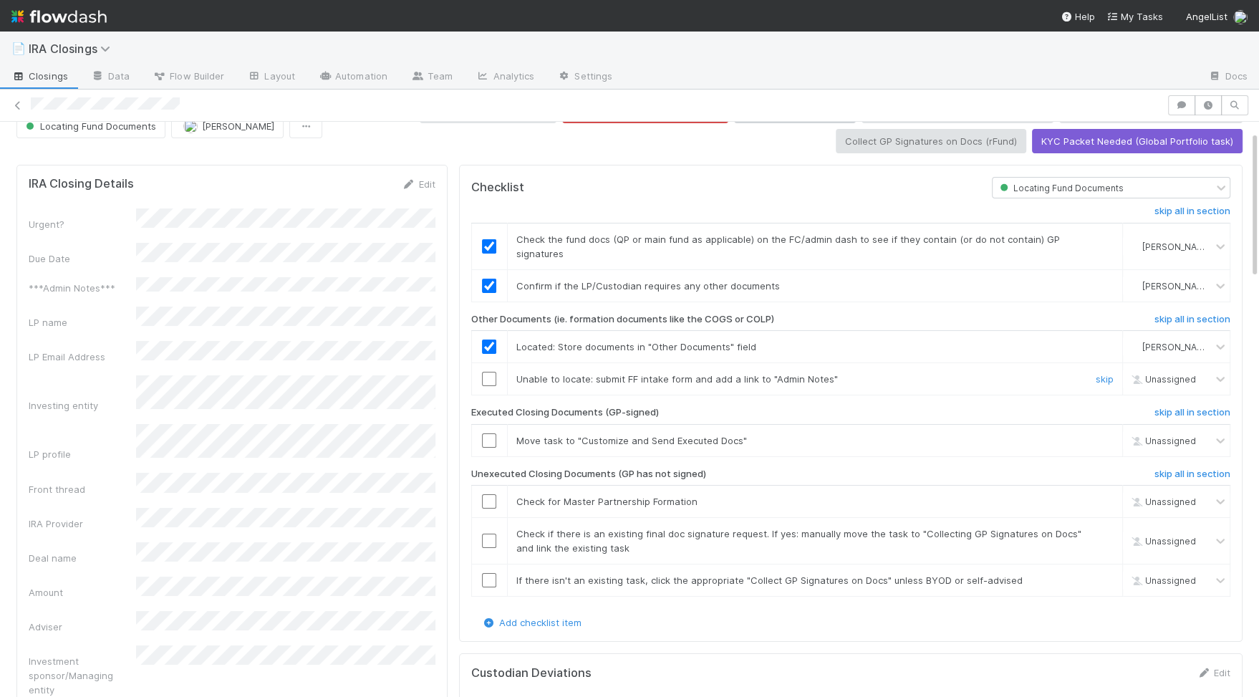
click at [492, 372] on input "checkbox" at bounding box center [489, 379] width 14 height 14
click at [1206, 407] on h6 "skip all in section" at bounding box center [1192, 412] width 76 height 11
click at [488, 494] on input "checkbox" at bounding box center [489, 501] width 14 height 14
click at [488, 537] on input "checkbox" at bounding box center [489, 540] width 14 height 14
click at [488, 573] on input "checkbox" at bounding box center [489, 580] width 14 height 14
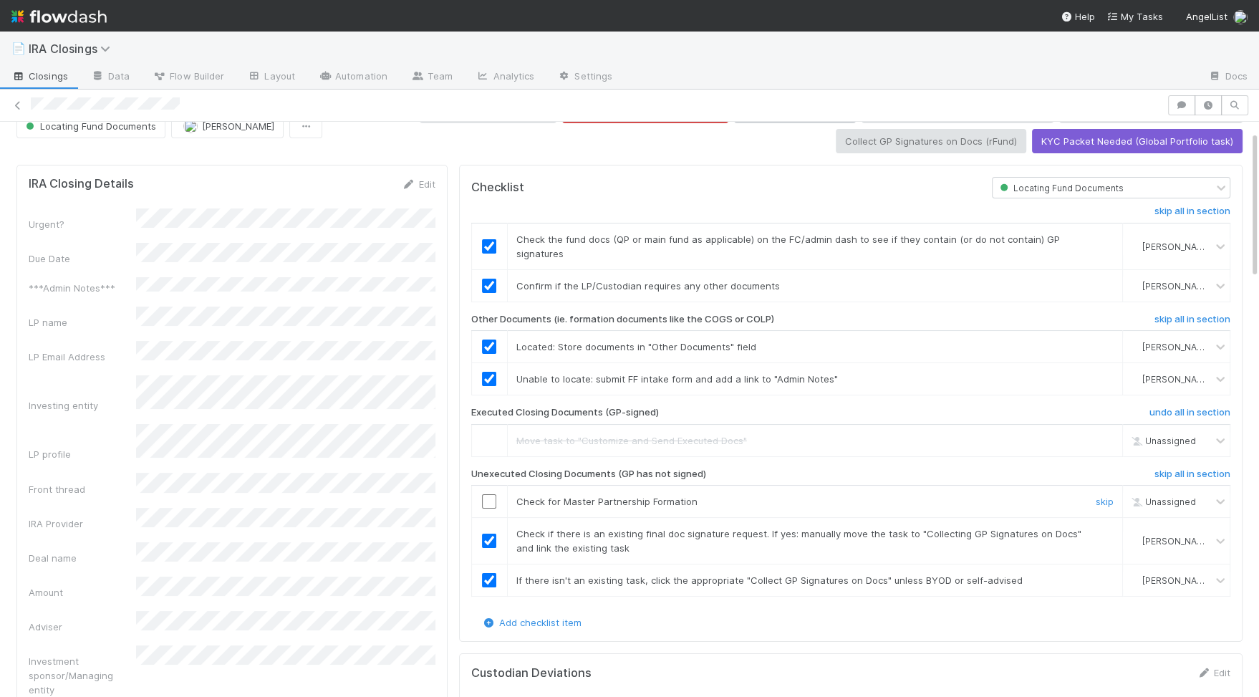
click at [489, 499] on input "checkbox" at bounding box center [489, 501] width 14 height 14
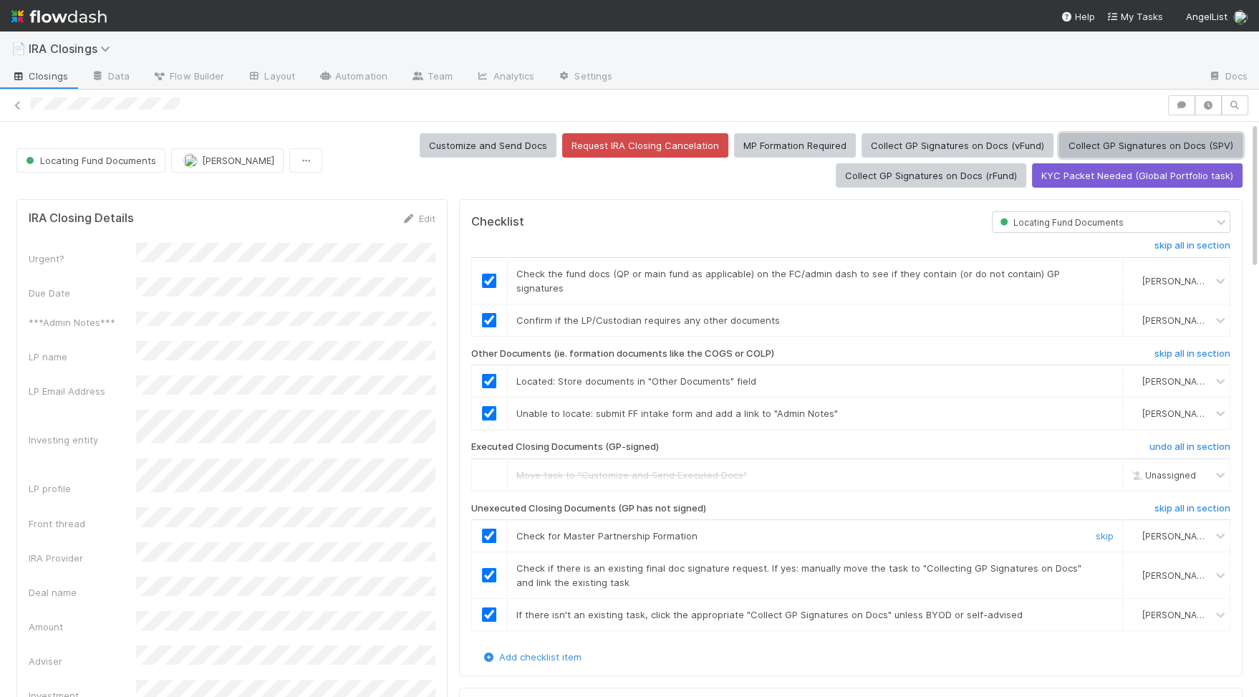
click at [1147, 145] on button "Collect GP Signatures on Docs (SPV)" at bounding box center [1150, 145] width 183 height 24
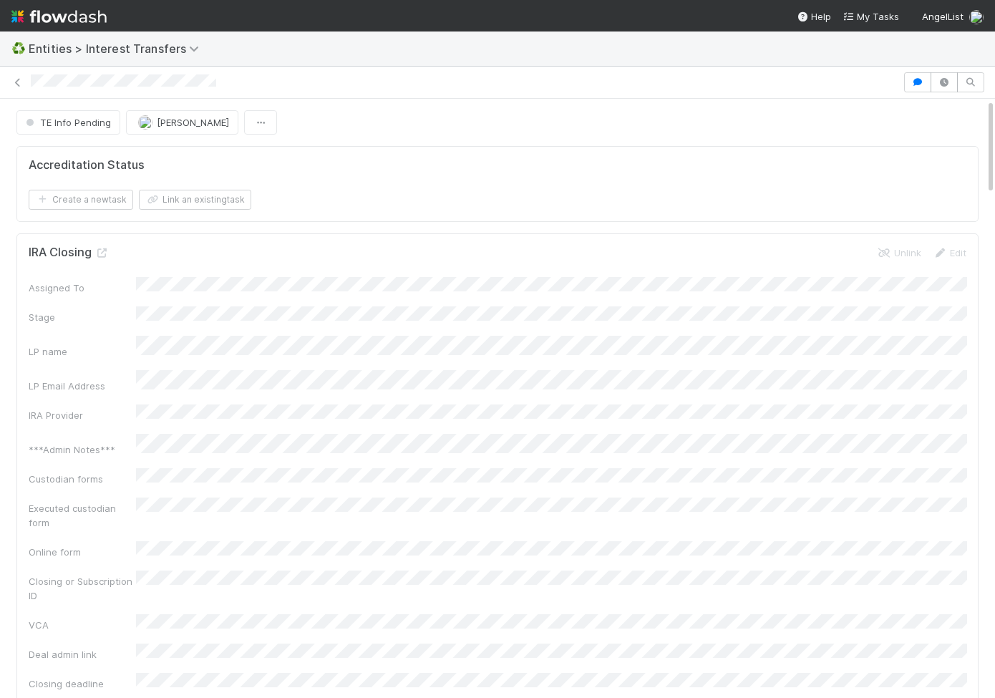
scroll to position [291, 459]
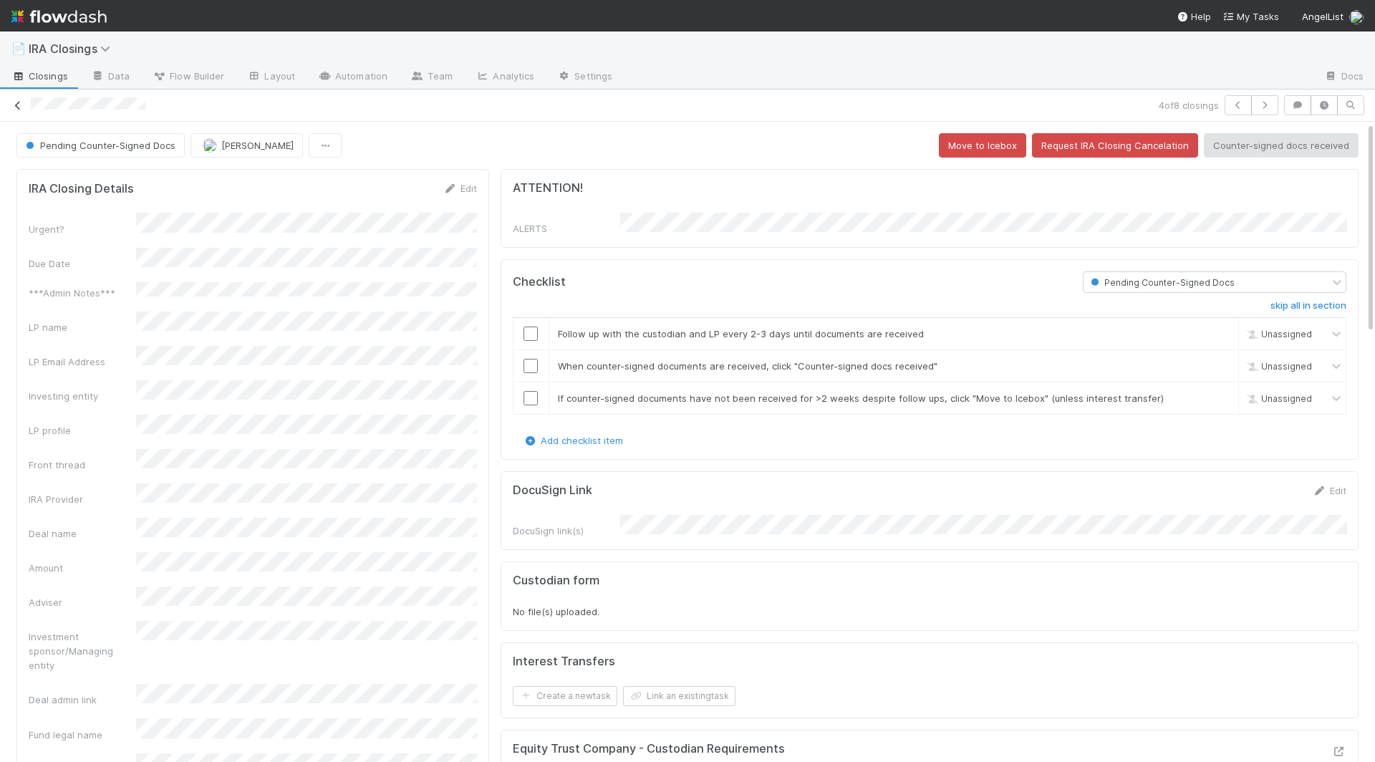
click at [21, 107] on icon at bounding box center [18, 105] width 14 height 9
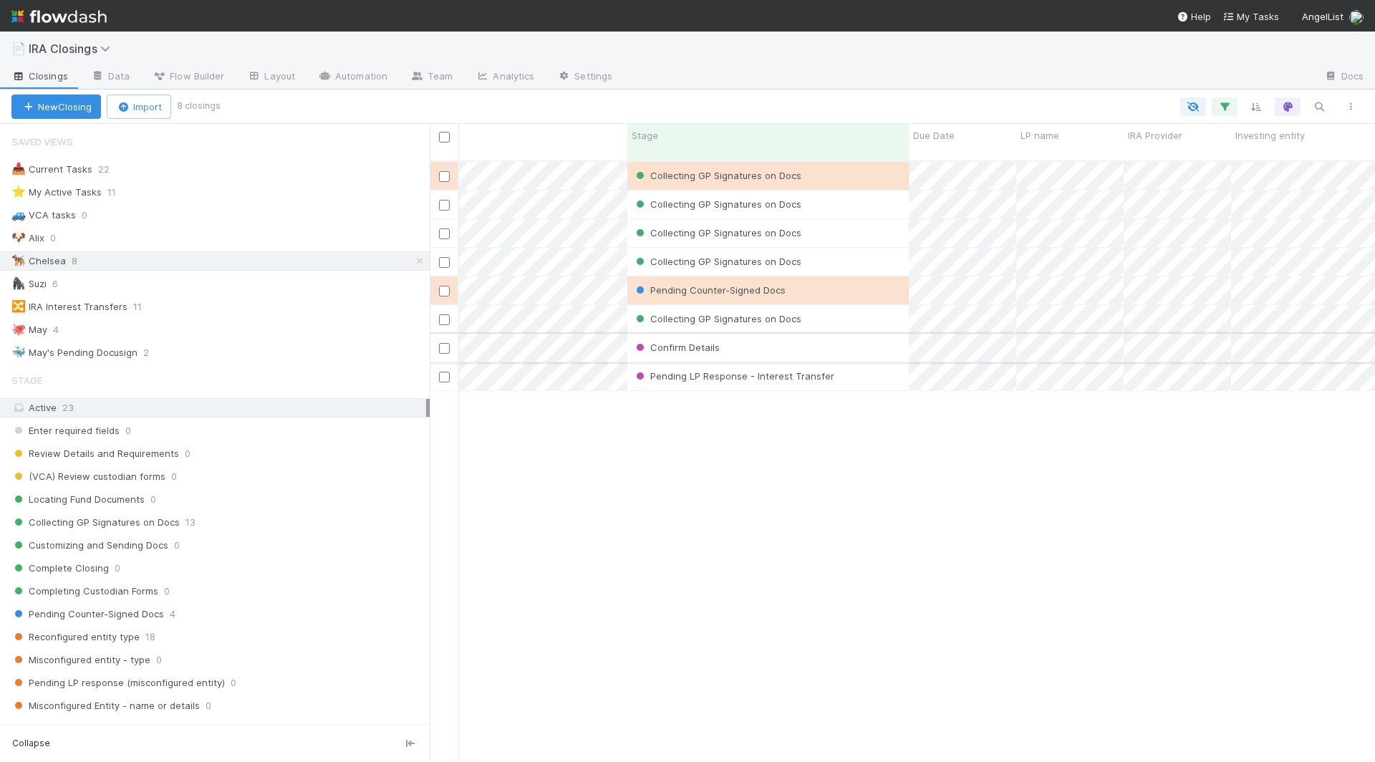
click at [841, 339] on div "Confirm Details" at bounding box center [767, 348] width 281 height 28
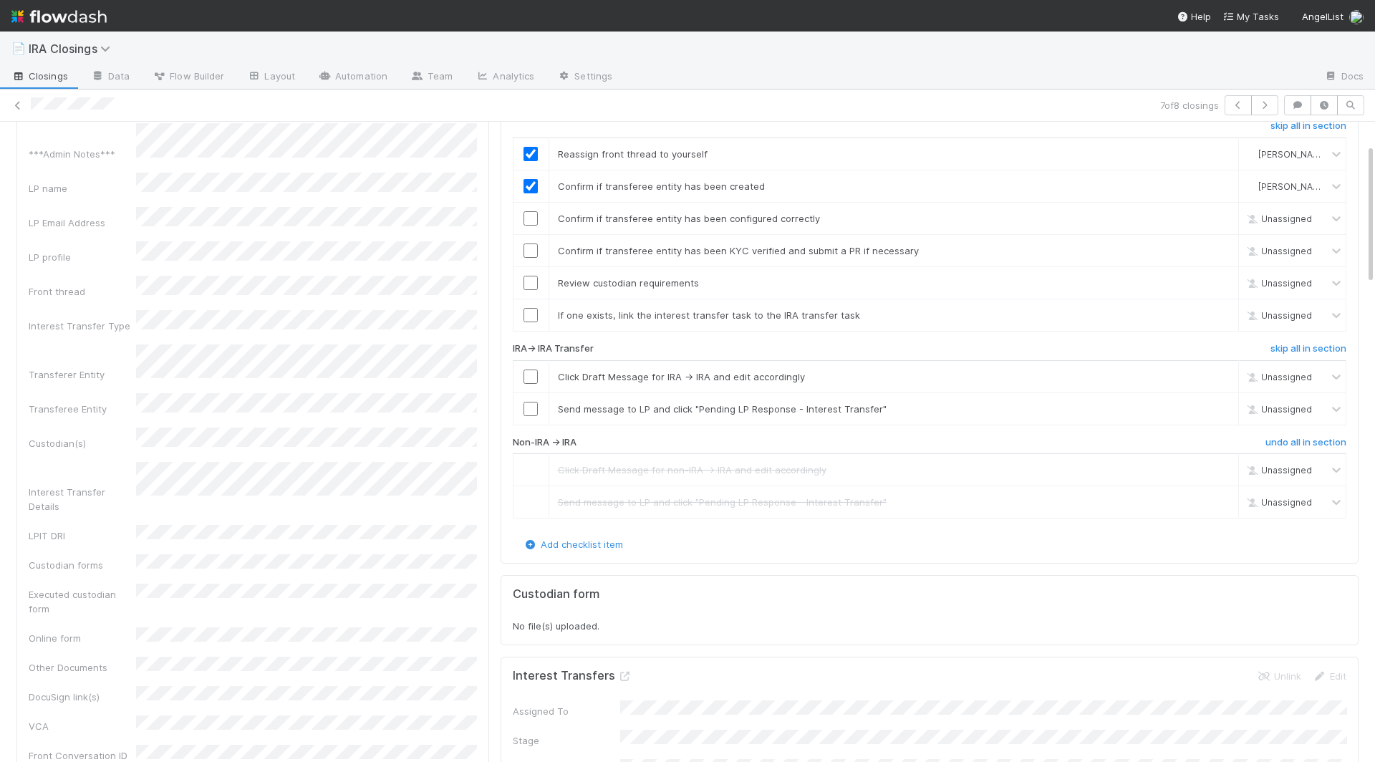
scroll to position [101, 0]
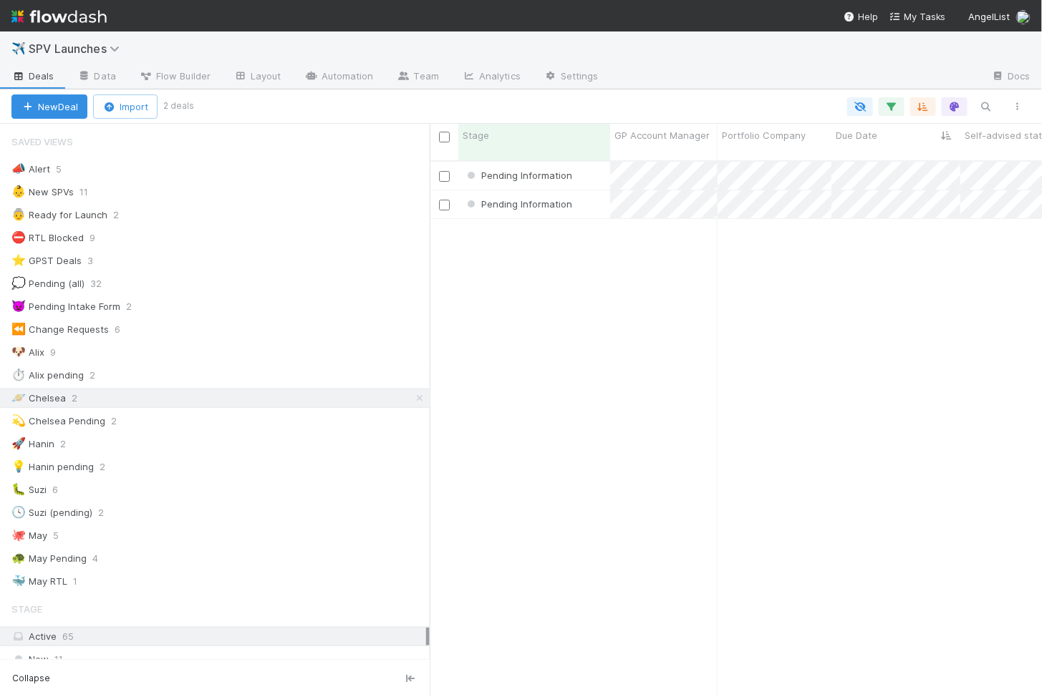
scroll to position [549, 612]
